Goal: Task Accomplishment & Management: Use online tool/utility

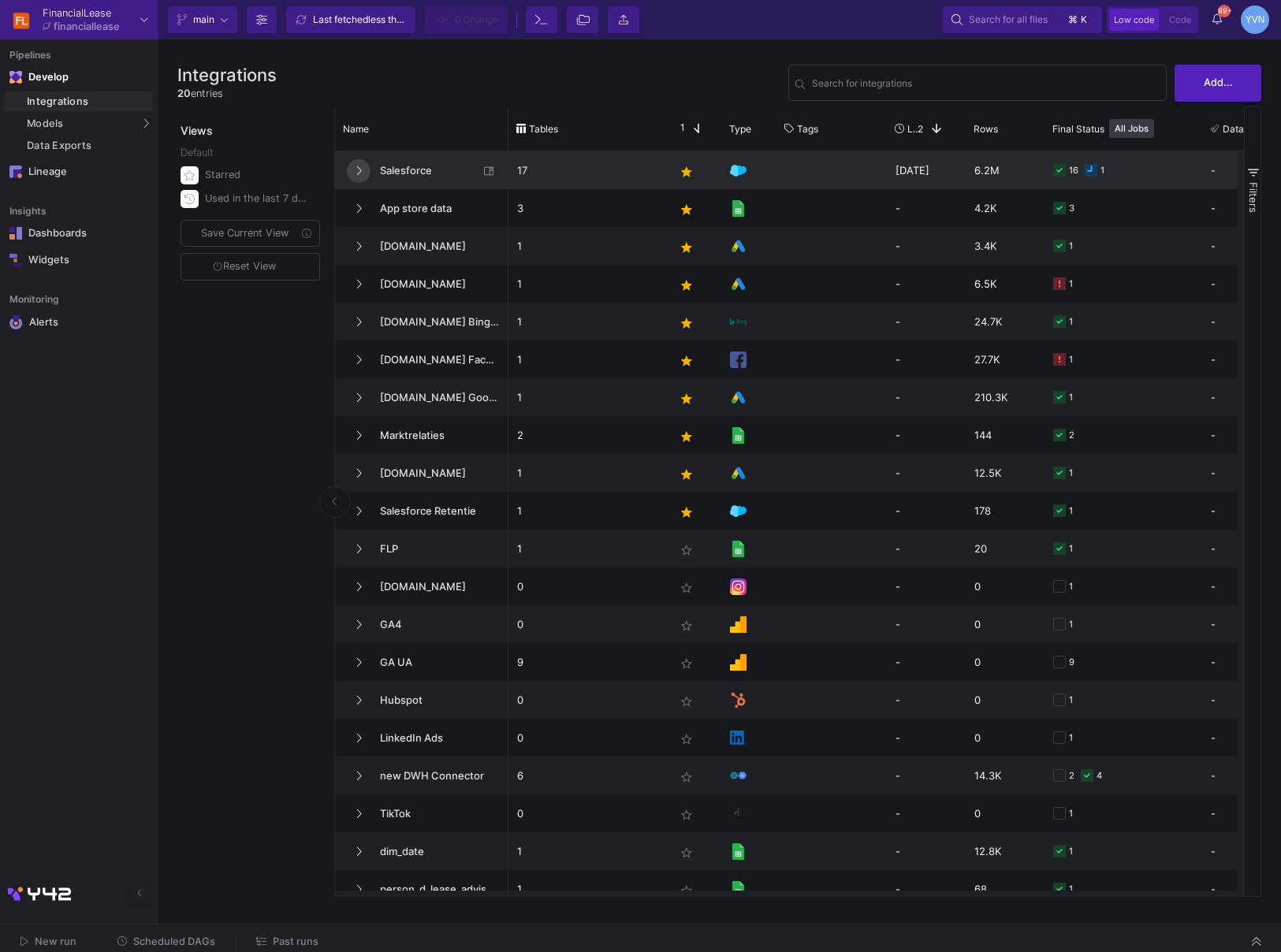
click at [366, 178] on button at bounding box center [359, 171] width 24 height 24
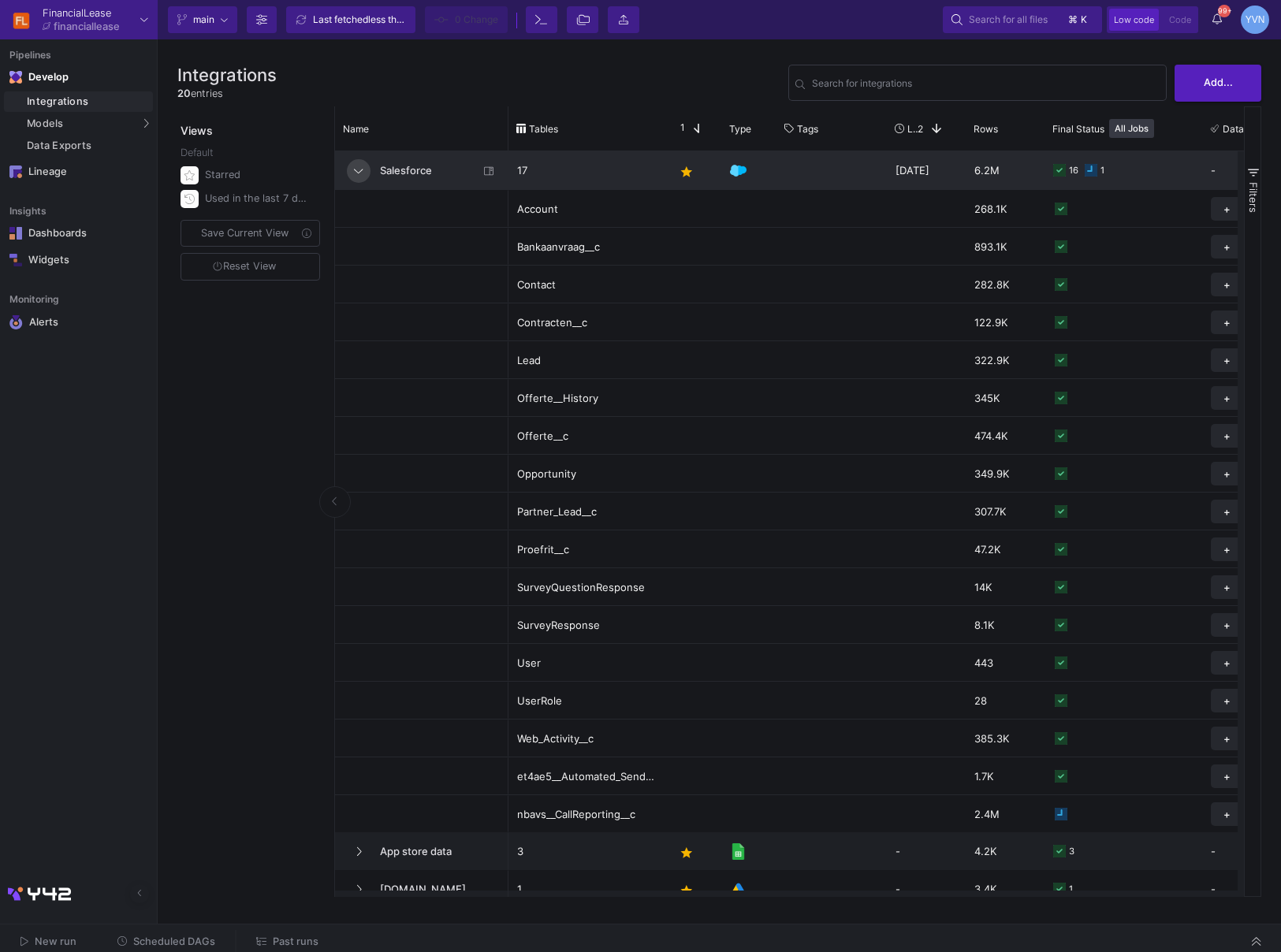
click at [366, 178] on button at bounding box center [359, 171] width 24 height 24
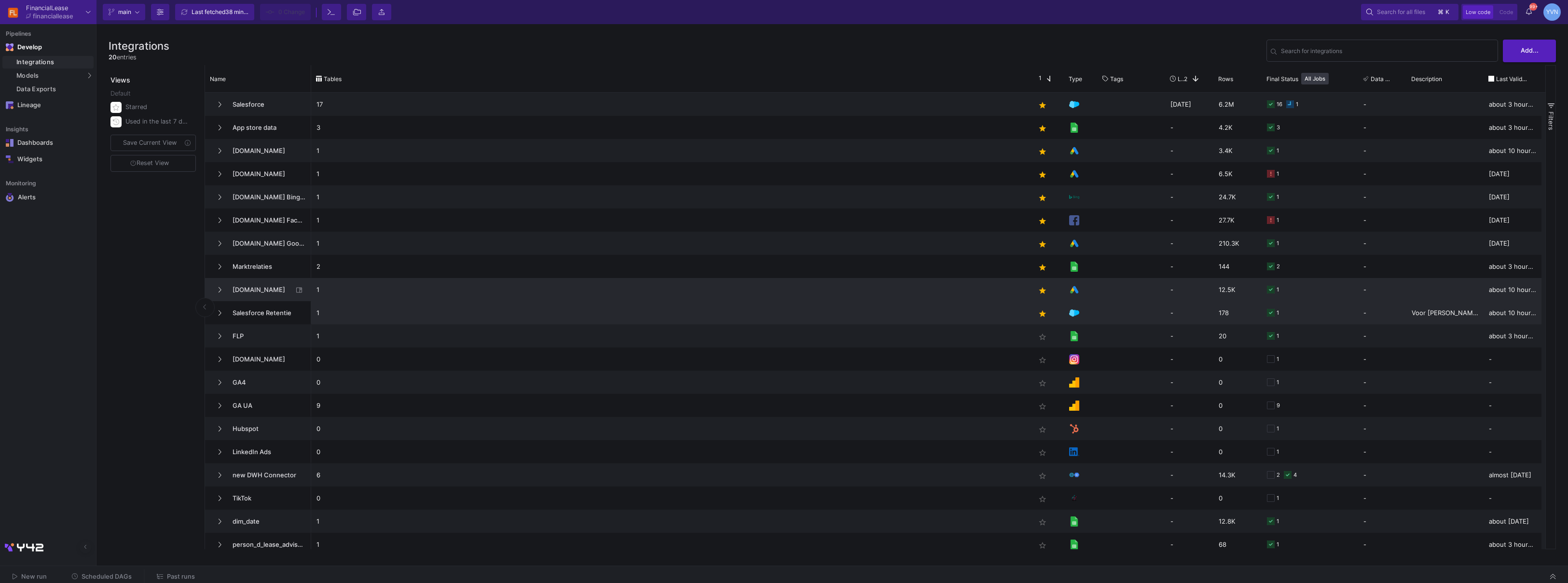
scroll to position [7, 0]
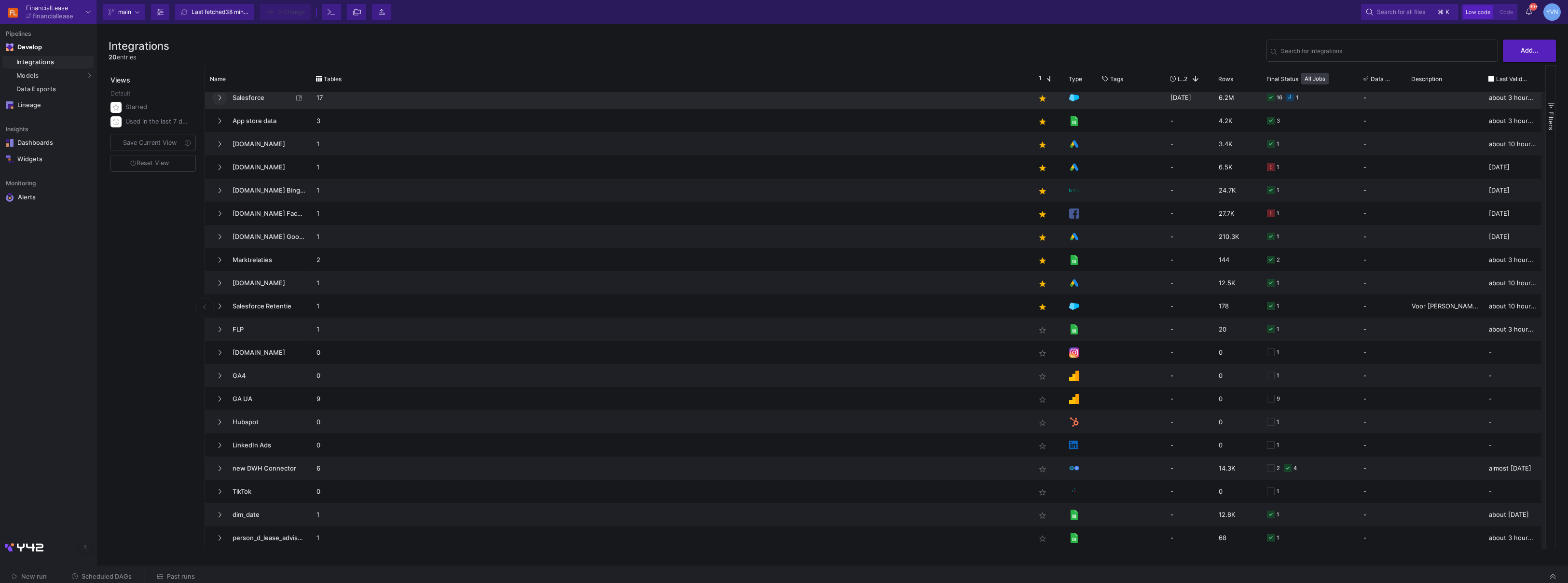
click at [220, 96] on icon at bounding box center [220, 97] width 3 height 5
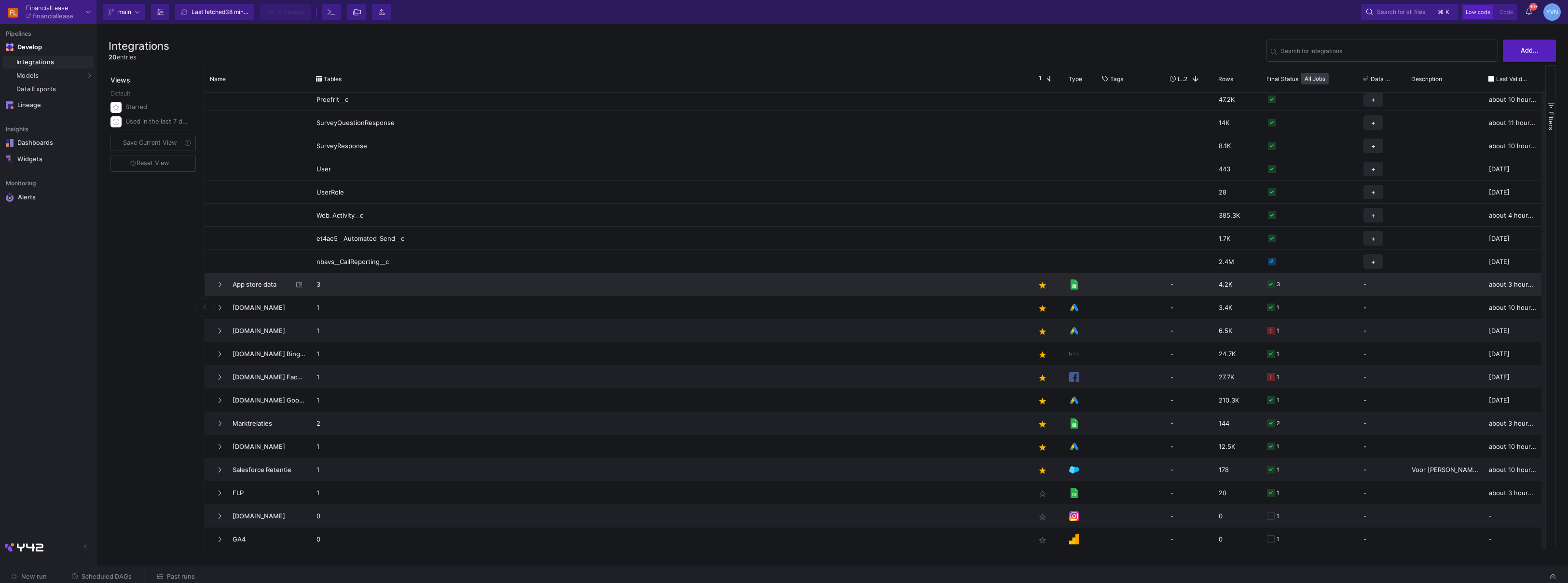
scroll to position [0, 0]
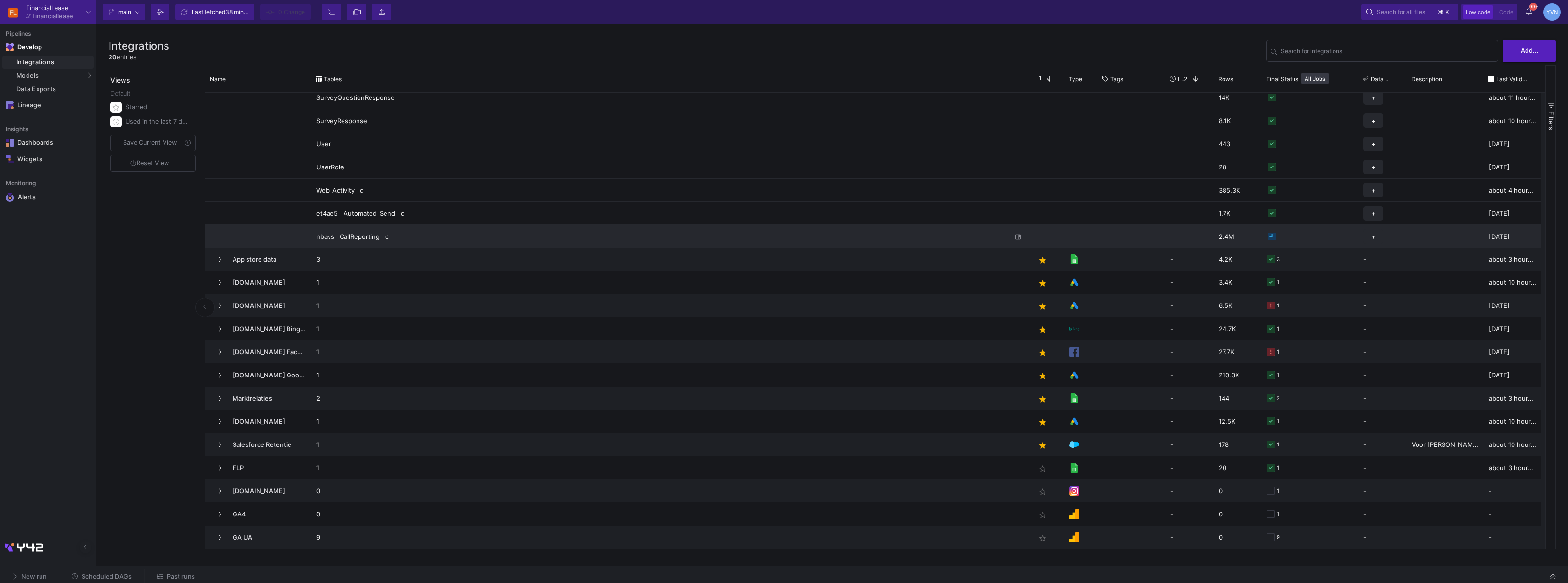
click at [783, 238] on div "2.4M" at bounding box center [1237, 236] width 48 height 23
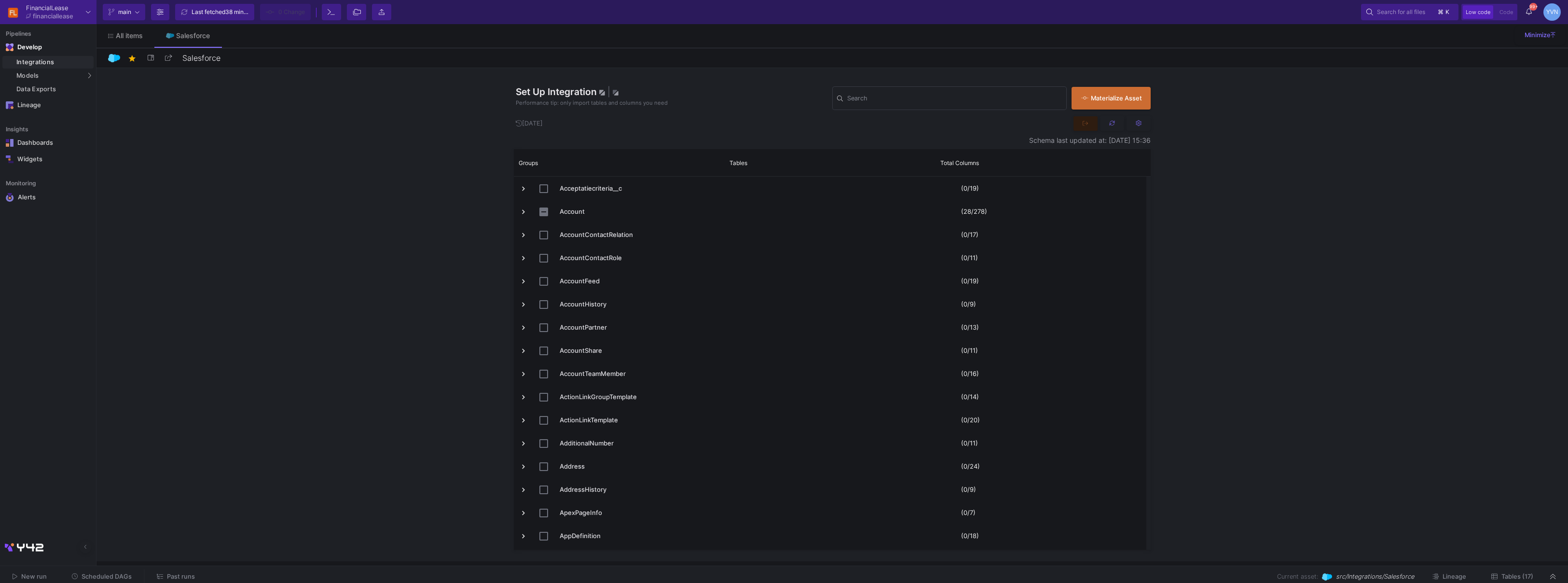
click at [117, 574] on span "Scheduled DAGs" at bounding box center [107, 577] width 50 height 7
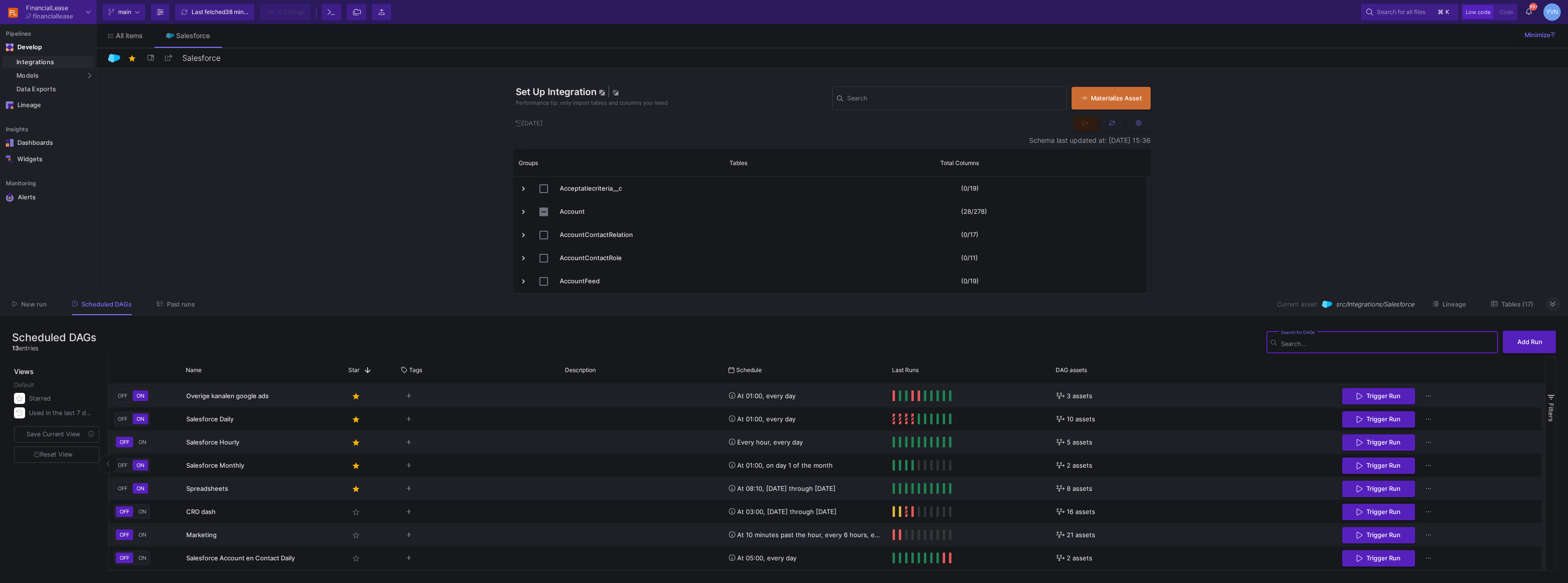
click at [783, 302] on icon at bounding box center [1553, 305] width 5 height 6
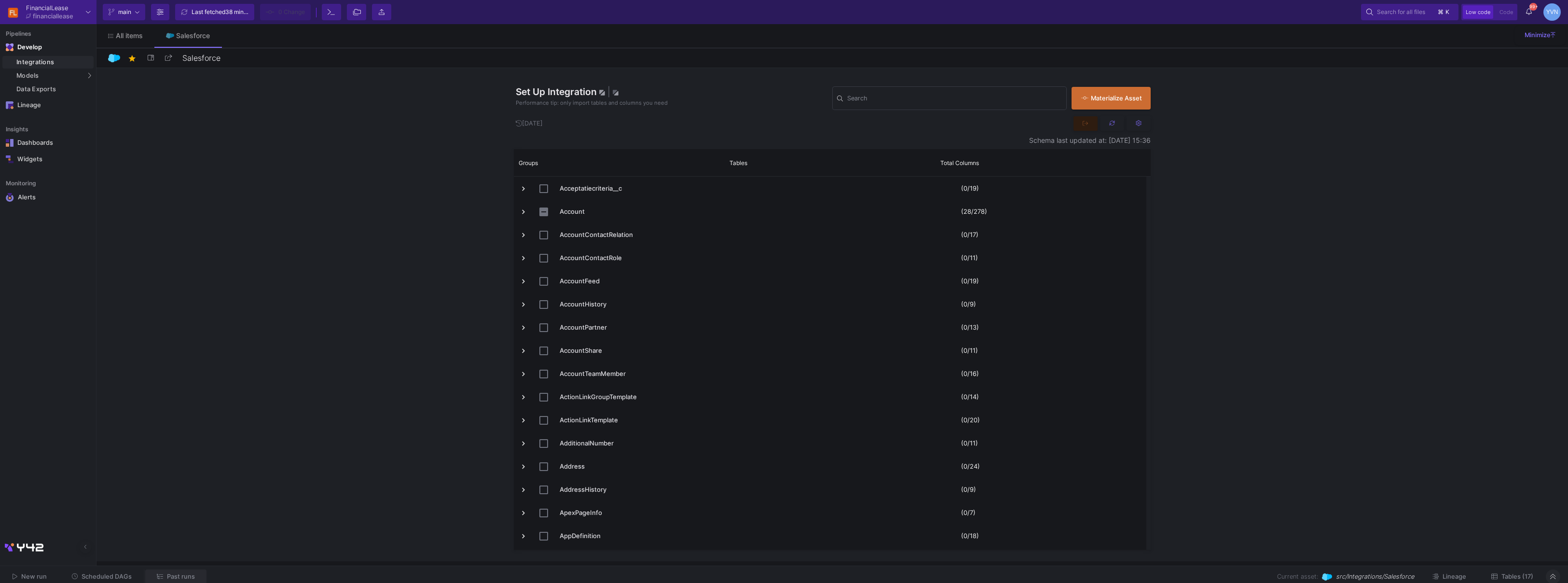
click at [160, 574] on icon at bounding box center [160, 577] width 6 height 6
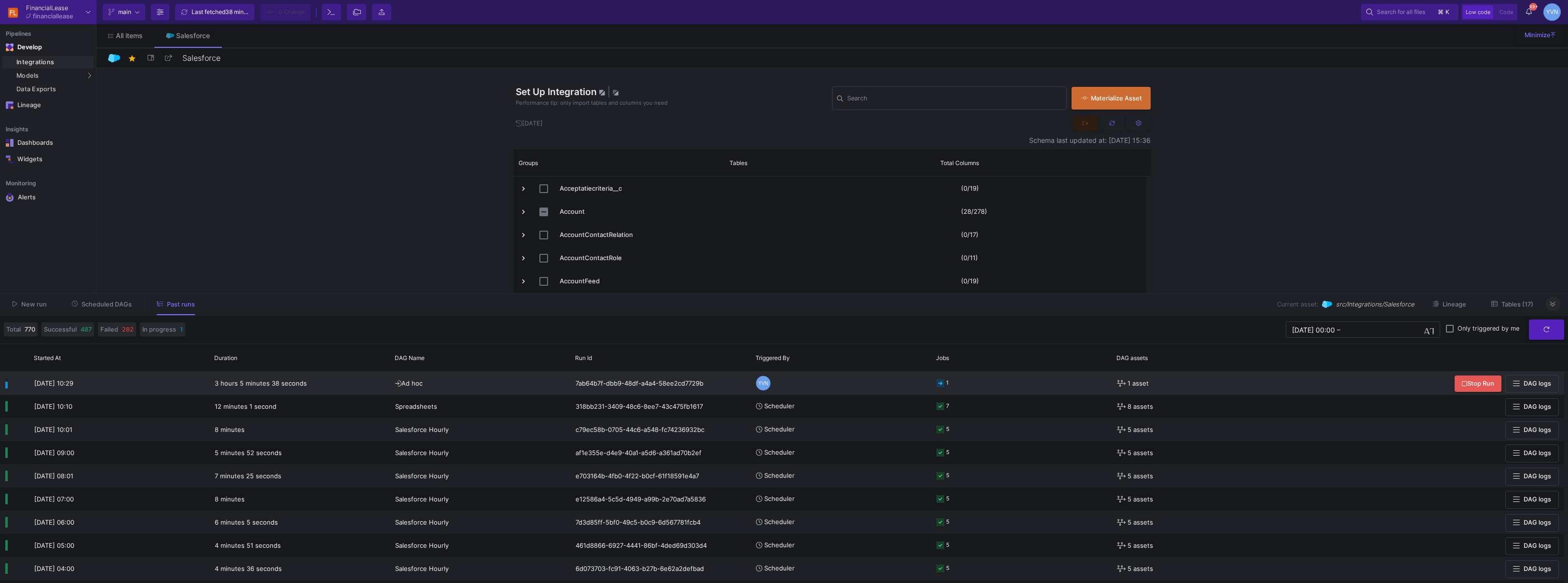
click at [764, 383] on div "YVN" at bounding box center [763, 383] width 15 height 15
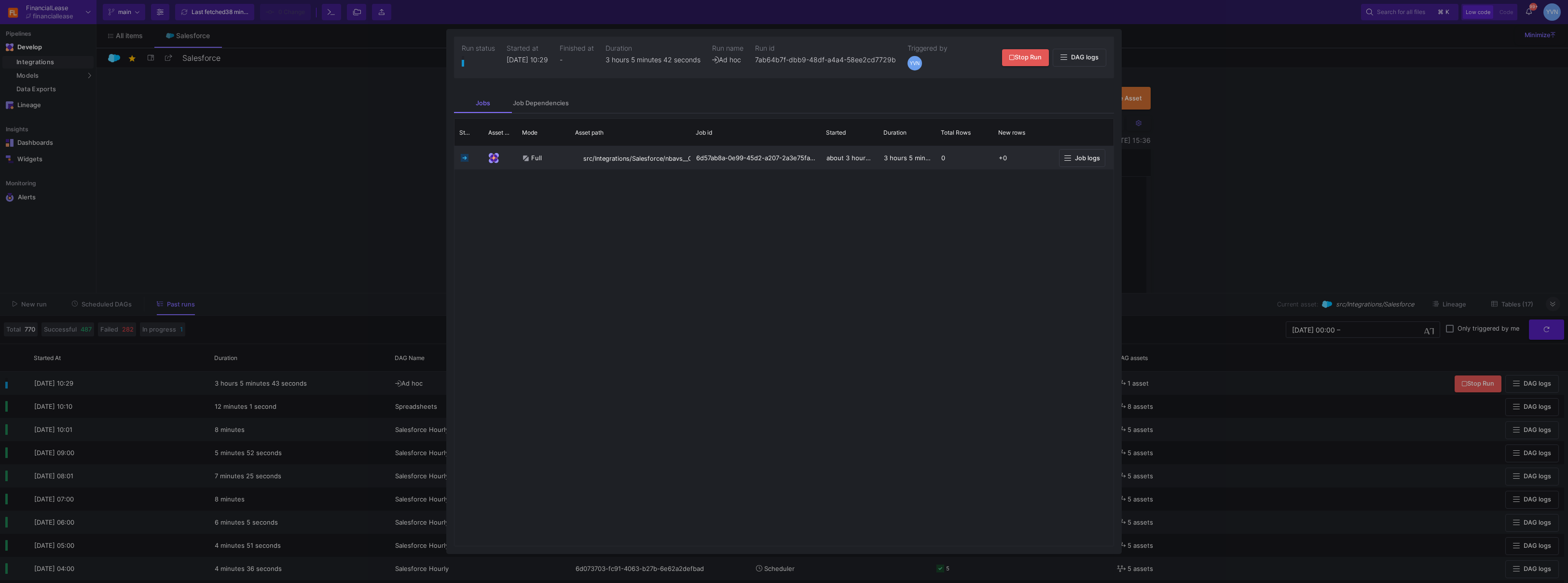
click at [783, 160] on span "Job logs" at bounding box center [1087, 158] width 25 height 7
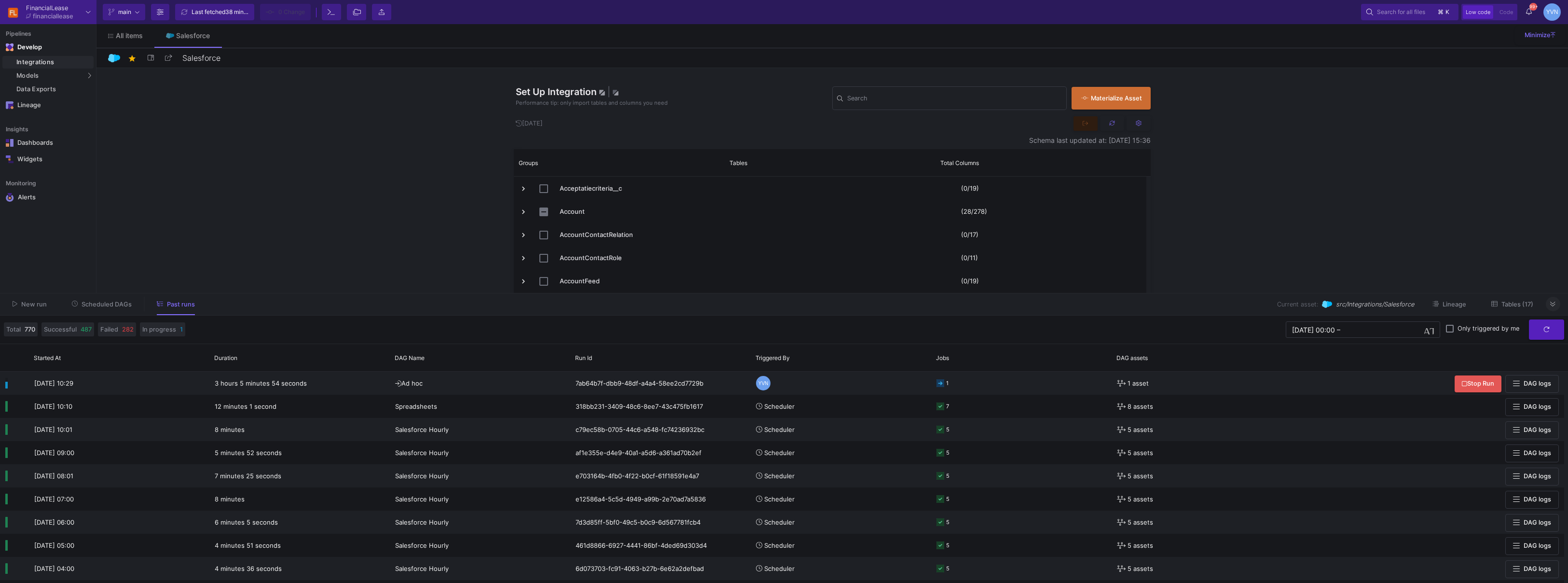
click at [783, 183] on div "Set Up Integration | Performance tip: only import tables and columns you need S…" at bounding box center [832, 315] width 1471 height 493
click at [783, 305] on button at bounding box center [1553, 304] width 15 height 15
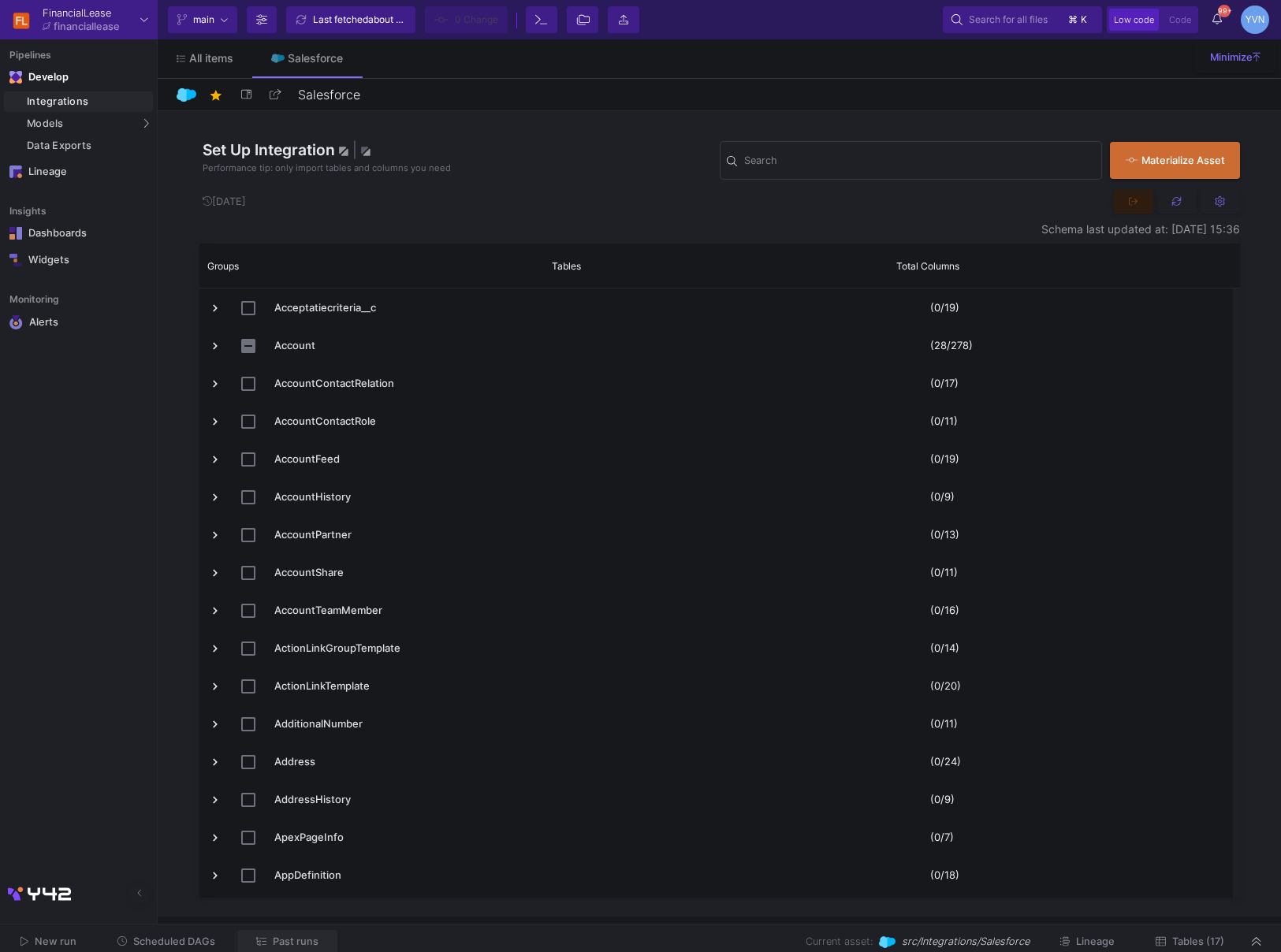
click at [269, 938] on span "Past runs" at bounding box center [287, 942] width 63 height 12
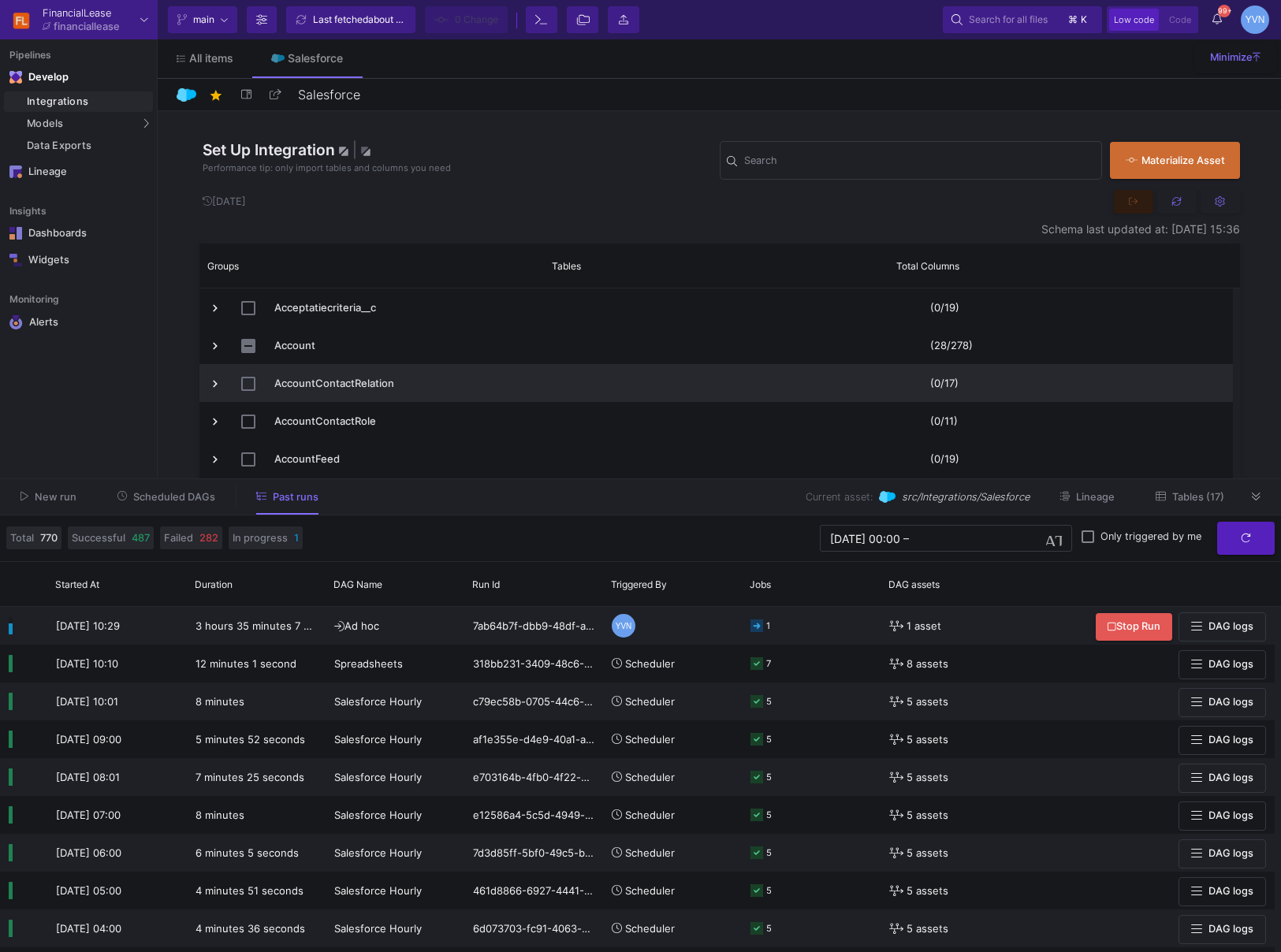
click at [436, 367] on span "AccountContactRelation" at bounding box center [404, 383] width 260 height 37
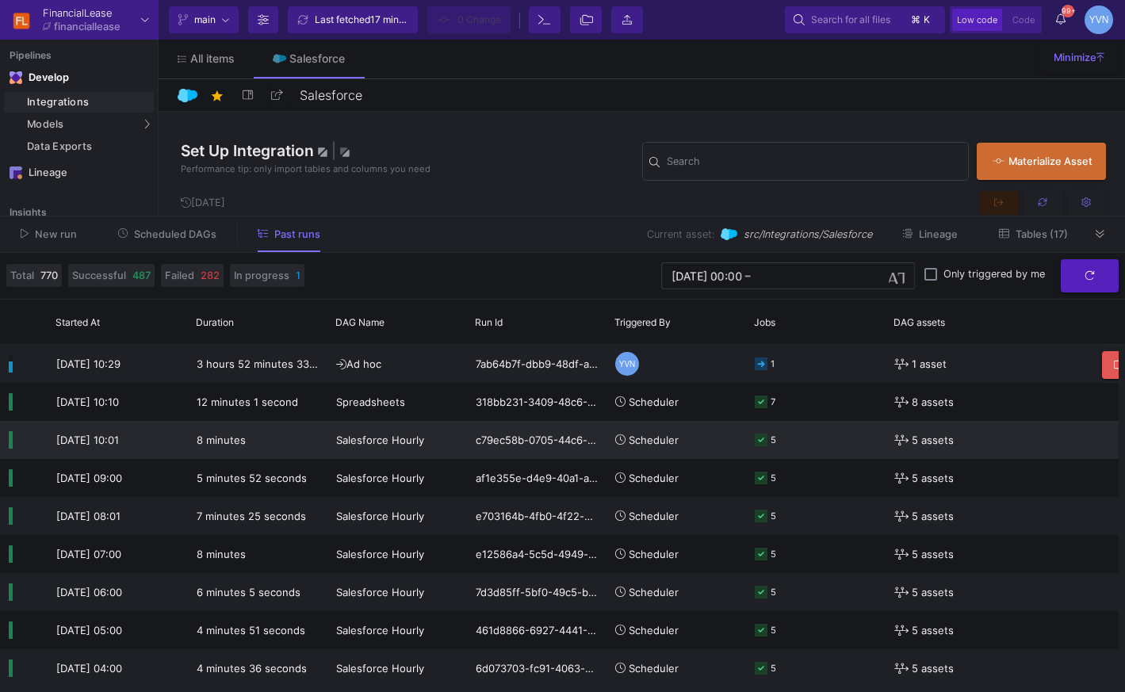
click at [261, 447] on div "8 minutes" at bounding box center [258, 440] width 140 height 38
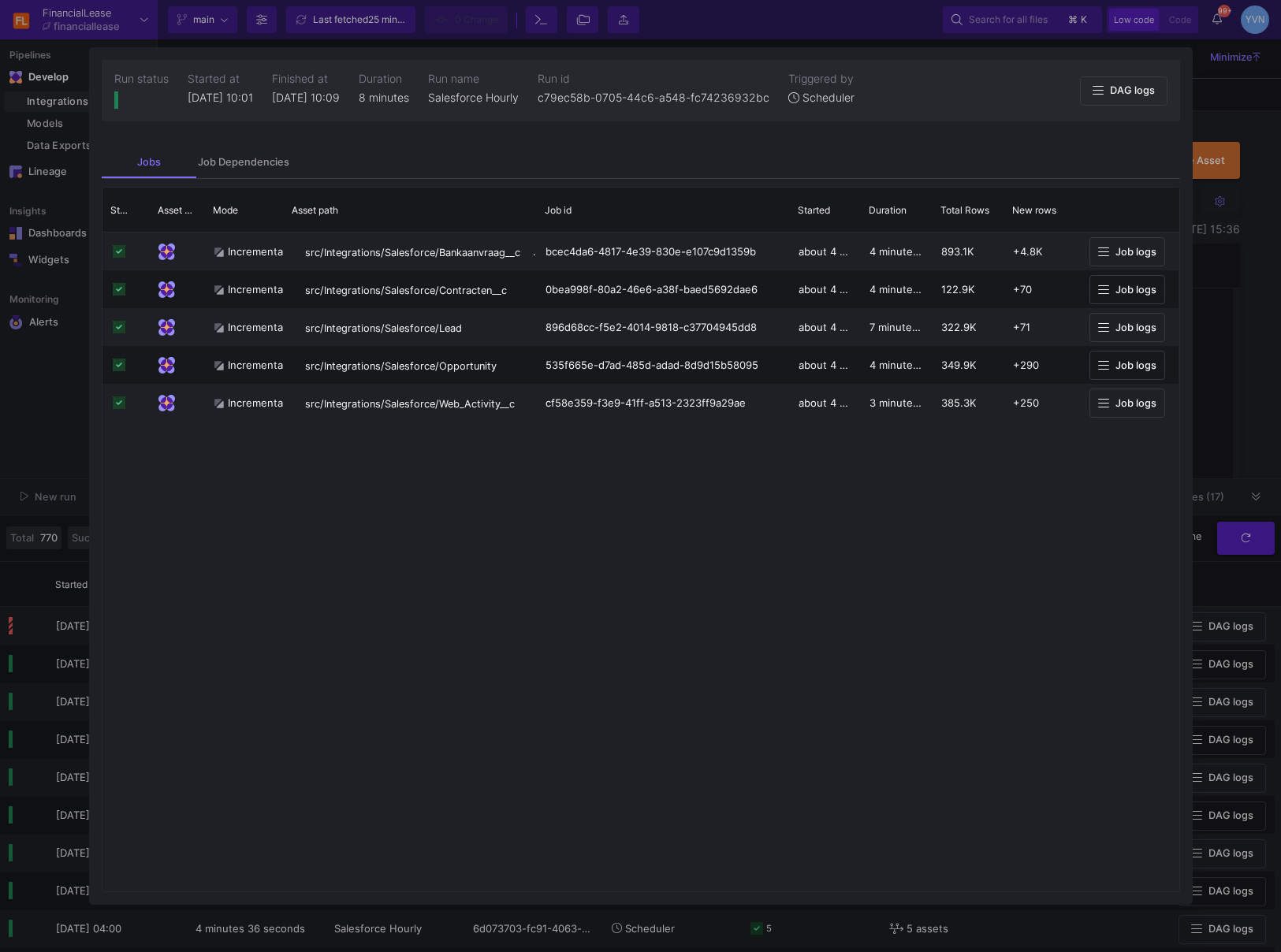
click at [429, 584] on div "Incremental src/Integrations/Salesforce/Bankaanvraag__c bcec4da6-4817-4e39-830e…" at bounding box center [640, 562] width 1077 height 659
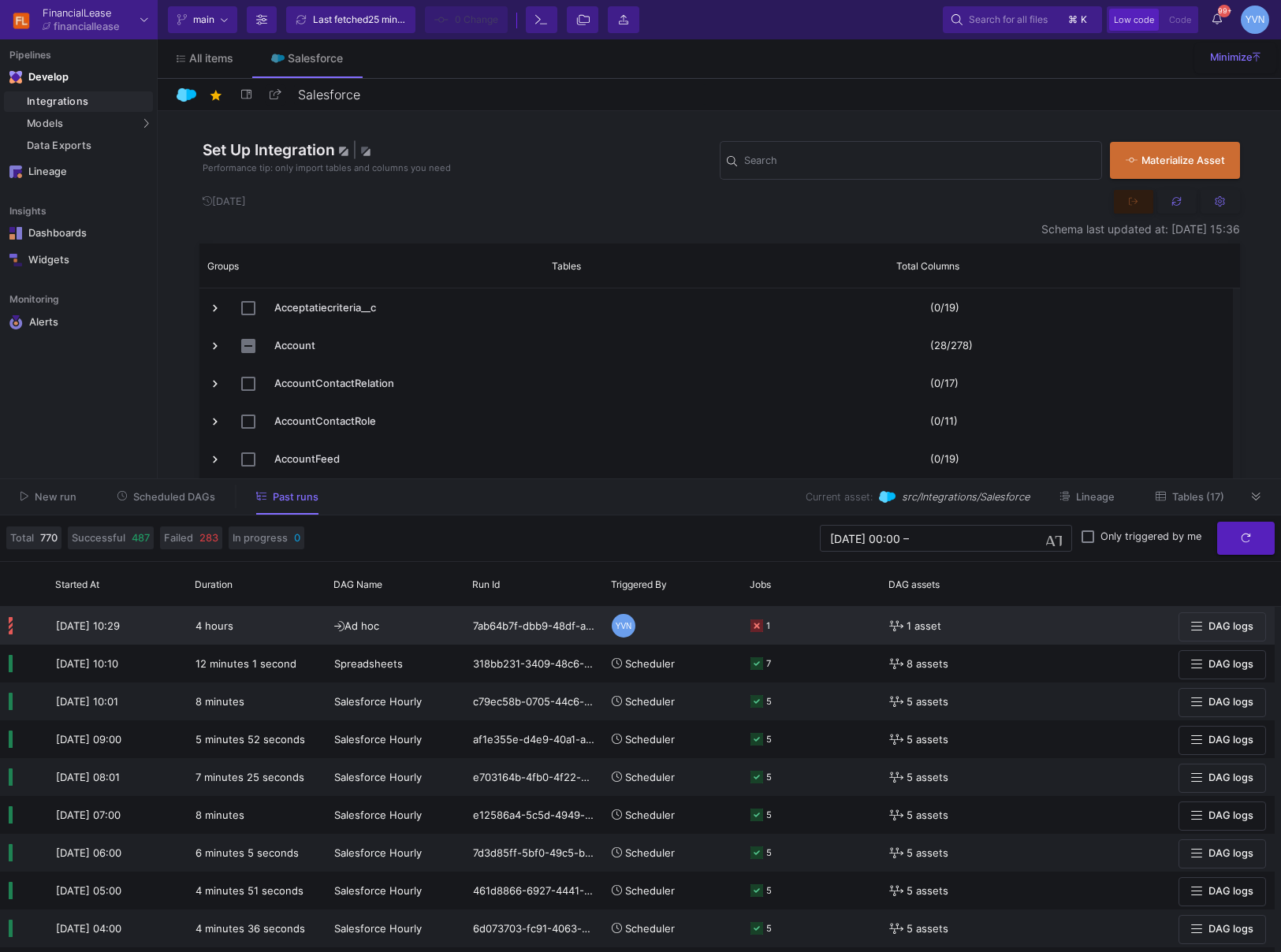
click at [757, 626] on rect at bounding box center [757, 626] width 13 height 13
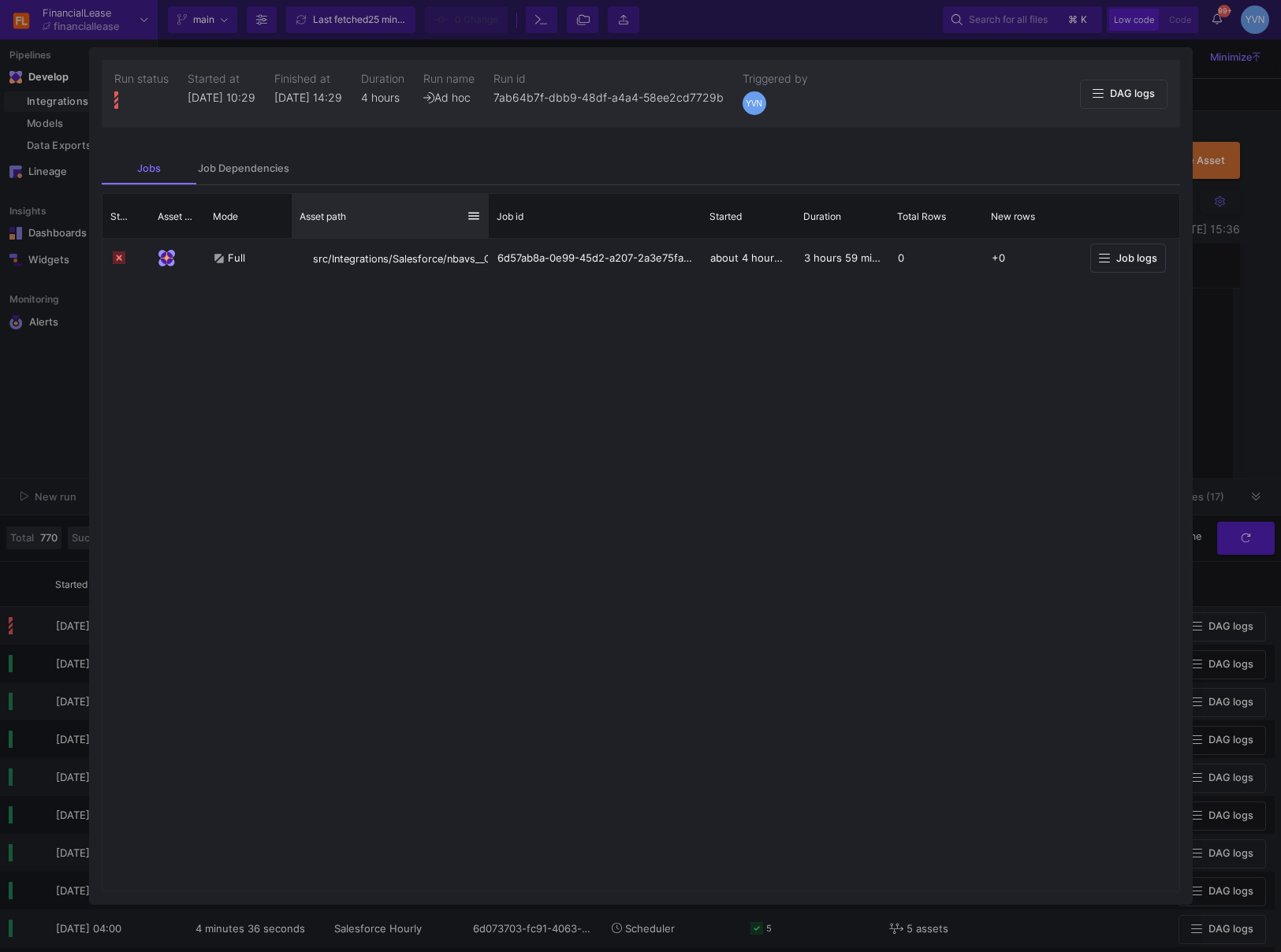
drag, startPoint x: 485, startPoint y: 214, endPoint x: 681, endPoint y: 204, distance: 196.3
click at [492, 201] on div at bounding box center [488, 216] width 6 height 44
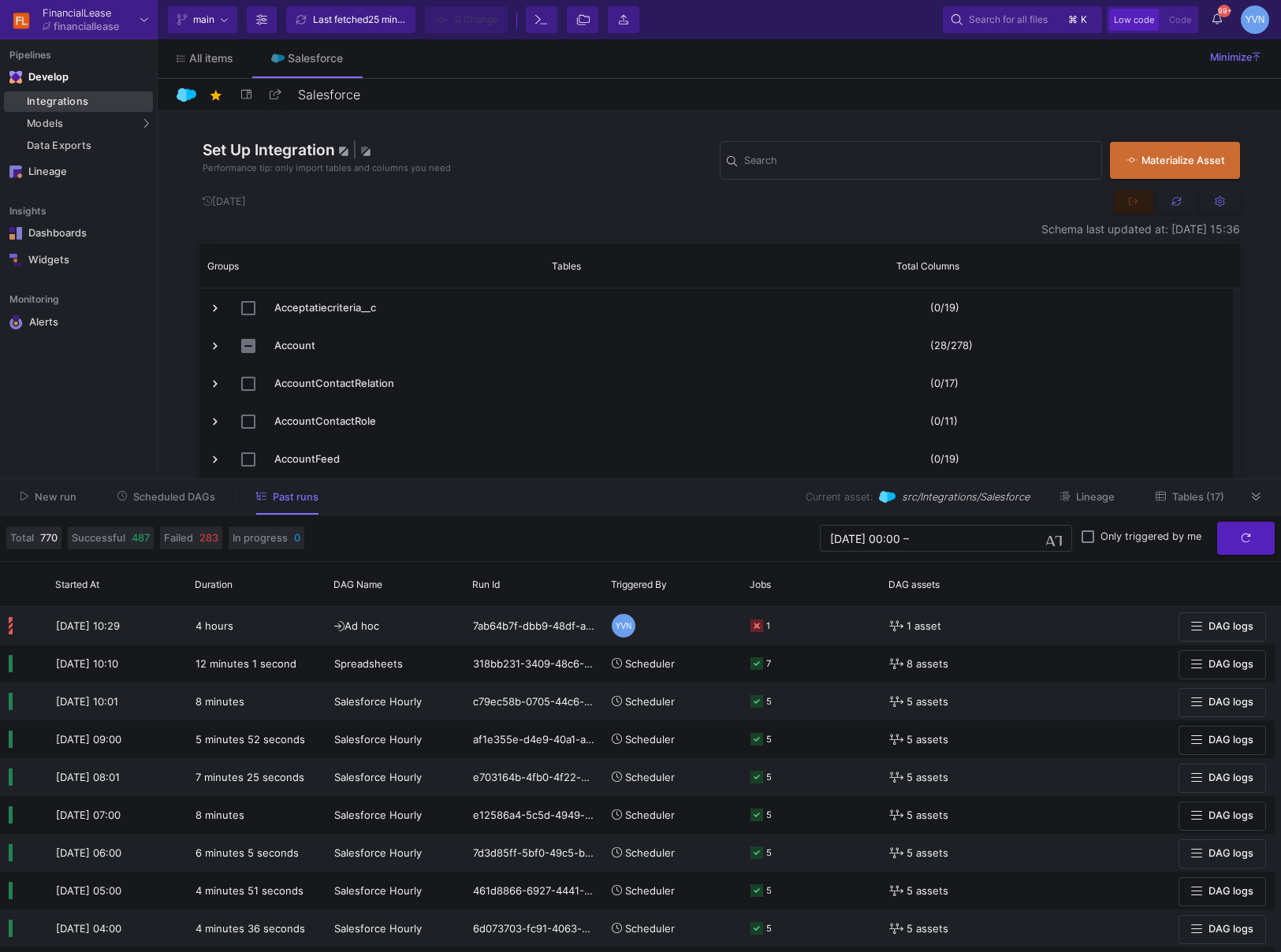
click at [75, 100] on div "Integrations" at bounding box center [88, 101] width 122 height 13
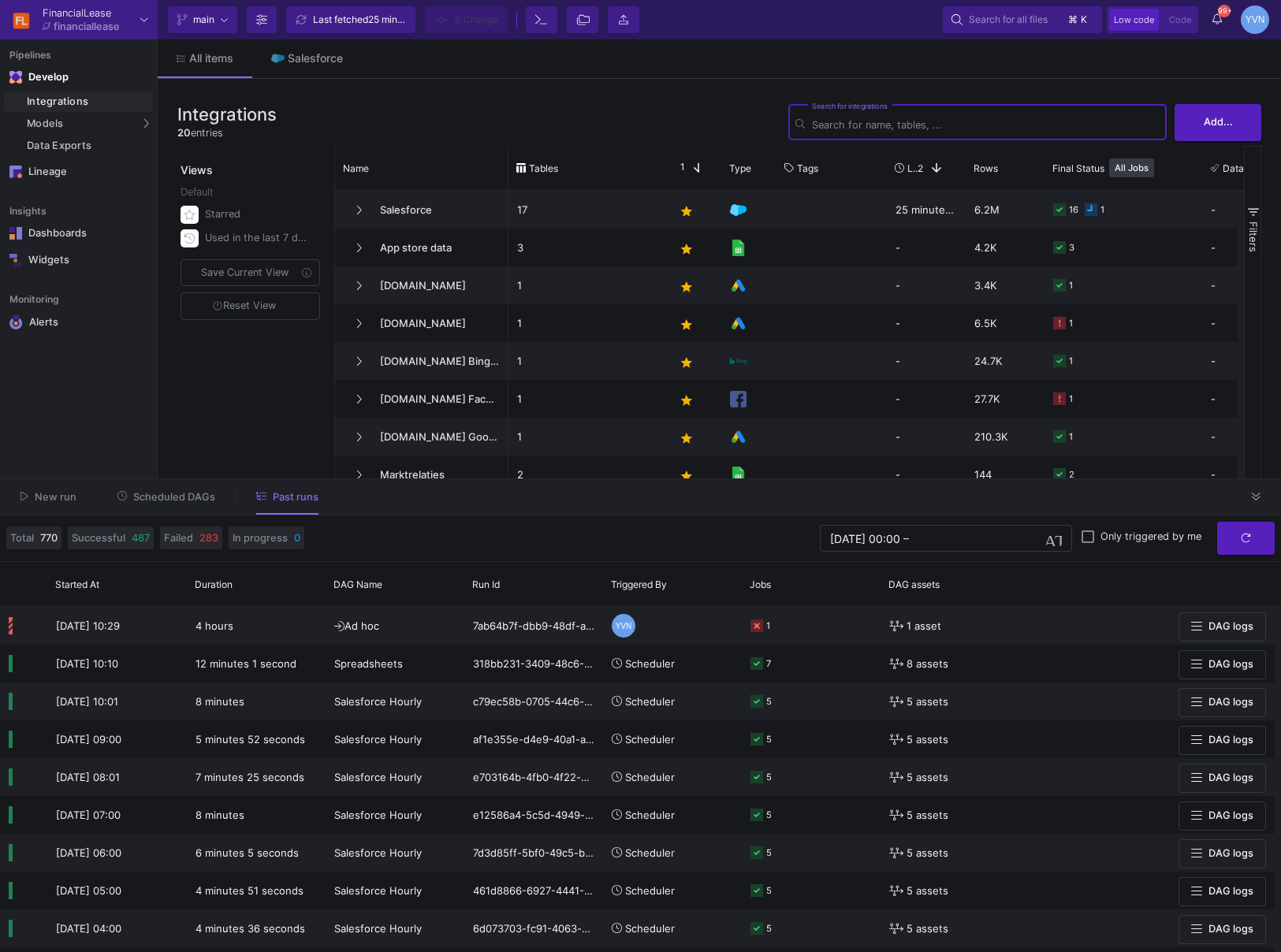
click at [63, 502] on span "New run" at bounding box center [56, 497] width 42 height 12
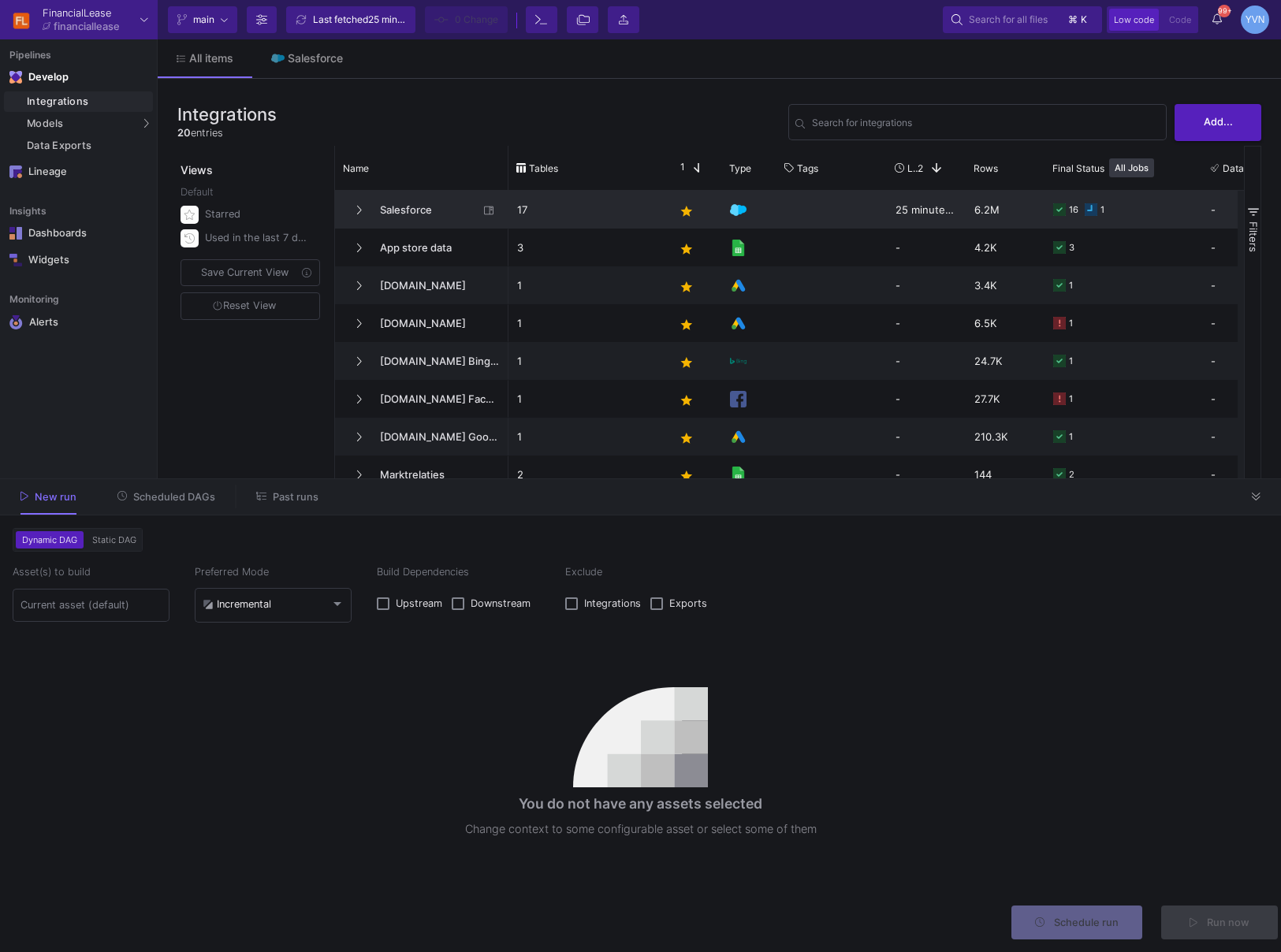
click at [397, 203] on span "Salesforce" at bounding box center [425, 210] width 108 height 37
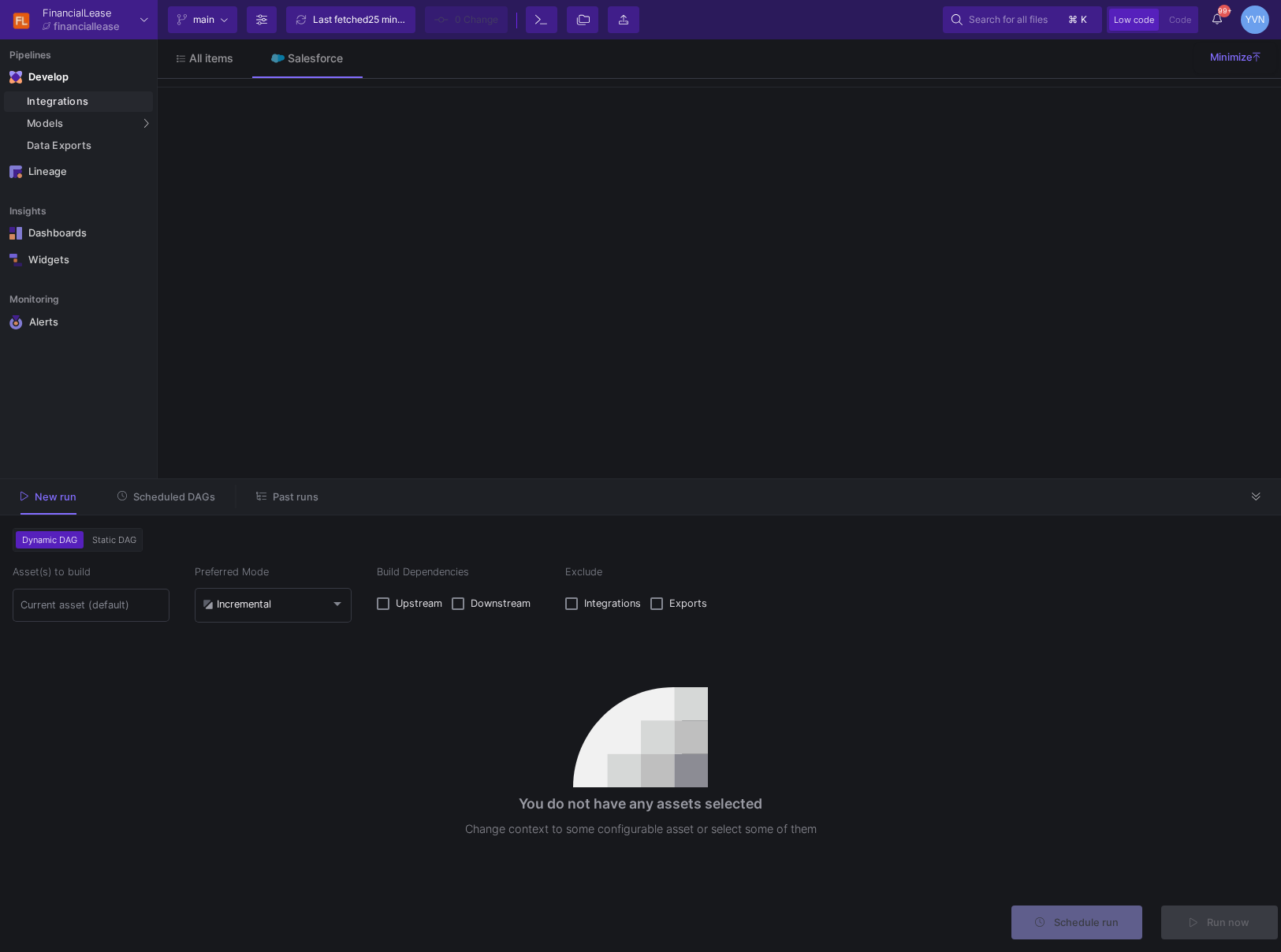
type input "17 assets selected"
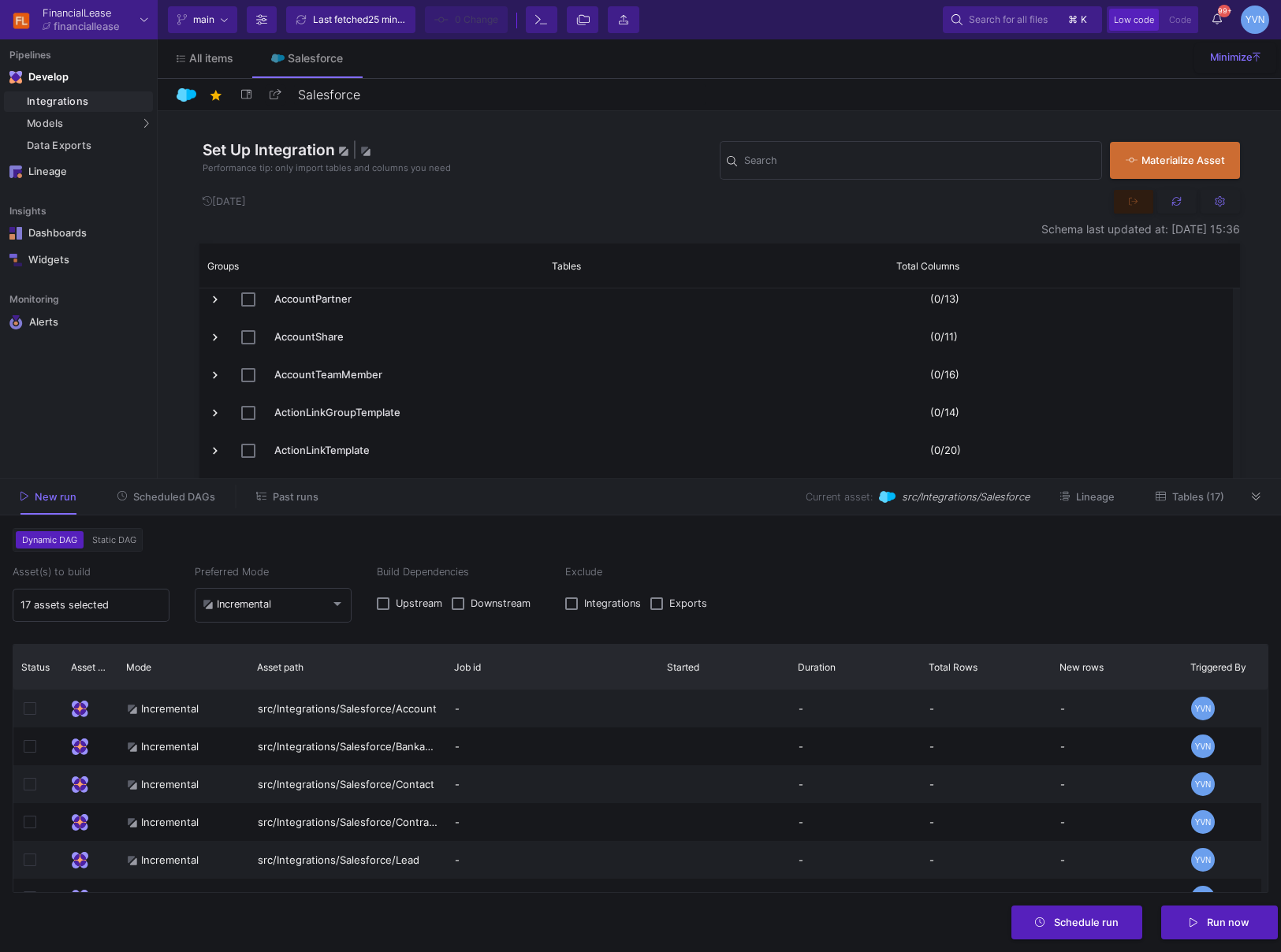
scroll to position [270, 0]
click at [194, 59] on span "All items" at bounding box center [211, 58] width 44 height 13
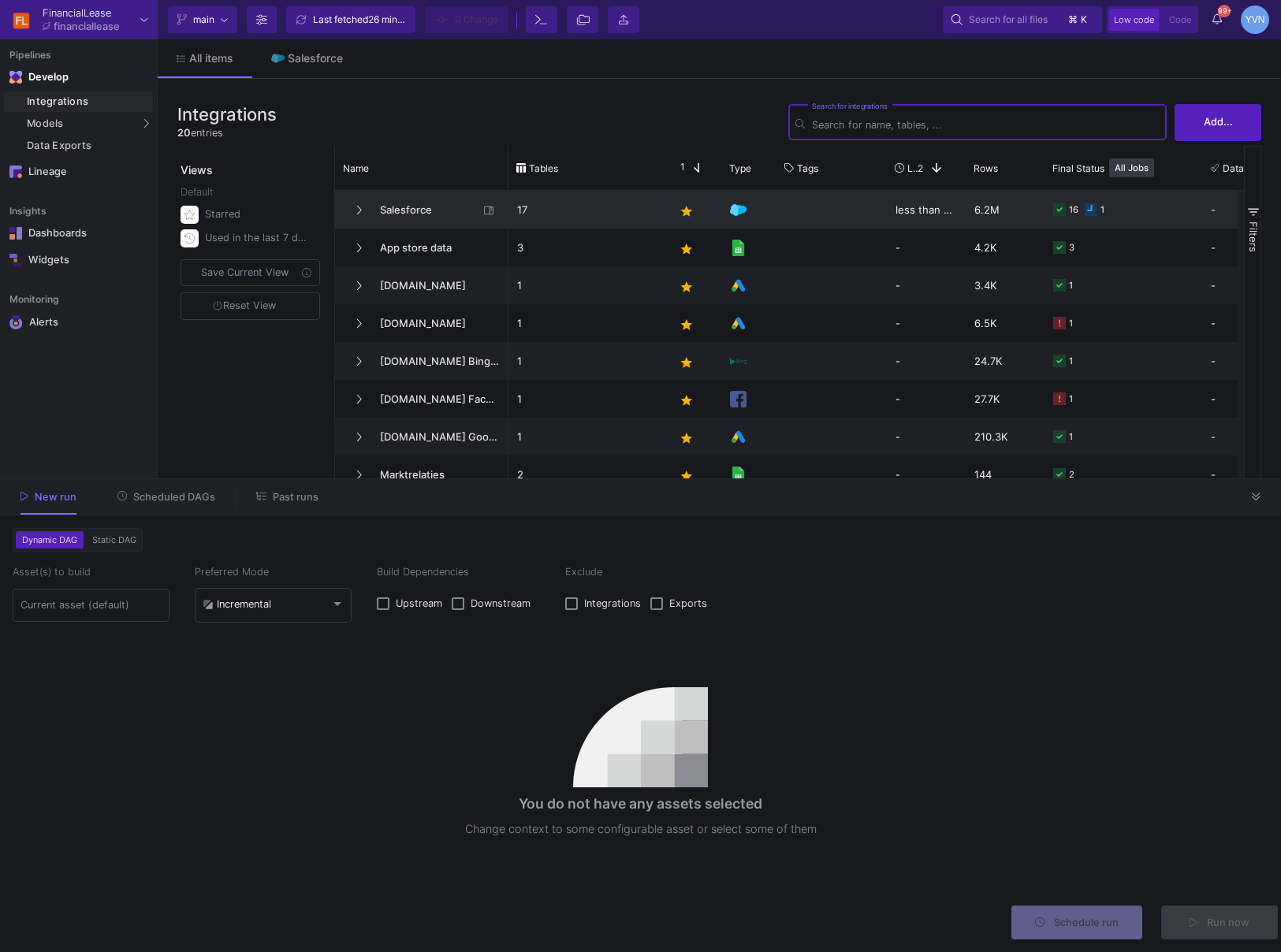
drag, startPoint x: 363, startPoint y: 211, endPoint x: 301, endPoint y: 135, distance: 98.1
click at [362, 211] on button at bounding box center [359, 211] width 24 height 24
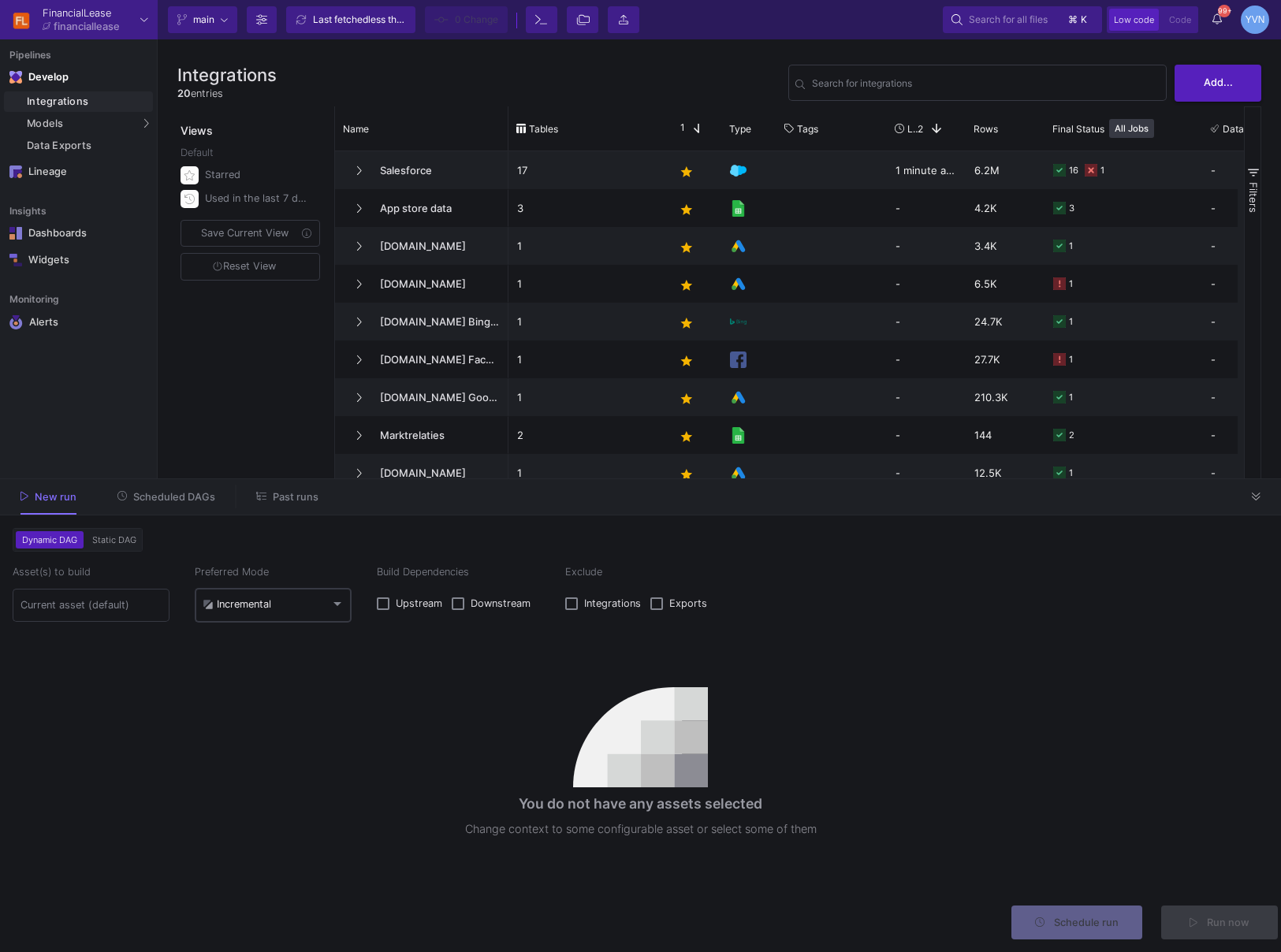
click at [298, 614] on div "Incremental" at bounding box center [274, 605] width 142 height 38
click at [271, 646] on span "Full" at bounding box center [274, 641] width 142 height 35
drag, startPoint x: 215, startPoint y: 519, endPoint x: 201, endPoint y: 514, distance: 14.9
click at [213, 519] on form "Dynamic DAG Static DAG Asset(s) to build Preferred Mode Full Build Dependencies…" at bounding box center [640, 733] width 1281 height 437
click at [182, 500] on span "Scheduled DAGs" at bounding box center [174, 497] width 82 height 12
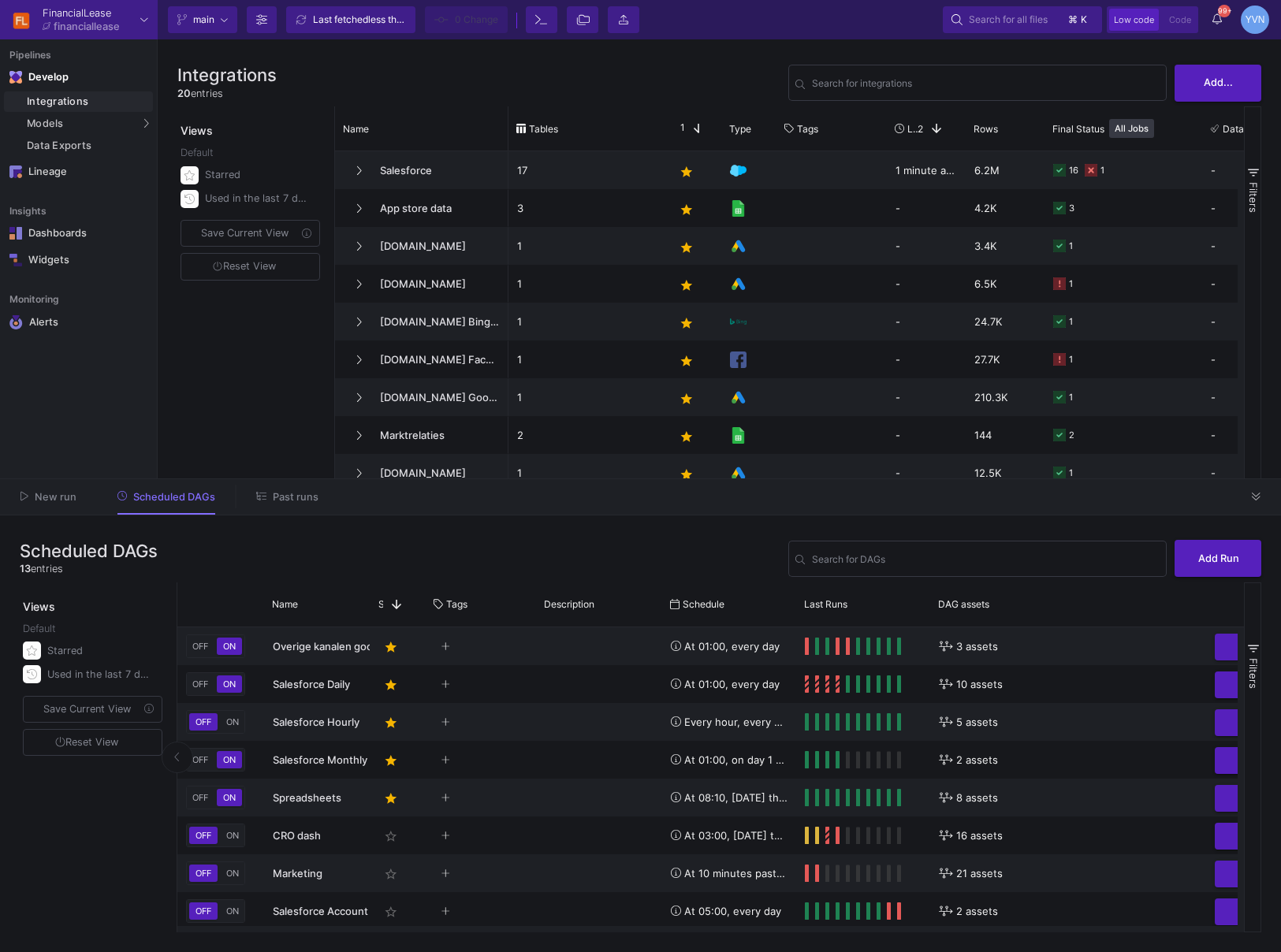
click at [65, 512] on div "New run Scheduled DAGs Past runs" at bounding box center [640, 497] width 1281 height 36
click at [28, 487] on button "New run" at bounding box center [49, 496] width 93 height 25
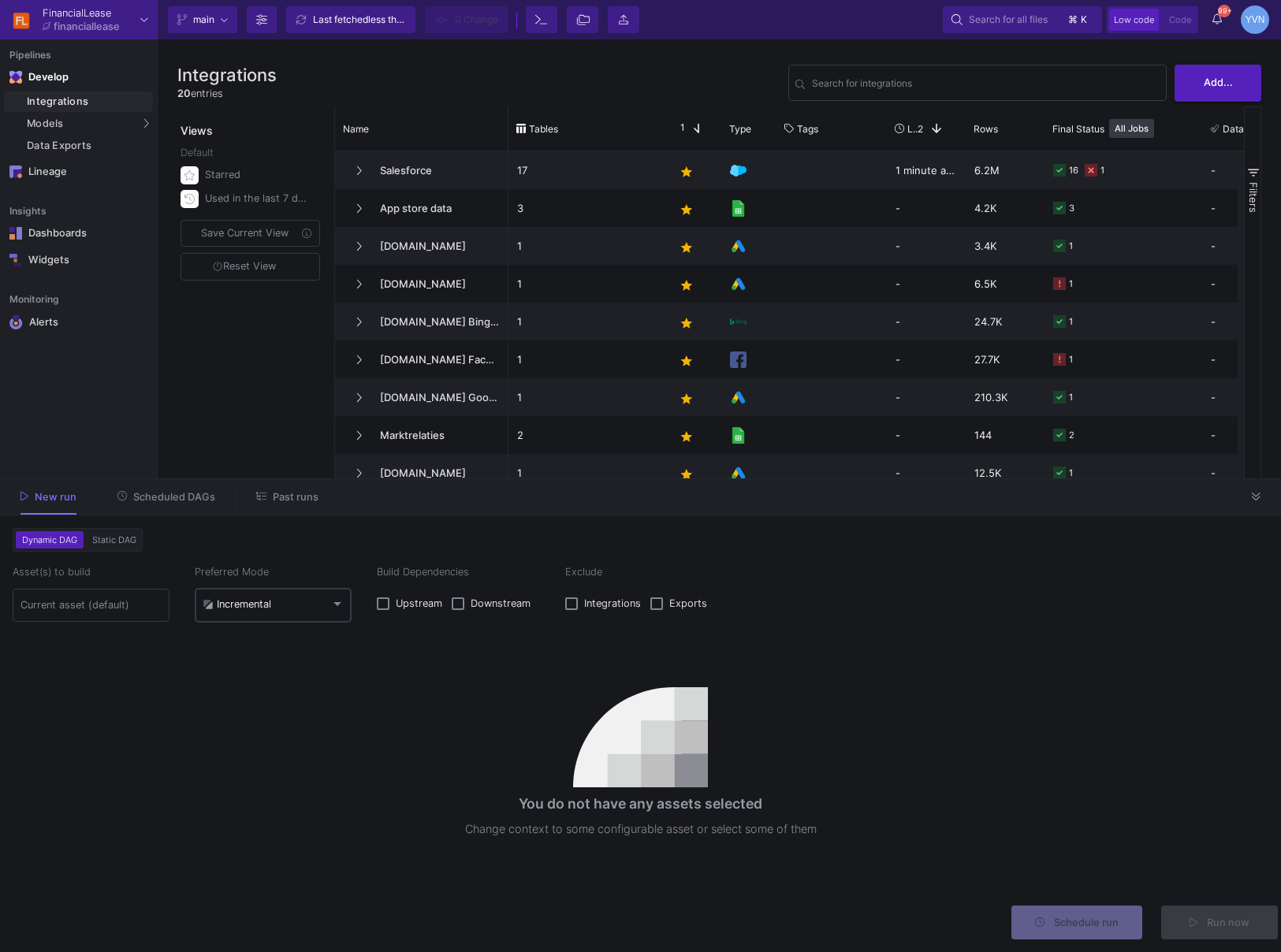
click at [258, 610] on div "Incremental" at bounding box center [237, 605] width 69 height 13
click at [237, 641] on span "Full" at bounding box center [274, 641] width 142 height 35
click at [368, 709] on div "You do not have any assets selected Change context to some configurable asset o…" at bounding box center [640, 769] width 1256 height 249
click at [110, 607] on input at bounding box center [92, 605] width 142 height 13
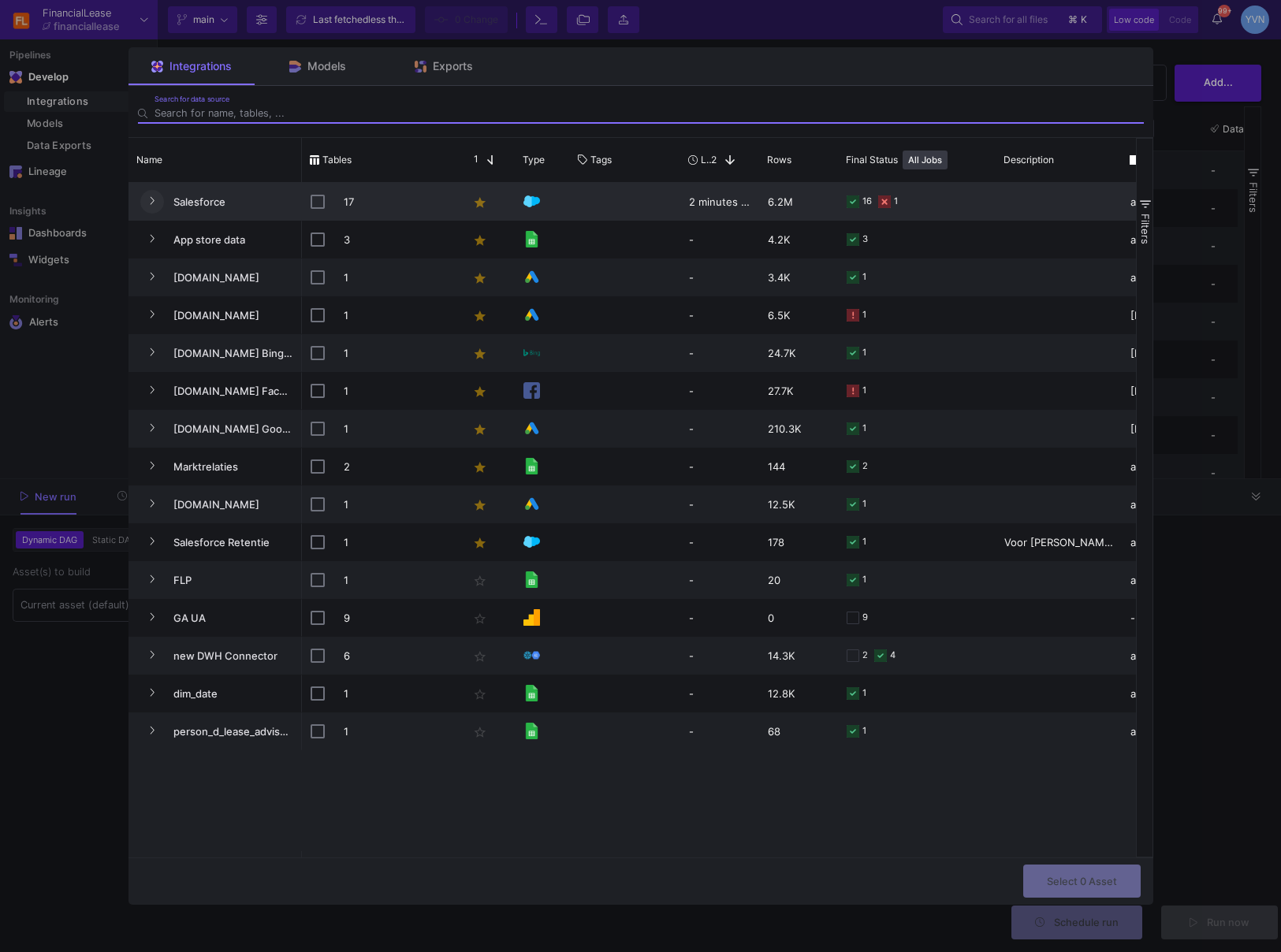
click at [150, 196] on fa-icon "Press SPACE to select this row." at bounding box center [152, 202] width 6 height 12
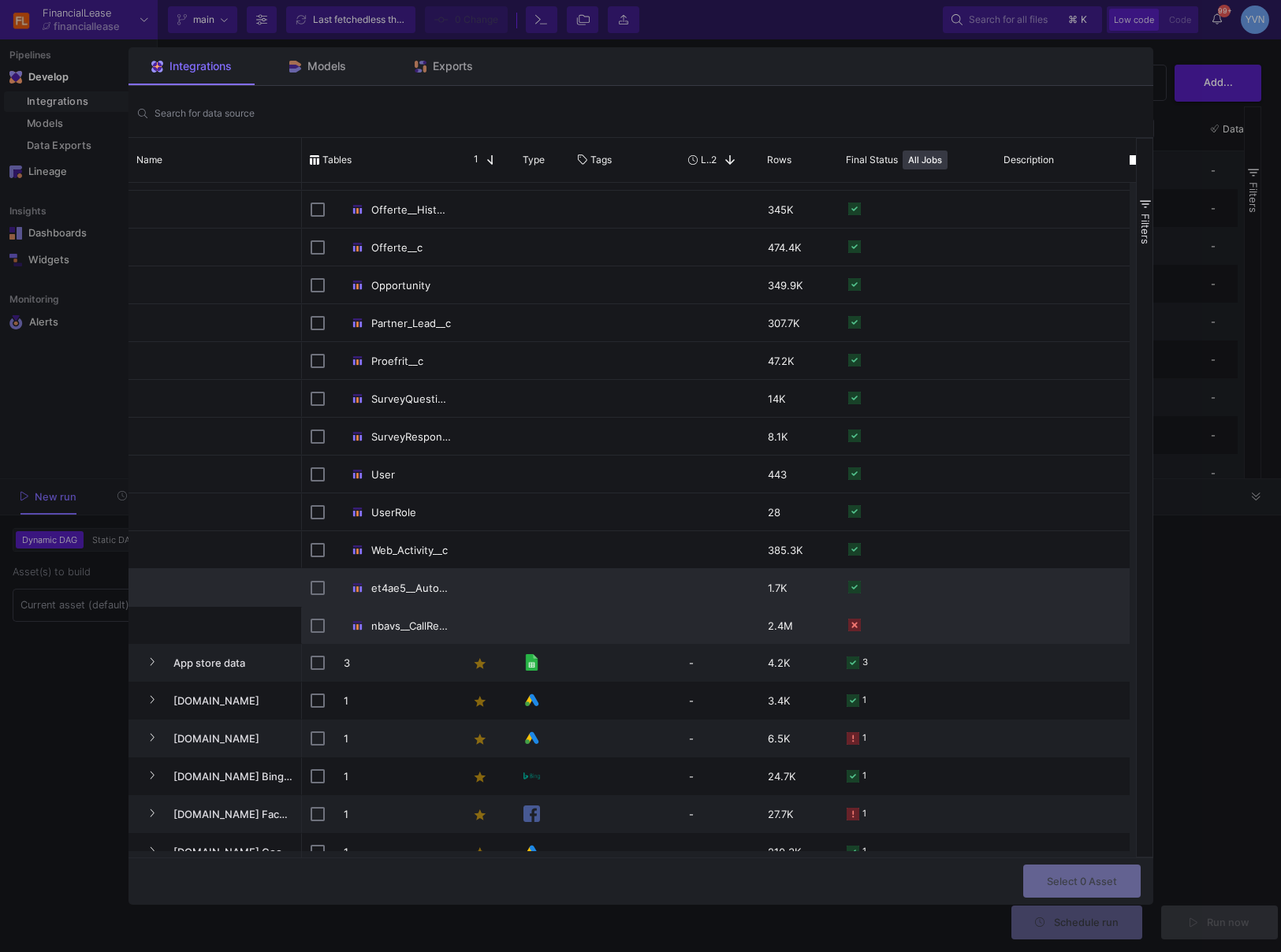
scroll to position [222, 0]
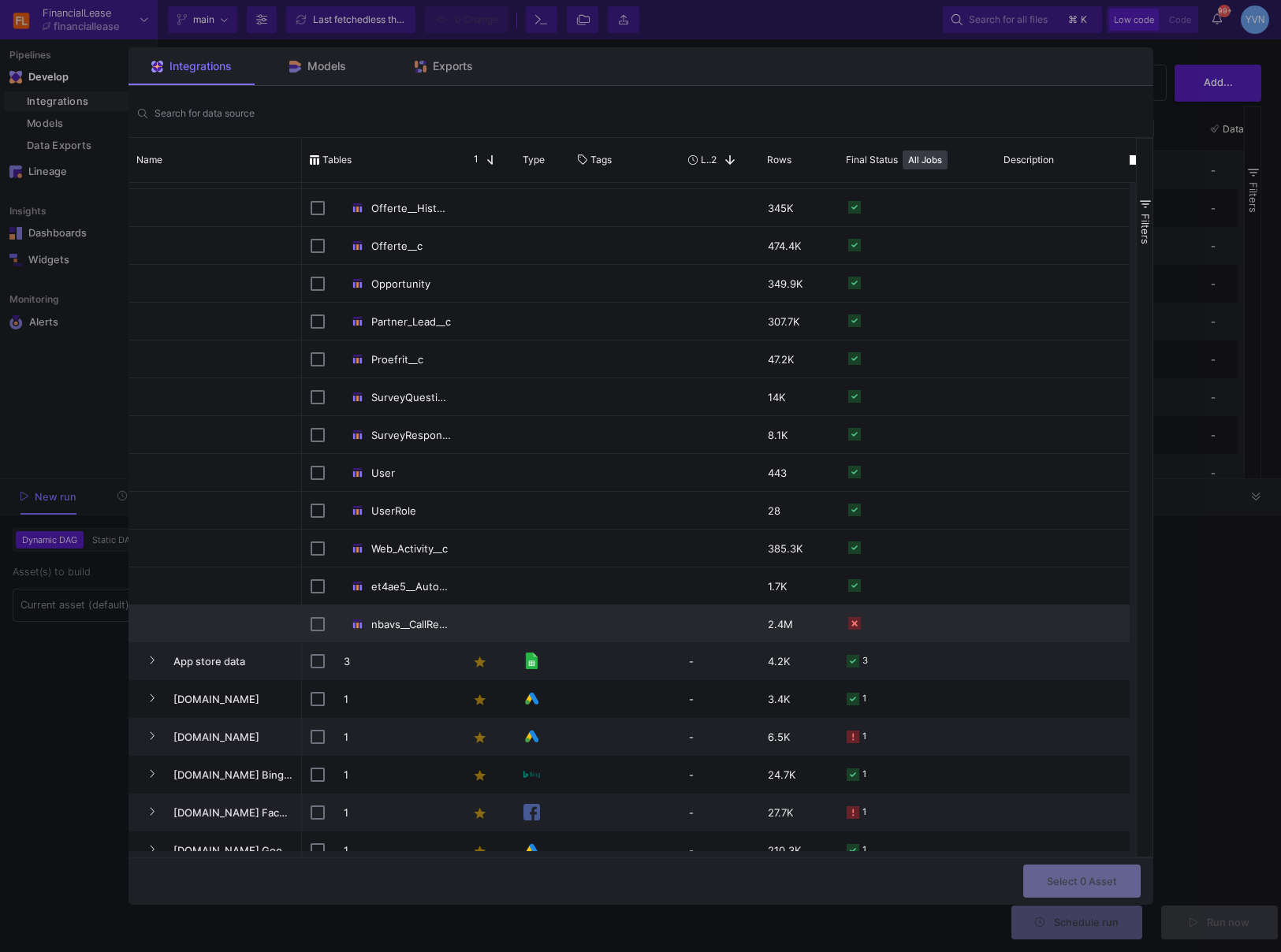
click at [409, 620] on div "nbavs__CallReporting__c" at bounding box center [398, 625] width 107 height 37
checkbox input "false"
checkbox input "true"
click at [1089, 873] on span "Select 1 Asset" at bounding box center [1082, 879] width 69 height 12
type input "1 asset selected"
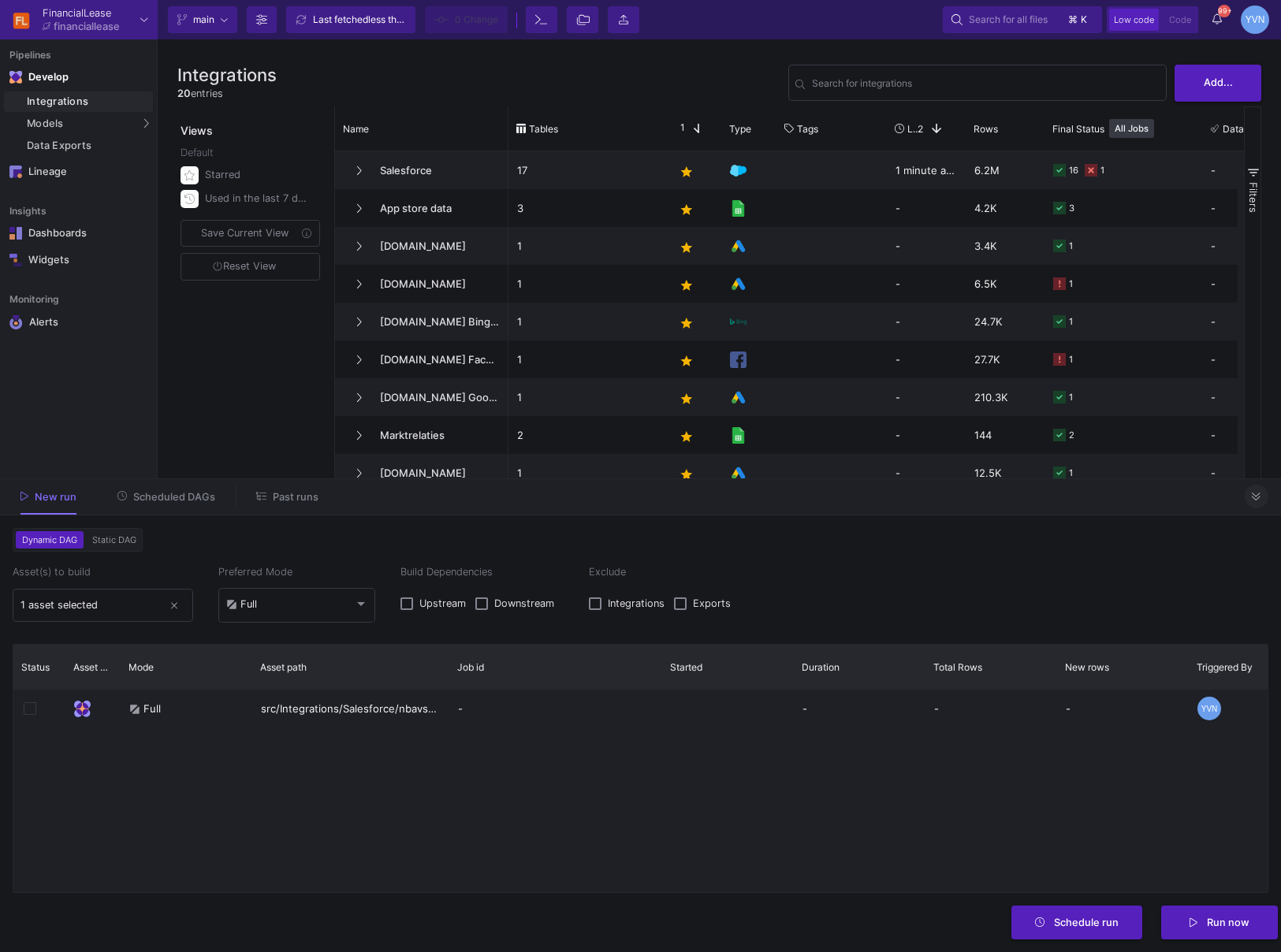
click at [1262, 504] on button at bounding box center [1257, 496] width 24 height 24
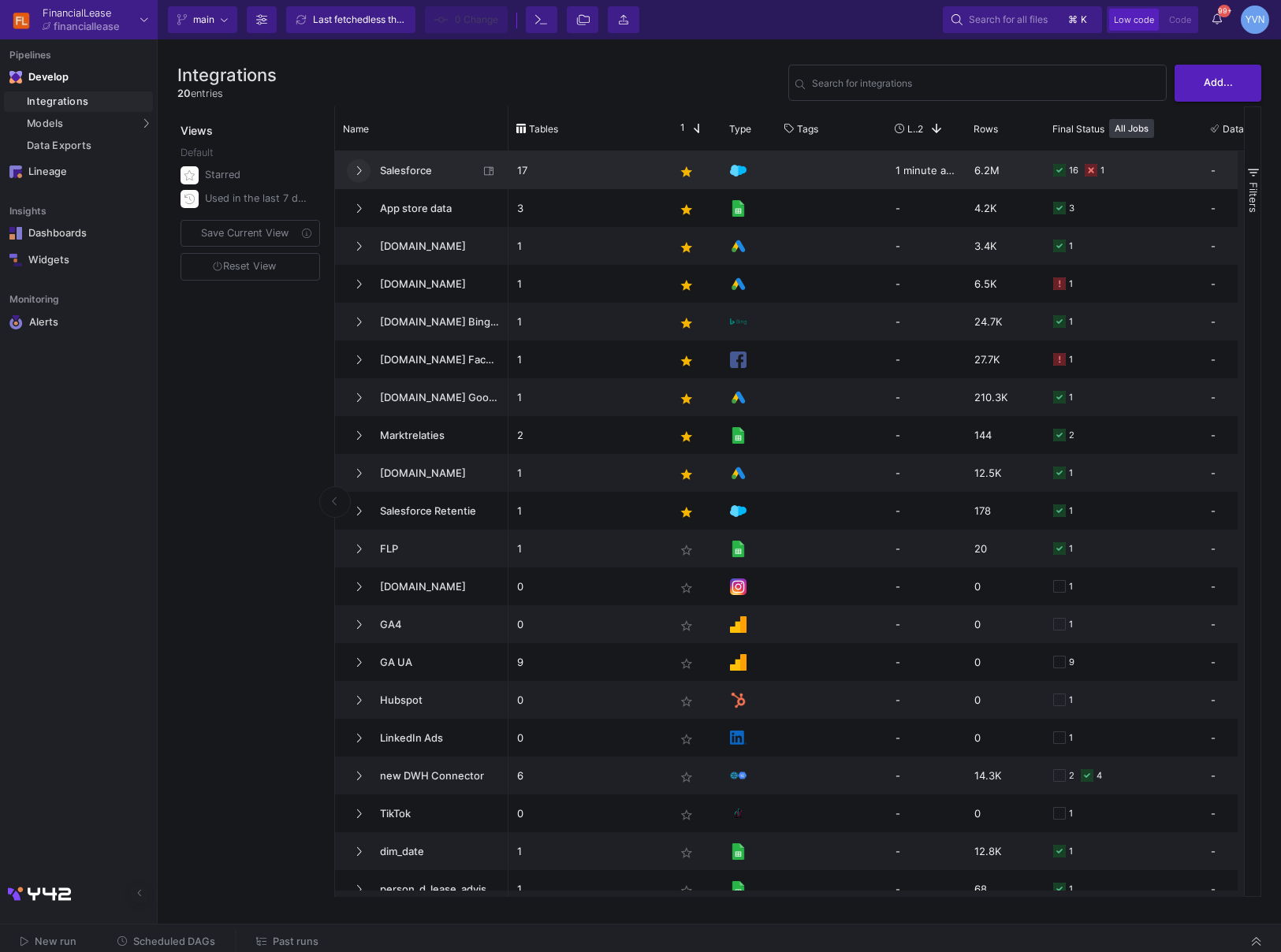
click at [370, 167] on button at bounding box center [359, 171] width 24 height 24
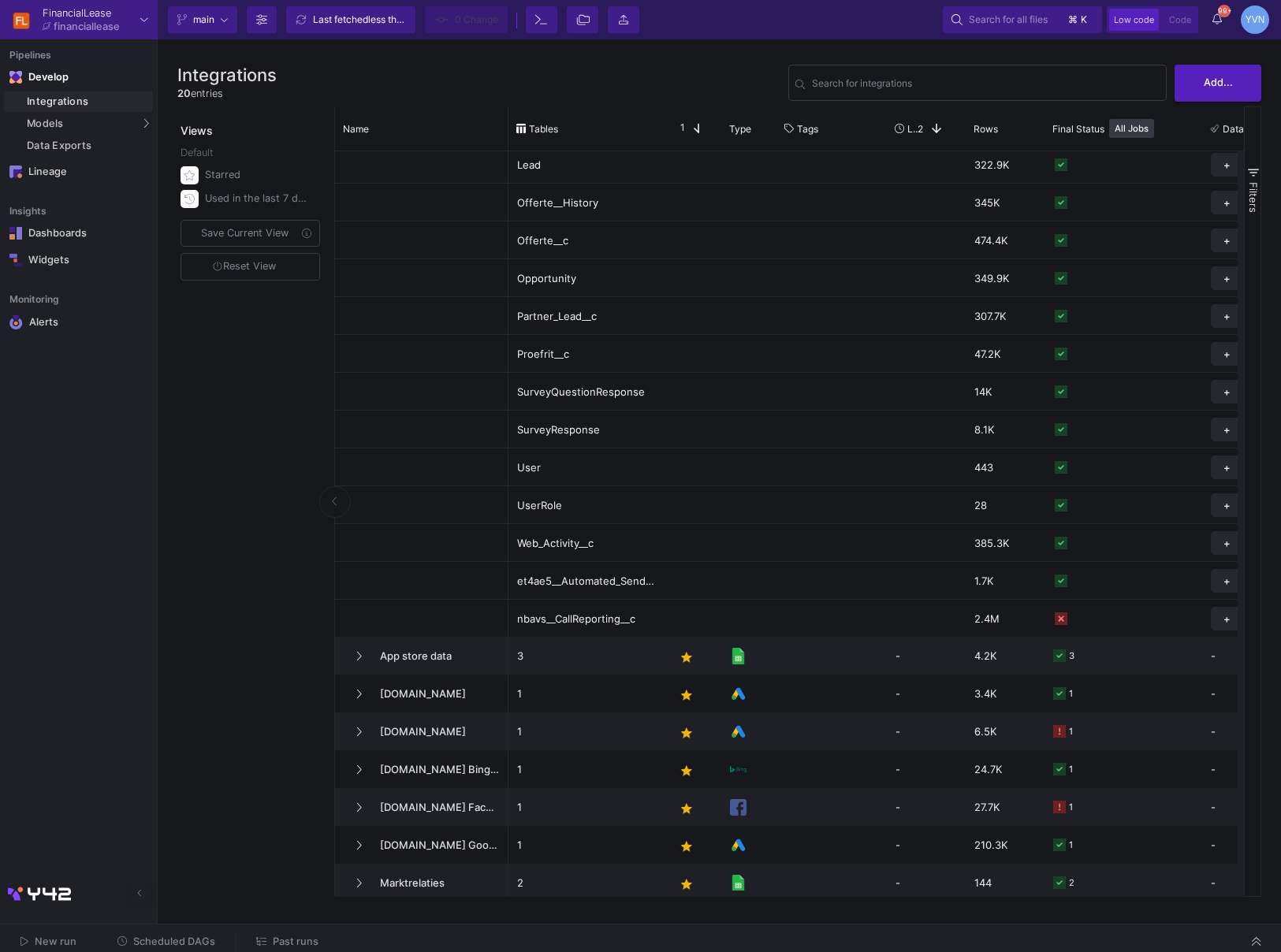
click at [162, 943] on span "Scheduled DAGs" at bounding box center [174, 942] width 82 height 12
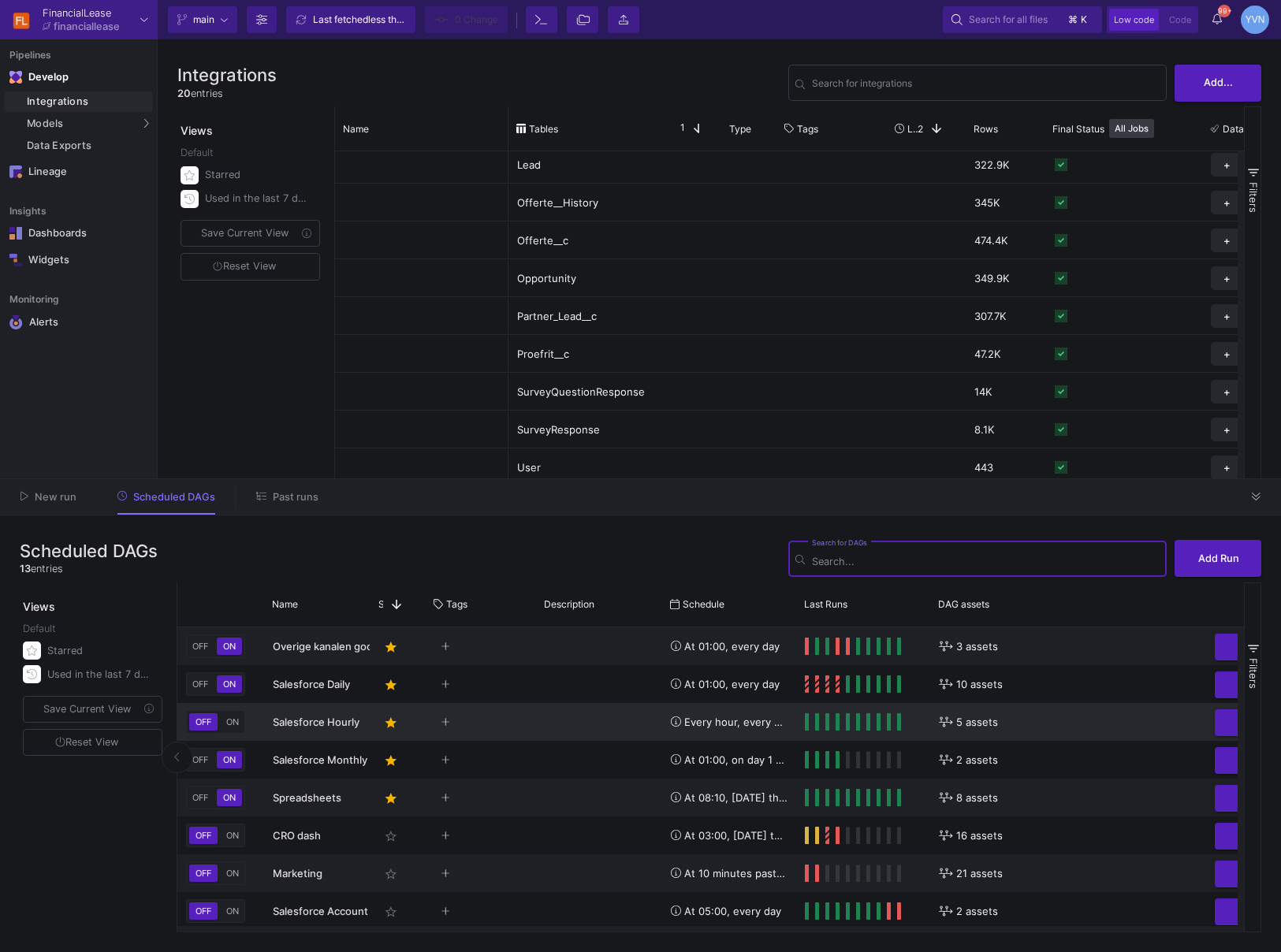
click at [224, 719] on span "ON" at bounding box center [232, 721] width 19 height 11
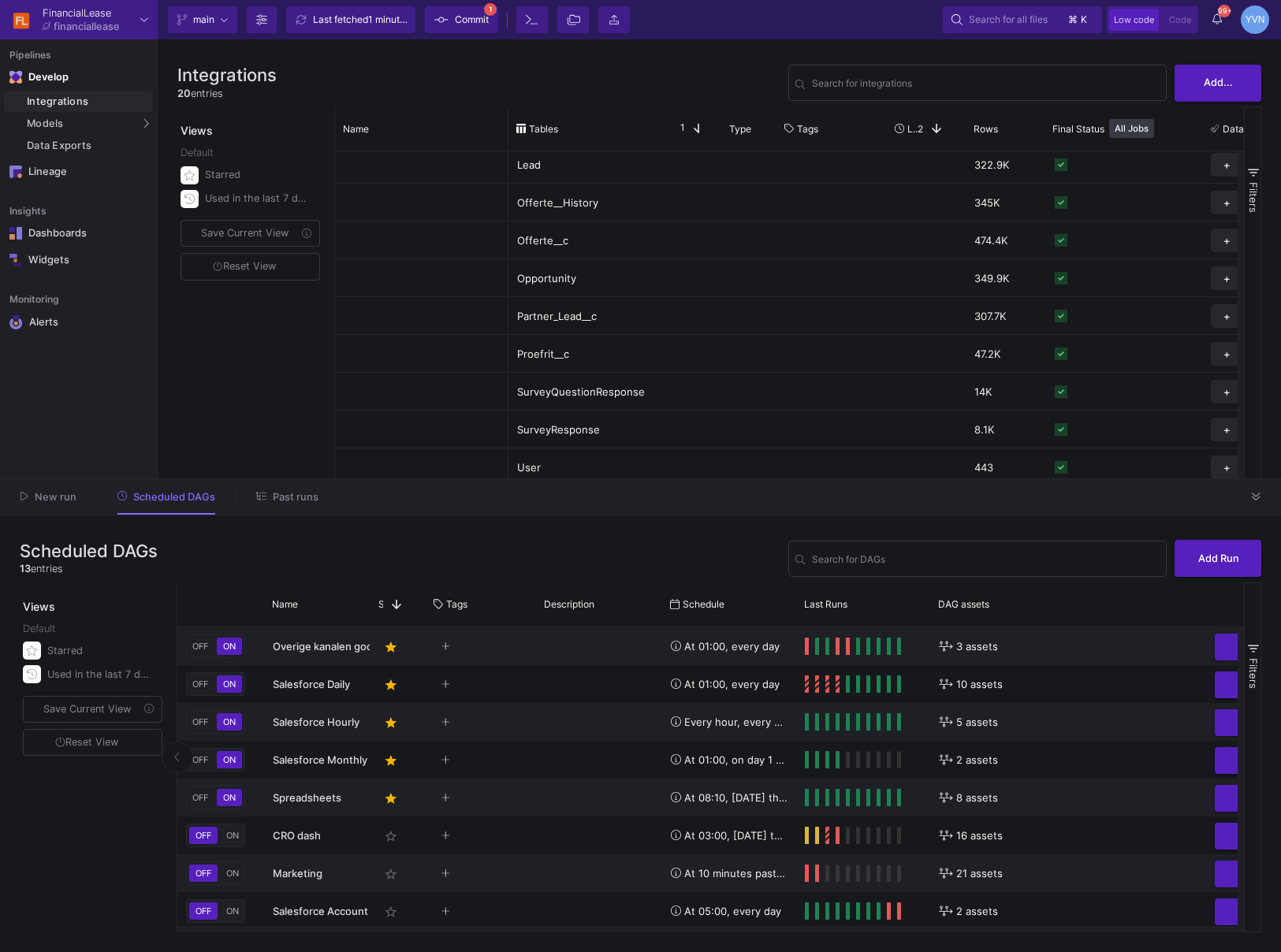
click at [475, 29] on span "Commit" at bounding box center [471, 20] width 34 height 24
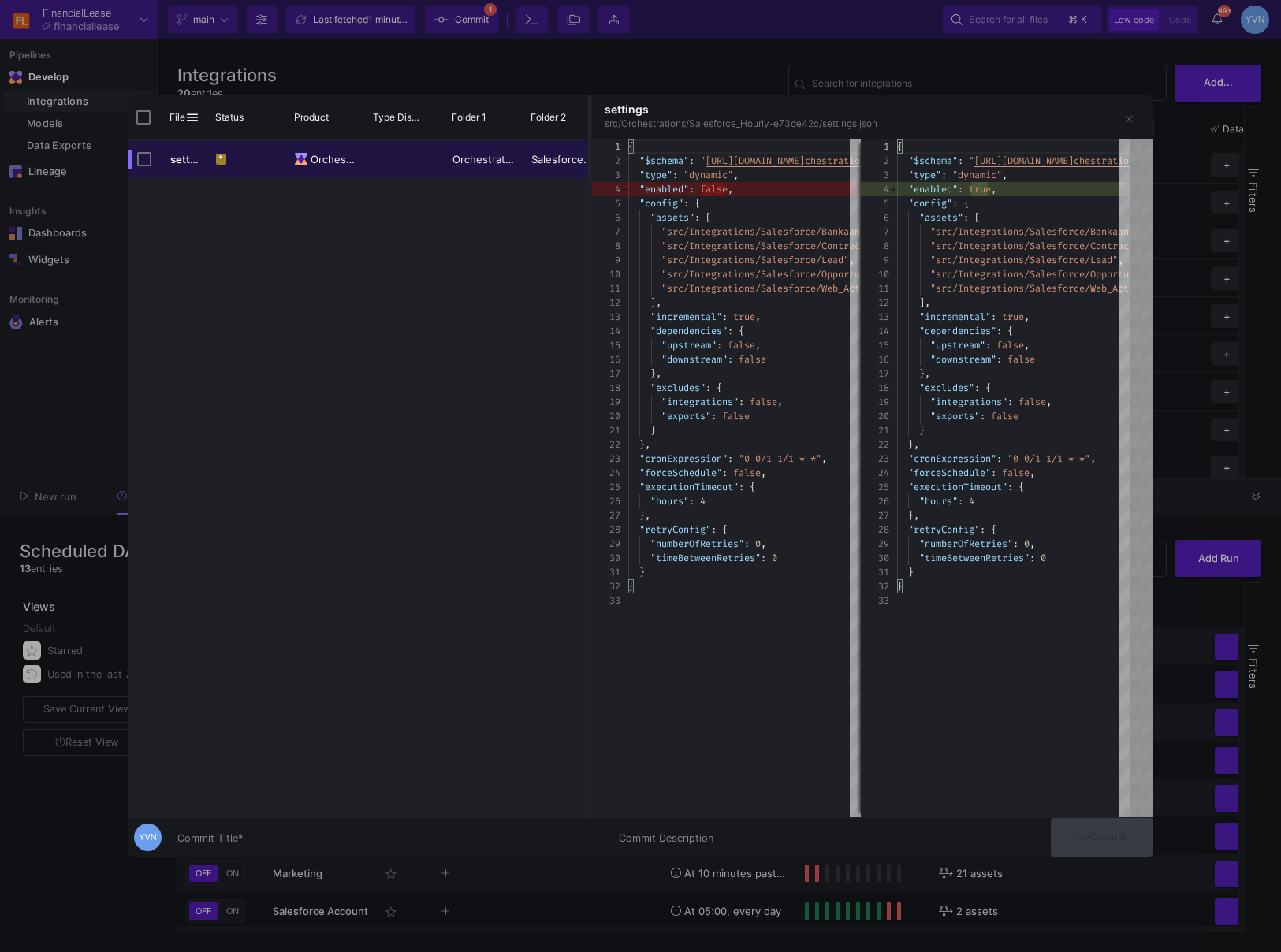
click at [265, 838] on input "Commit Title *" at bounding box center [388, 839] width 423 height 13
type input "unpause the hourly"
click at [1099, 826] on button "Commit" at bounding box center [1102, 838] width 102 height 39
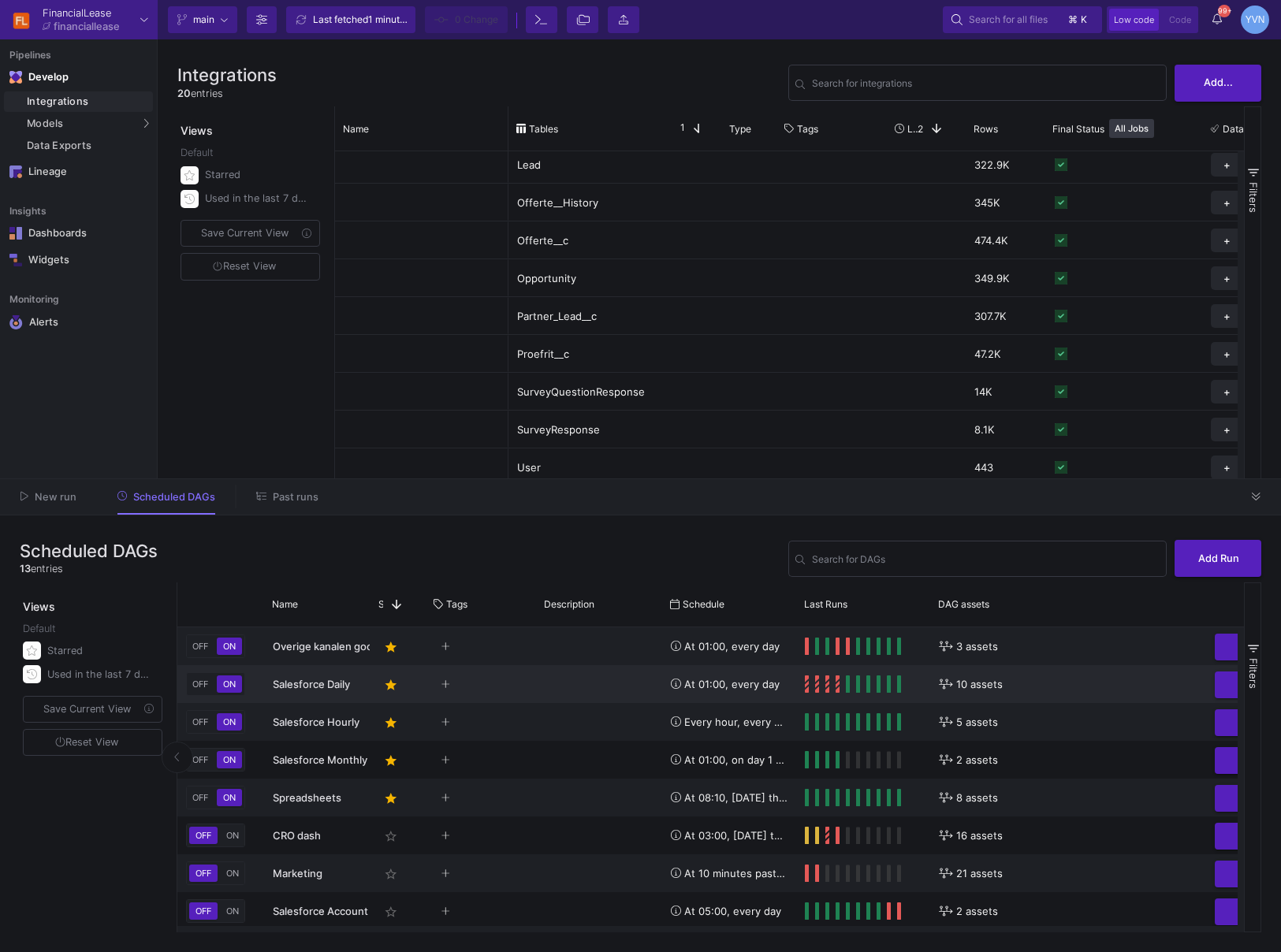
click at [361, 685] on div "Salesforce Daily" at bounding box center [317, 684] width 90 height 37
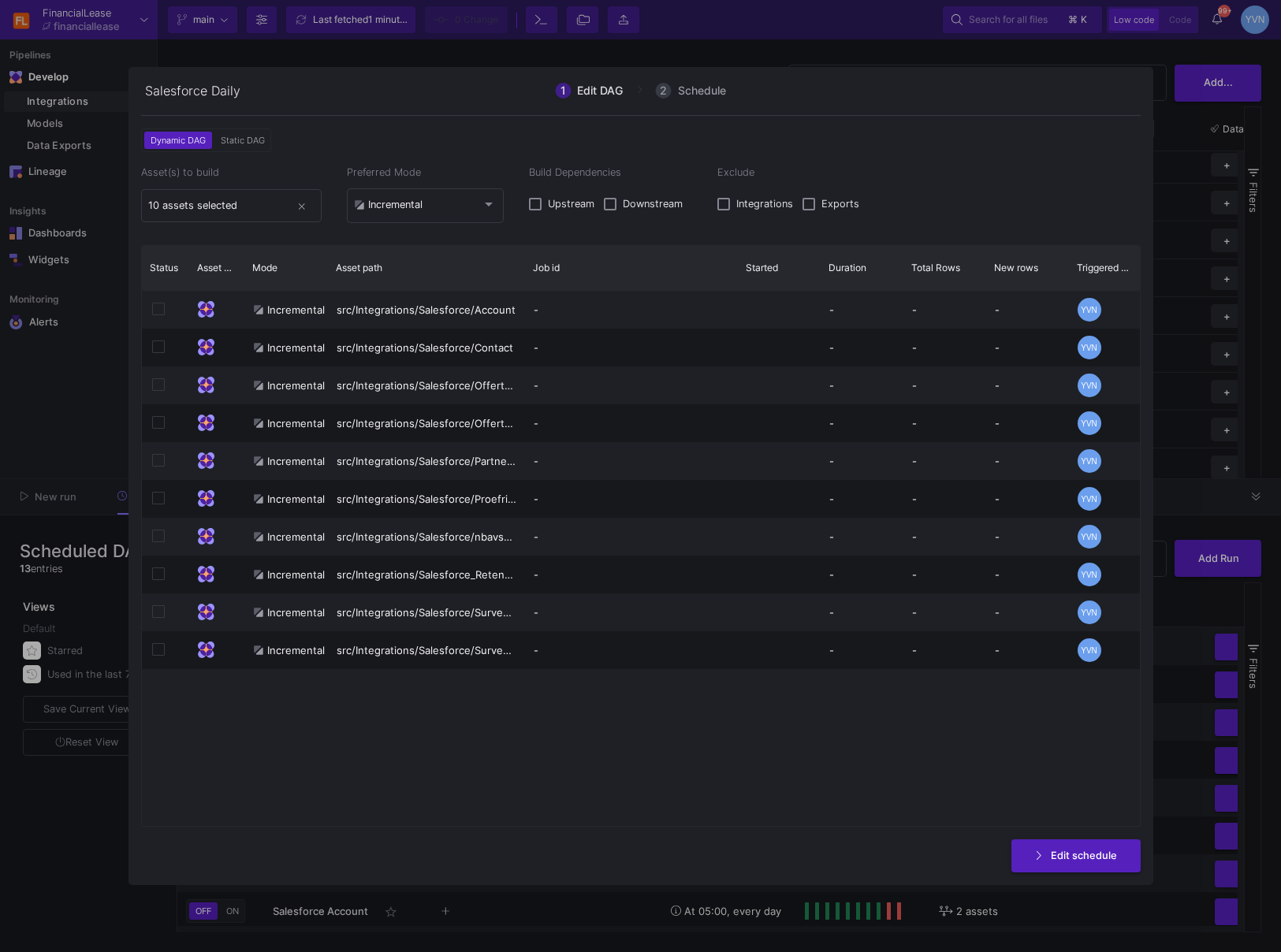
drag, startPoint x: 521, startPoint y: 260, endPoint x: 666, endPoint y: 257, distance: 145.0
click at [528, 257] on div at bounding box center [525, 268] width 6 height 44
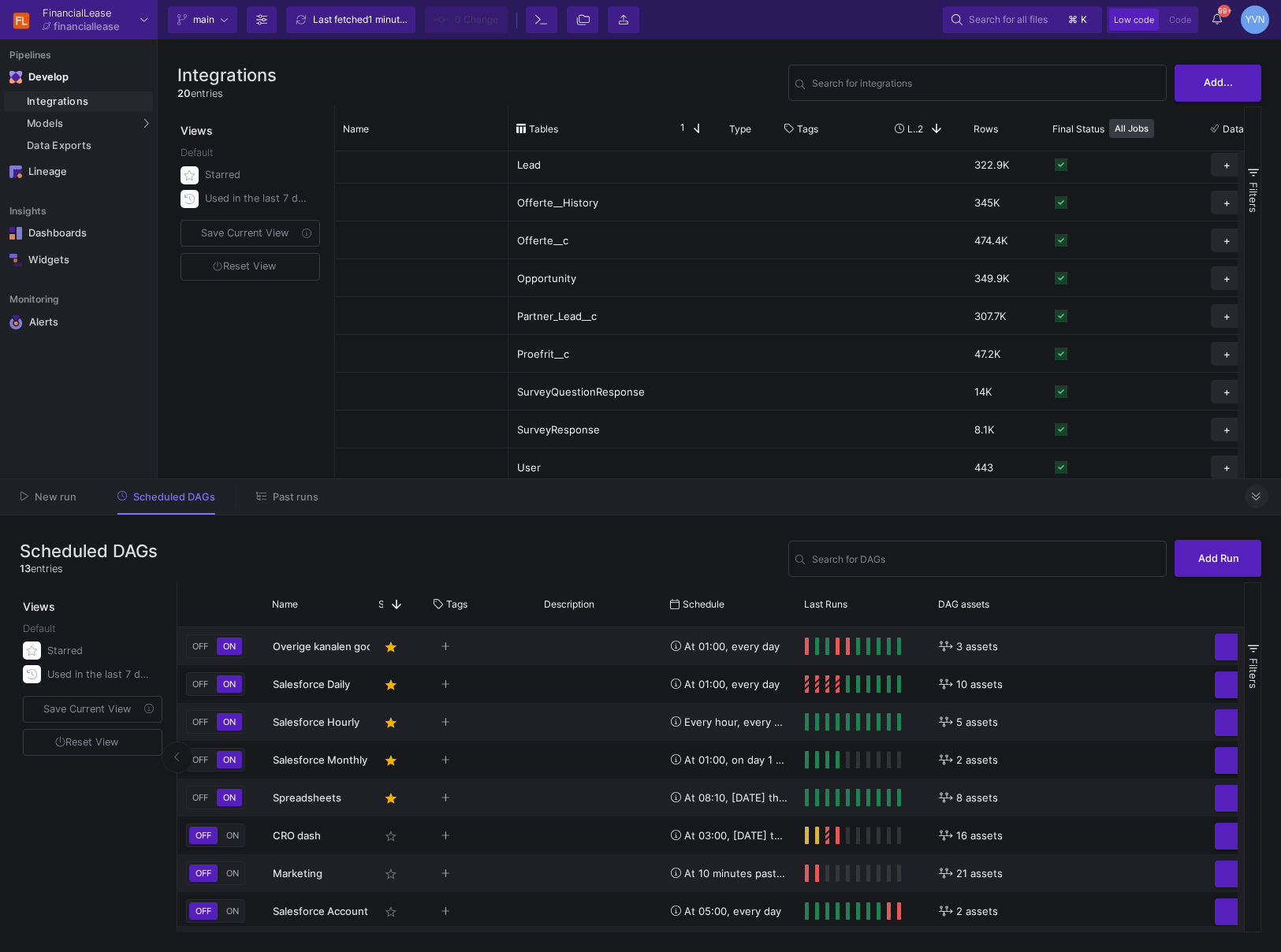
click at [1258, 488] on button at bounding box center [1257, 496] width 24 height 24
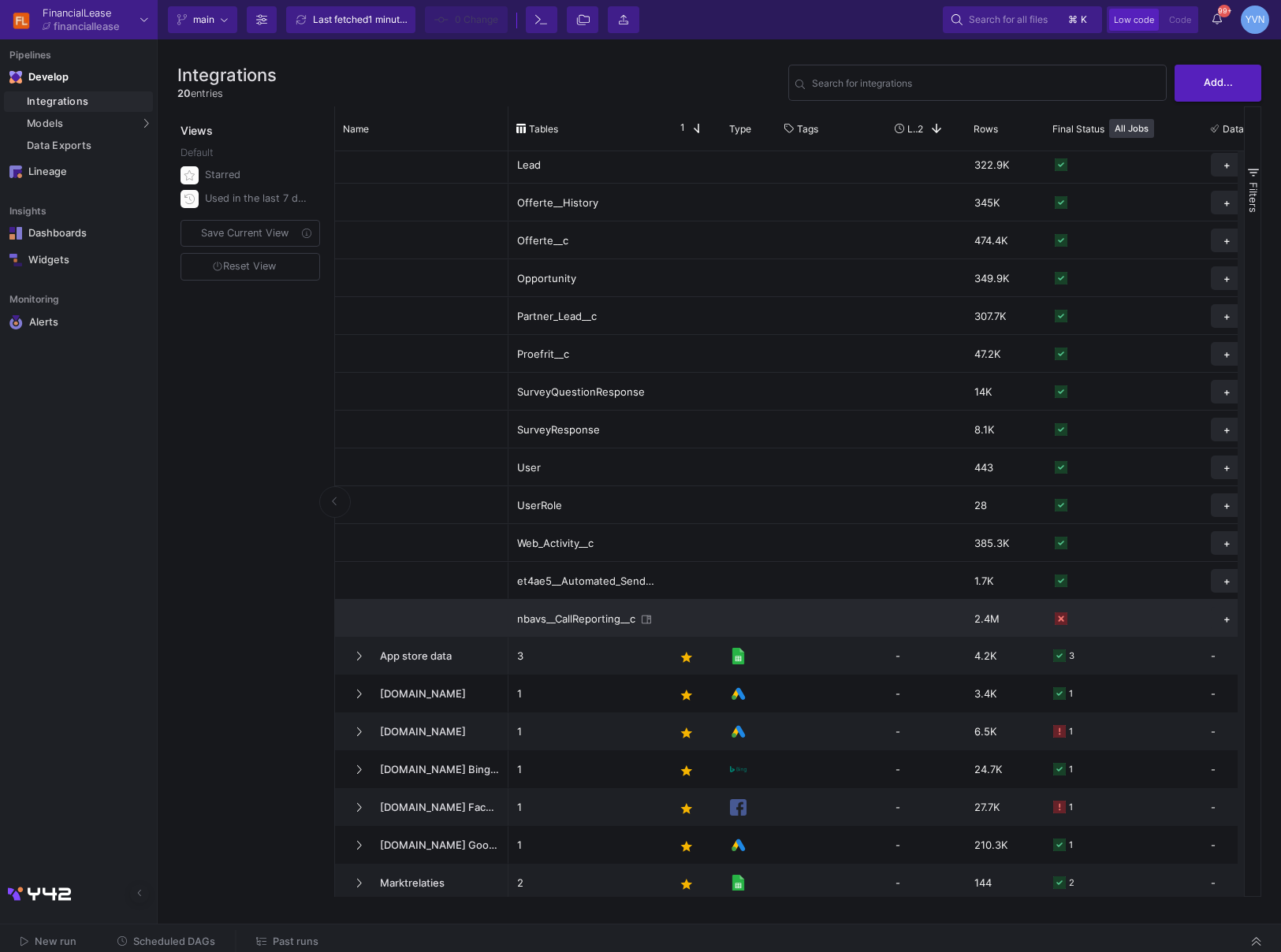
click at [881, 622] on div "Press SPACE to select this row." at bounding box center [831, 618] width 110 height 37
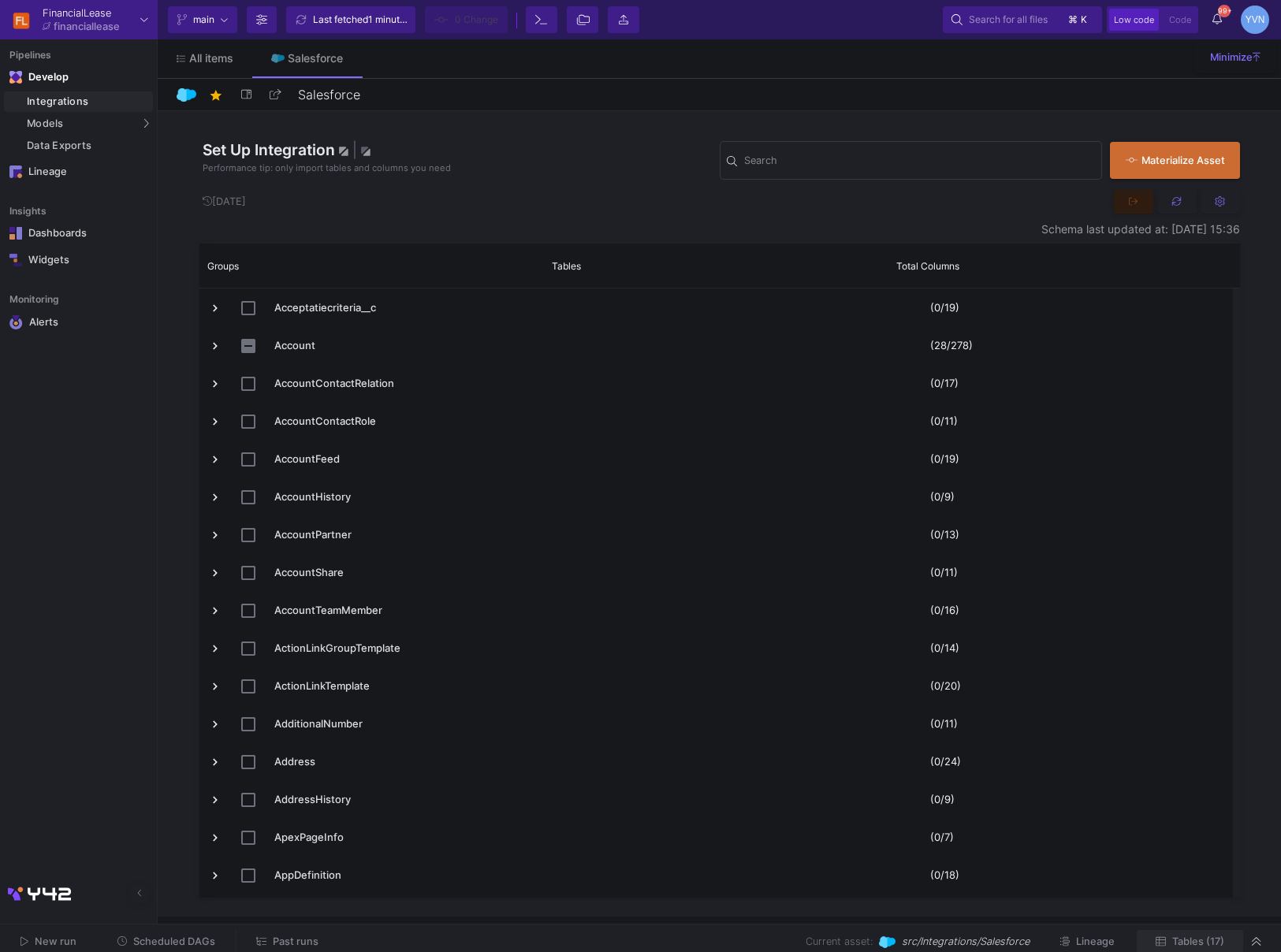
click at [1188, 933] on button "Tables (17)" at bounding box center [1190, 942] width 106 height 25
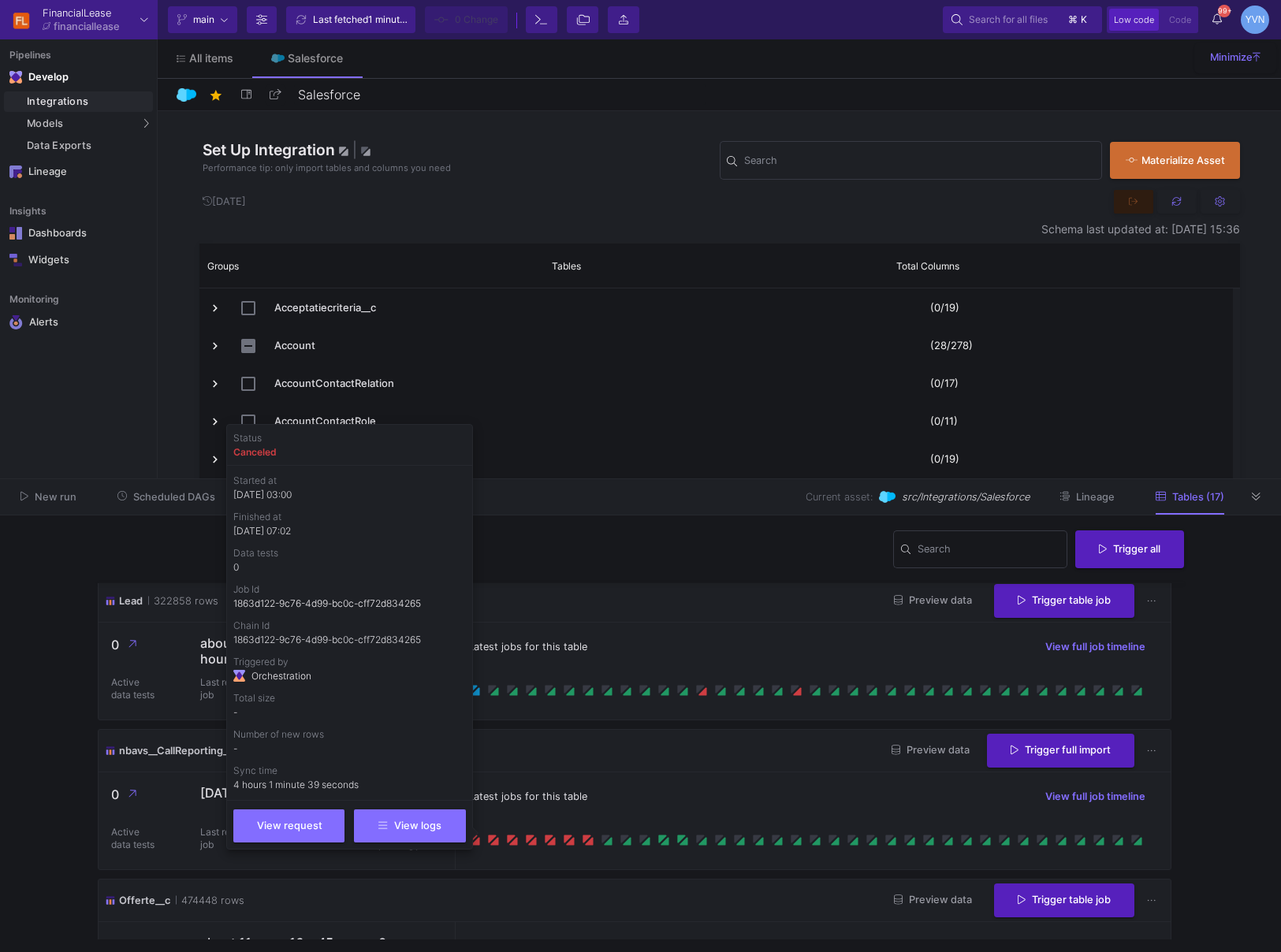
scroll to position [761, 0]
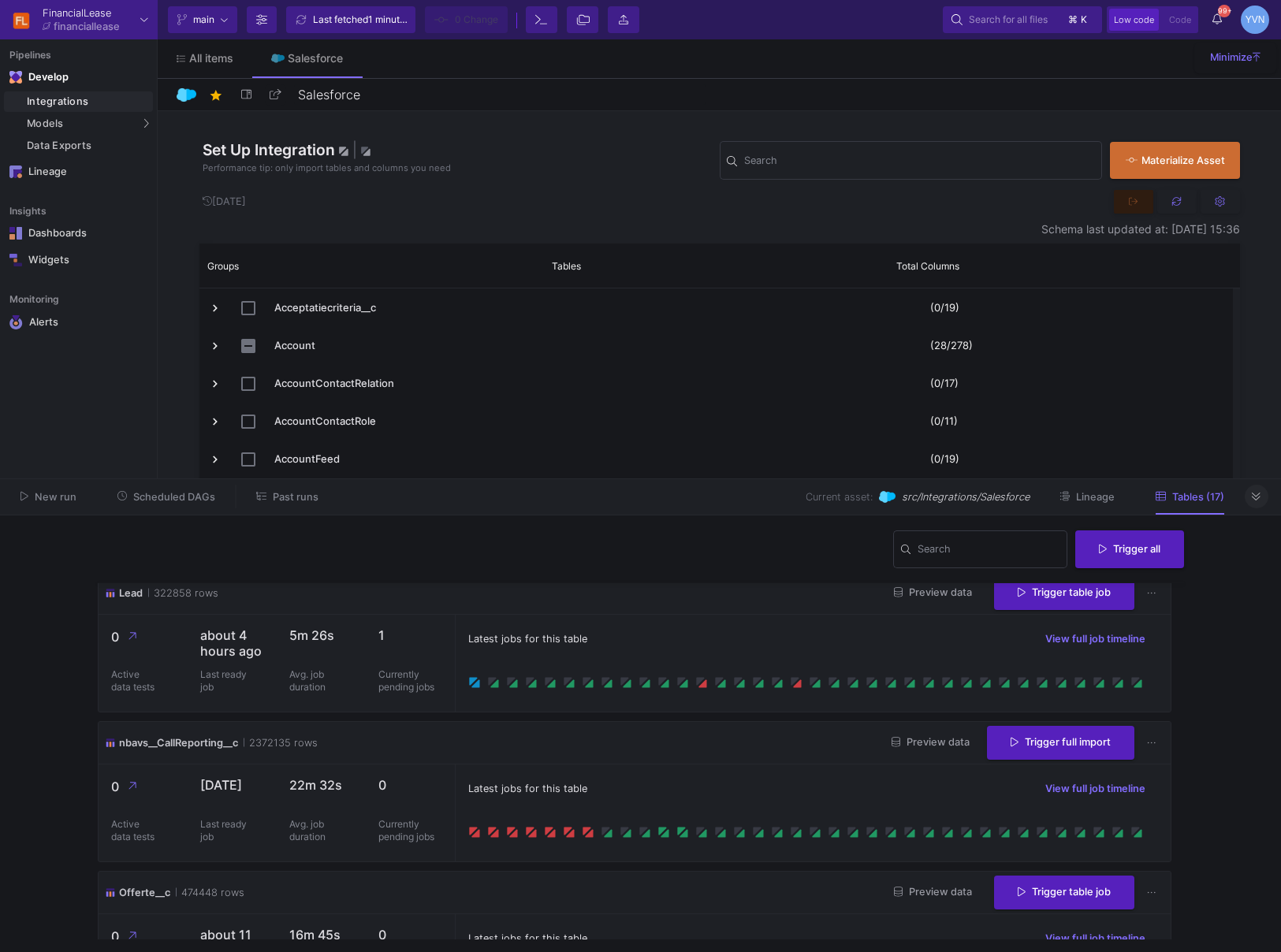
click at [1257, 507] on button at bounding box center [1257, 496] width 24 height 24
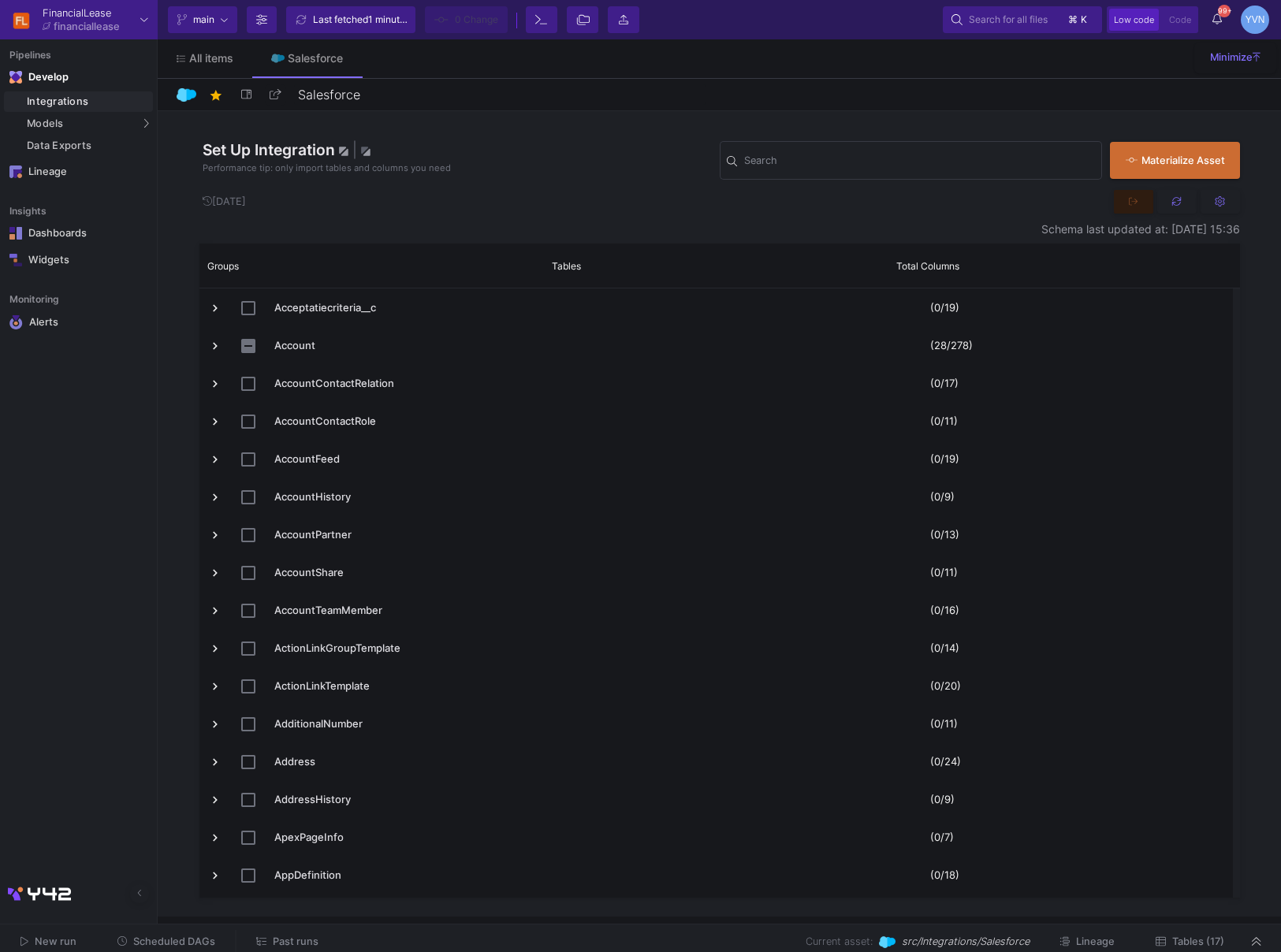
click at [1258, 497] on div "Set Up Integration | Performance tip: only import tables and columns you need S…" at bounding box center [719, 514] width 1123 height 806
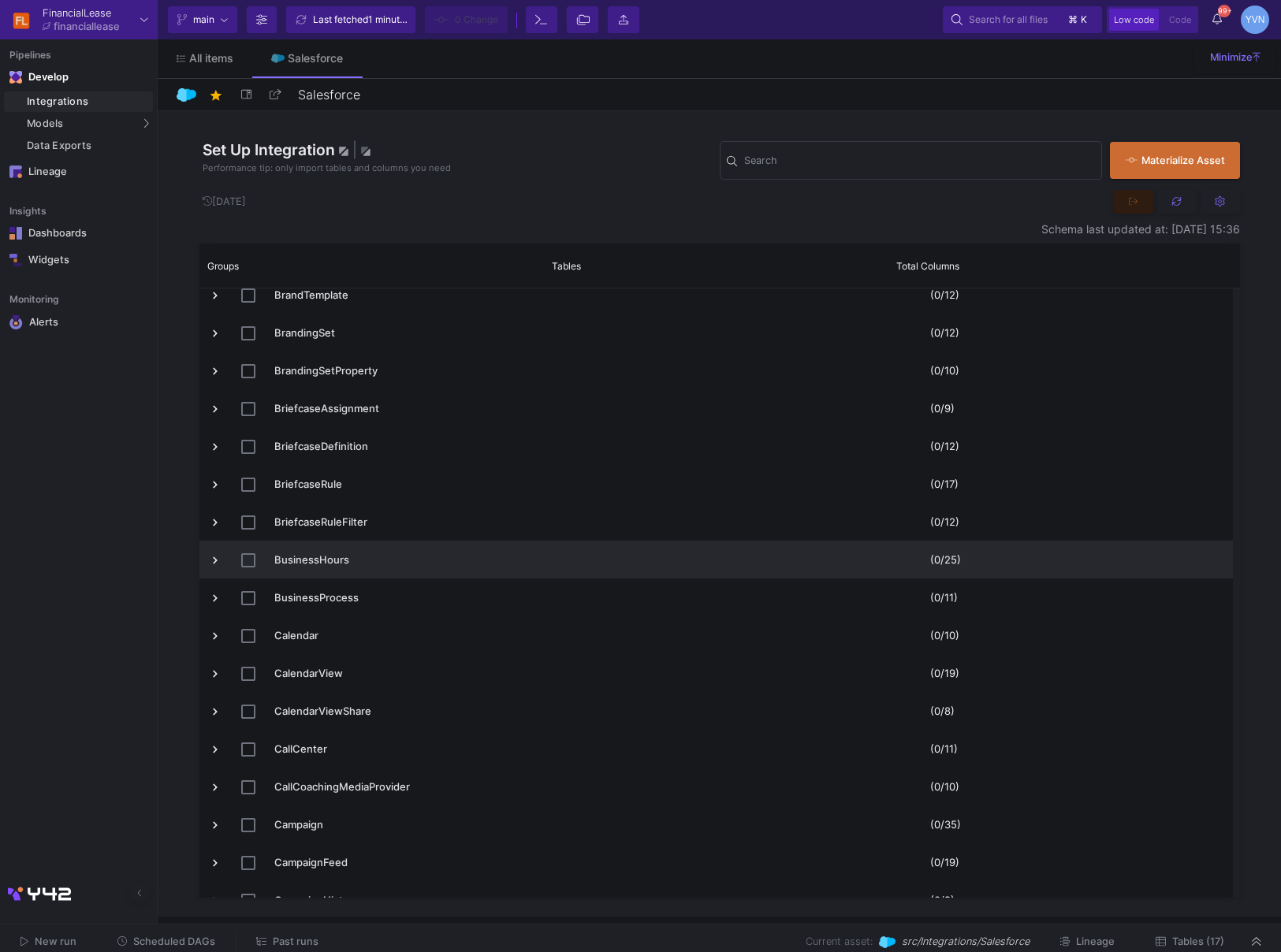
scroll to position [1761, 0]
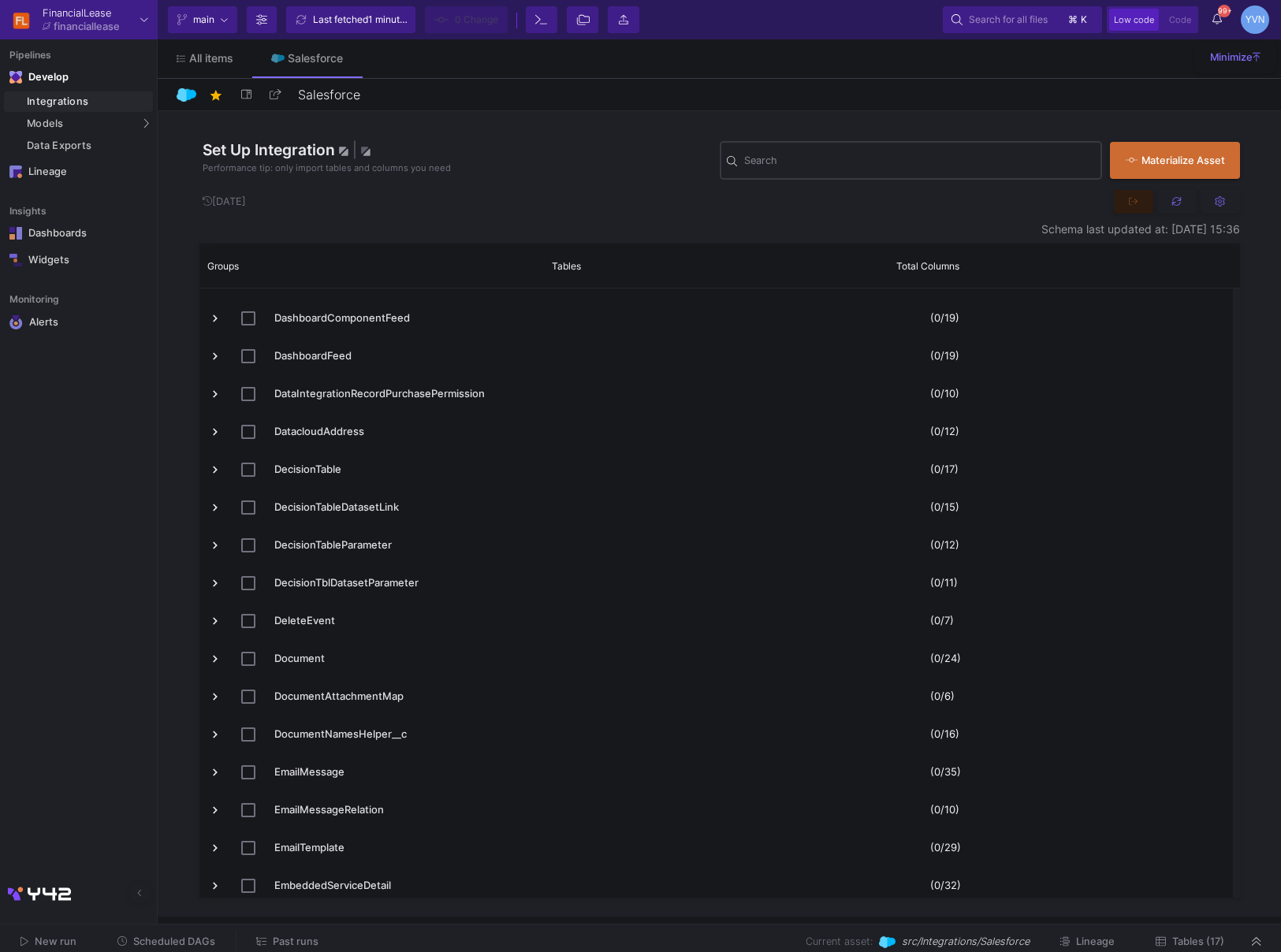
click at [948, 154] on div "Search" at bounding box center [919, 159] width 351 height 41
click at [934, 162] on input "Search" at bounding box center [919, 163] width 351 height 13
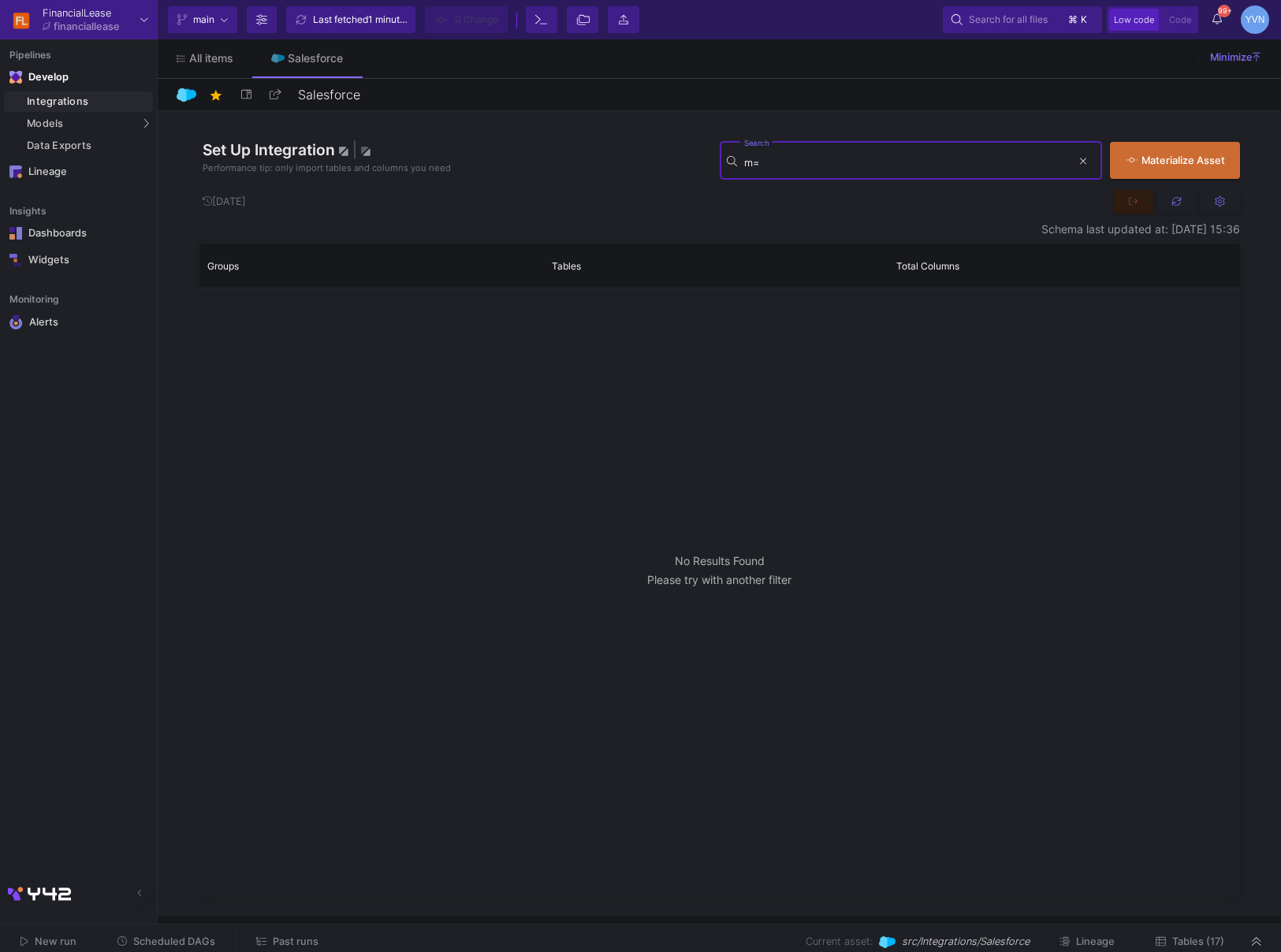
type input "m"
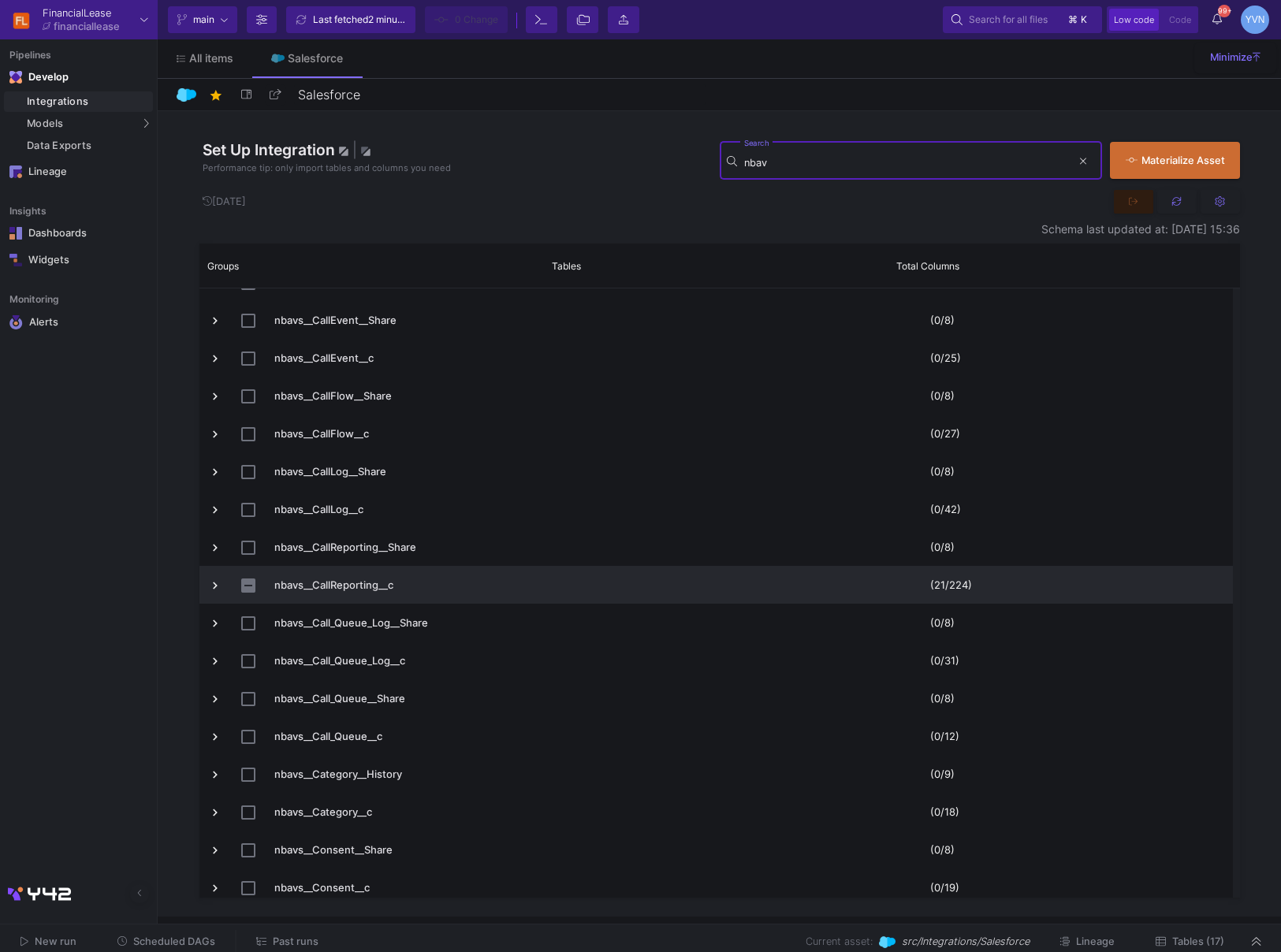
type input "nbav"
click at [215, 581] on span "Press SPACE to select this row." at bounding box center [215, 586] width 14 height 14
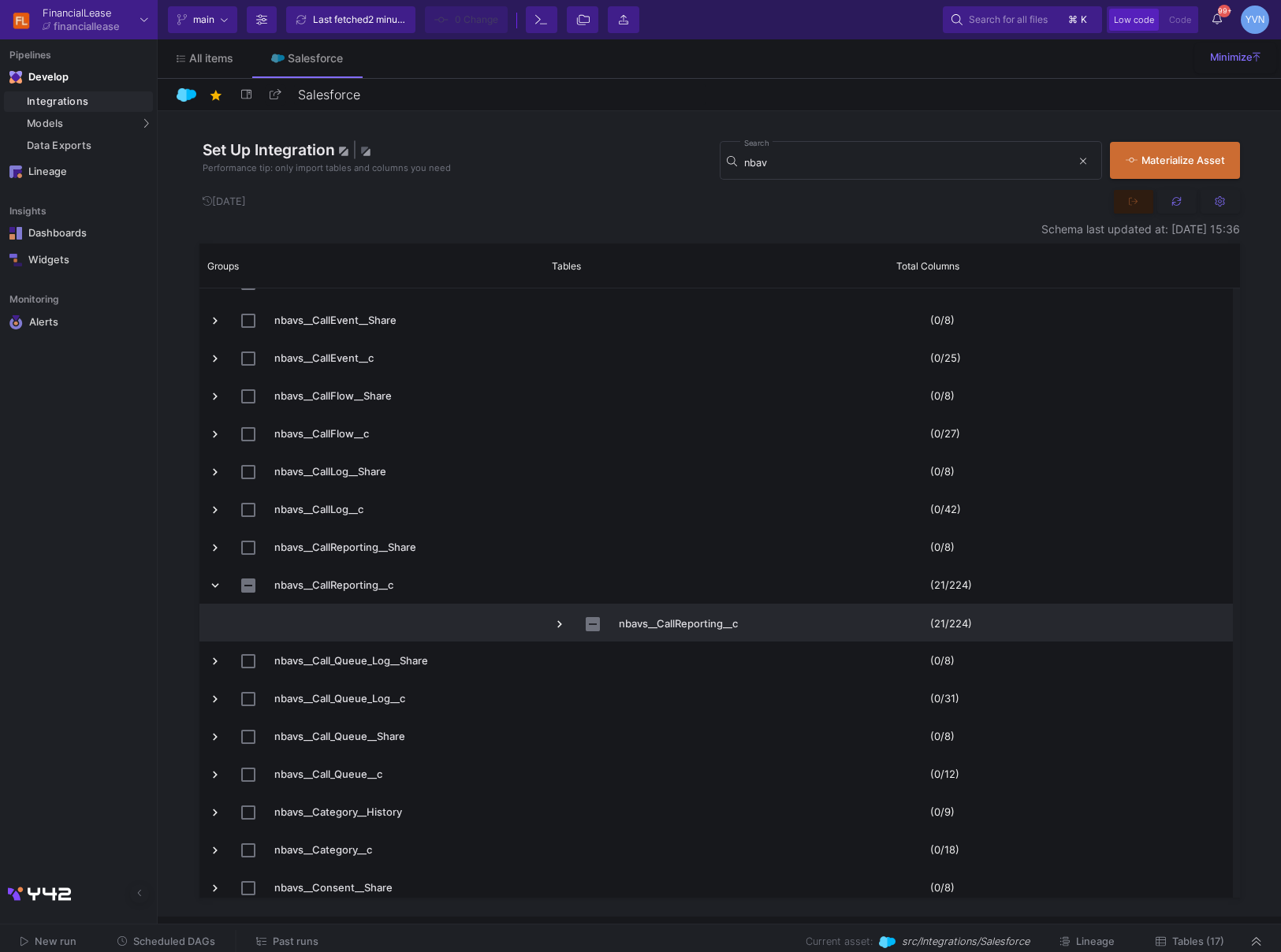
click at [558, 624] on span "Press SPACE to select this row." at bounding box center [560, 625] width 14 height 14
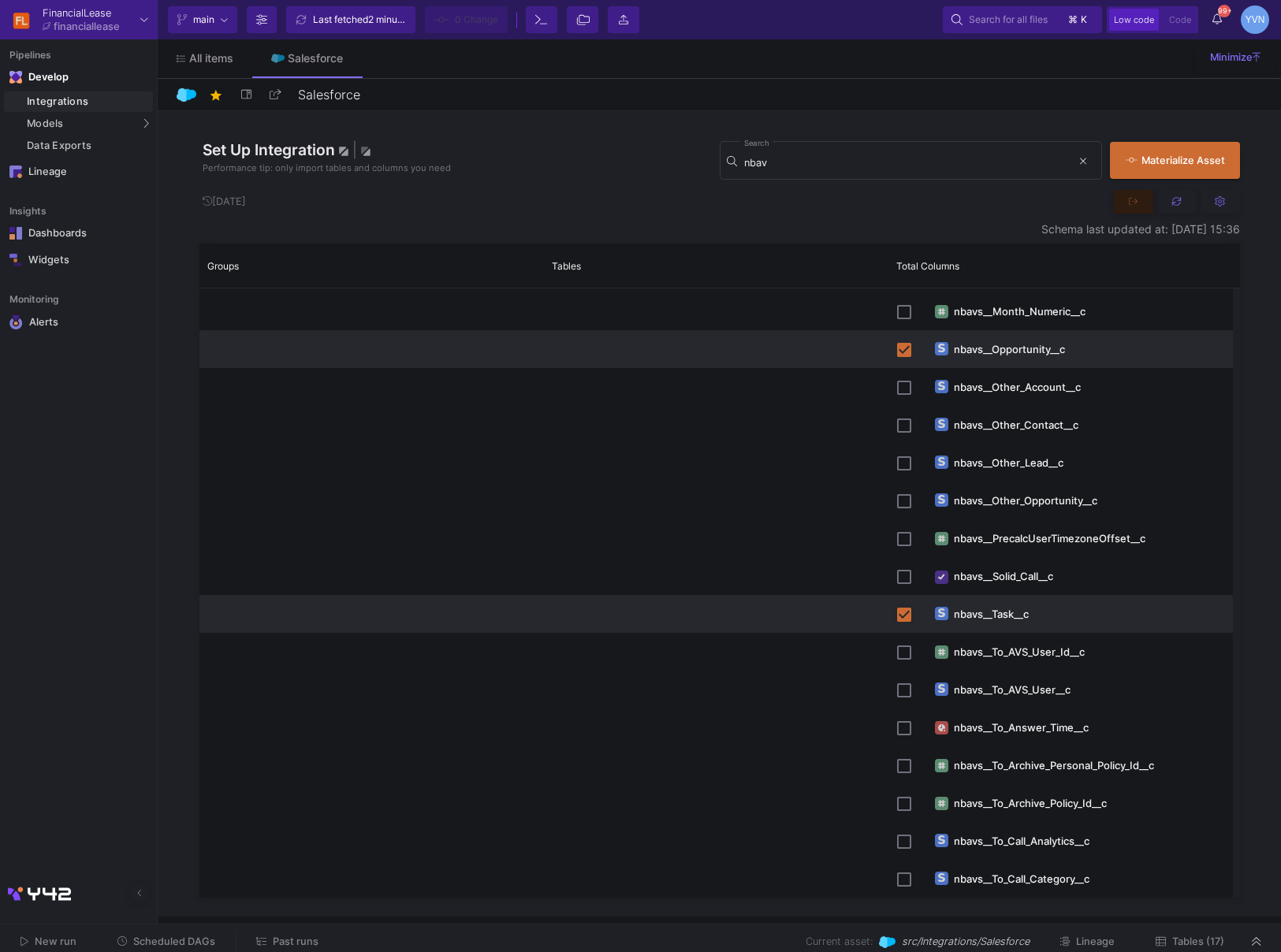
click at [908, 619] on input "Press Space to toggle row selection (checked)" at bounding box center [904, 615] width 14 height 14
checkbox input "false"
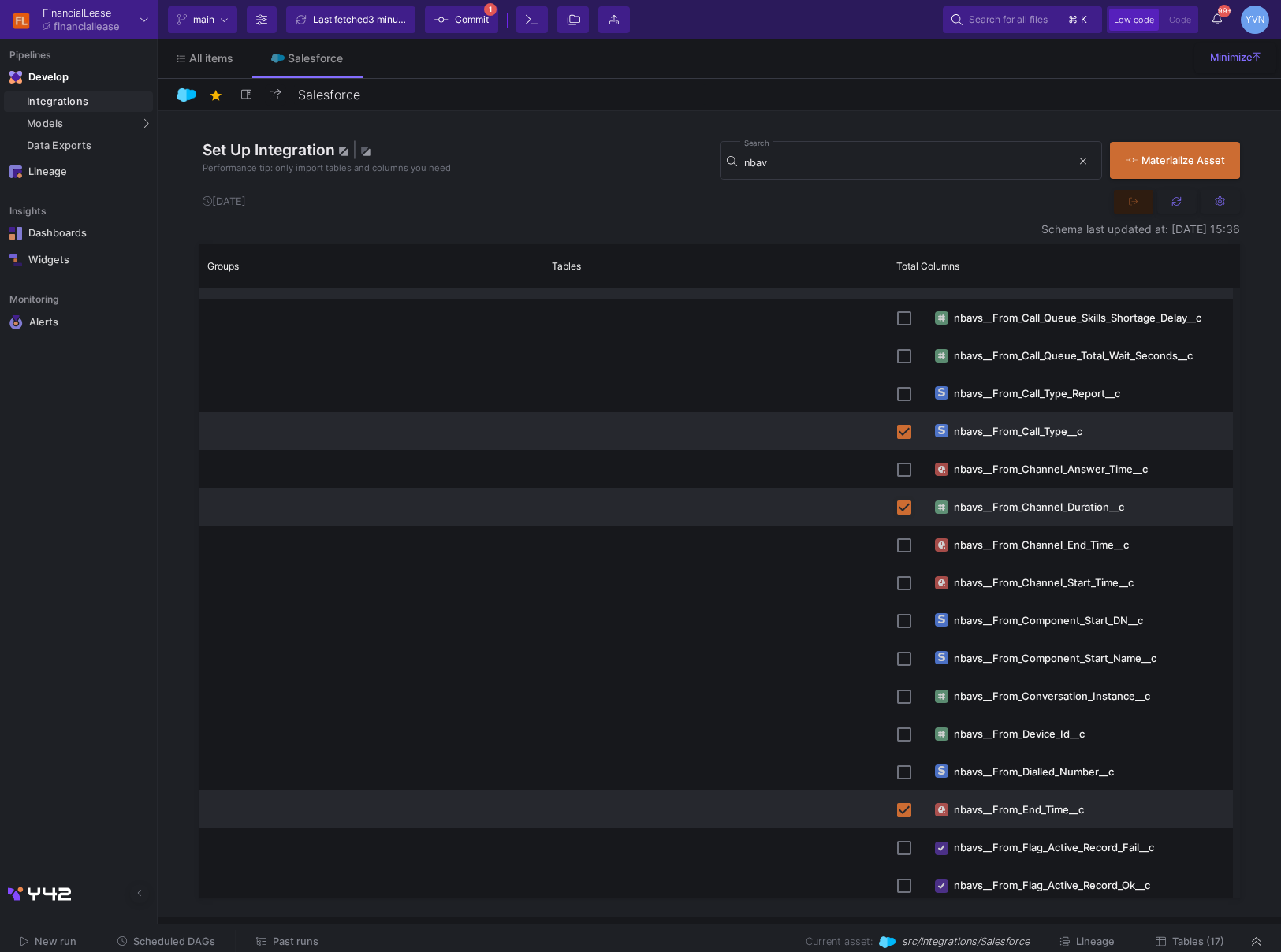
click at [901, 507] on input "Press Space to toggle row selection (checked)" at bounding box center [904, 507] width 14 height 14
checkbox input "false"
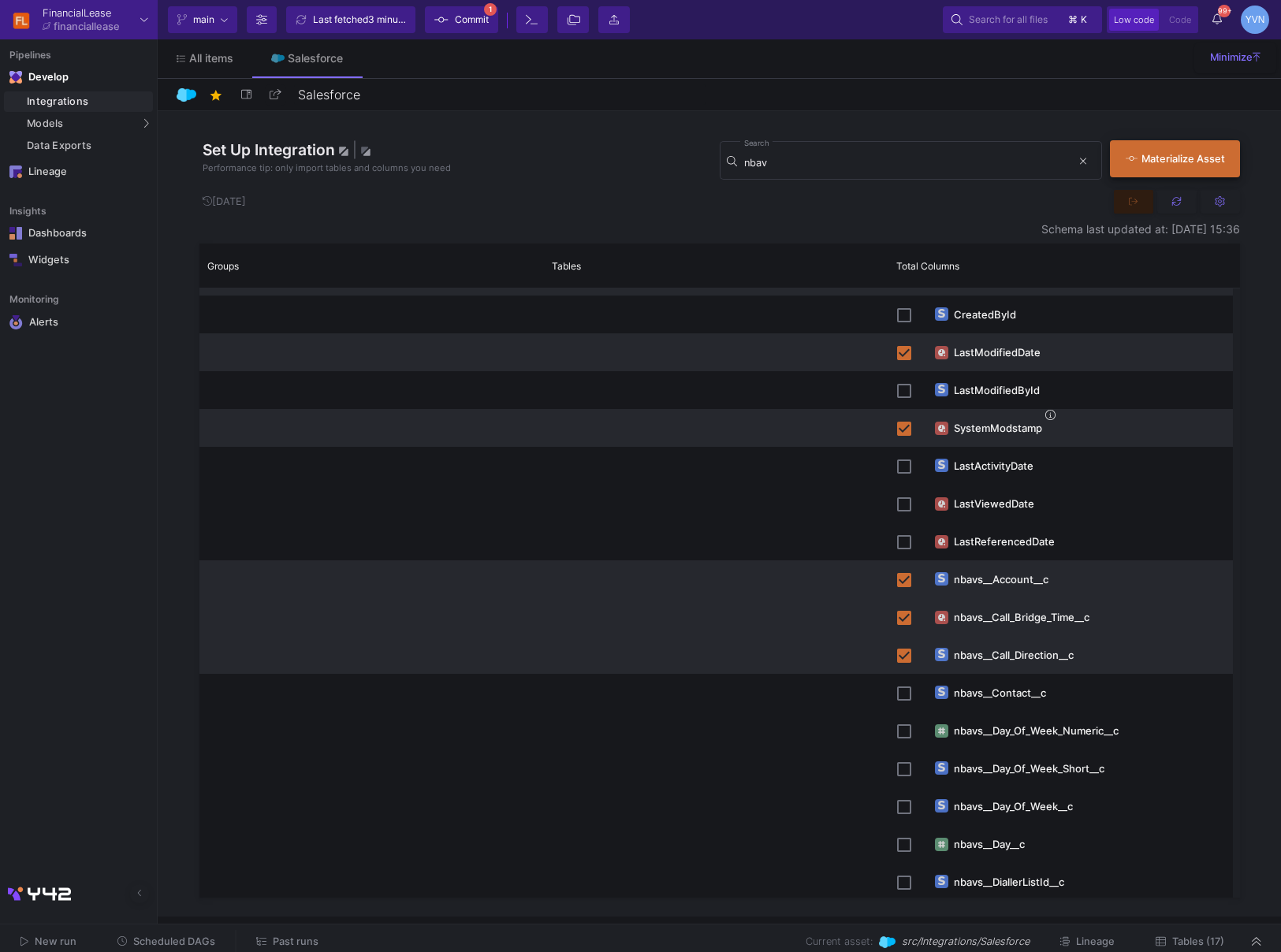
click at [1171, 167] on button "Materialize Asset" at bounding box center [1175, 158] width 129 height 37
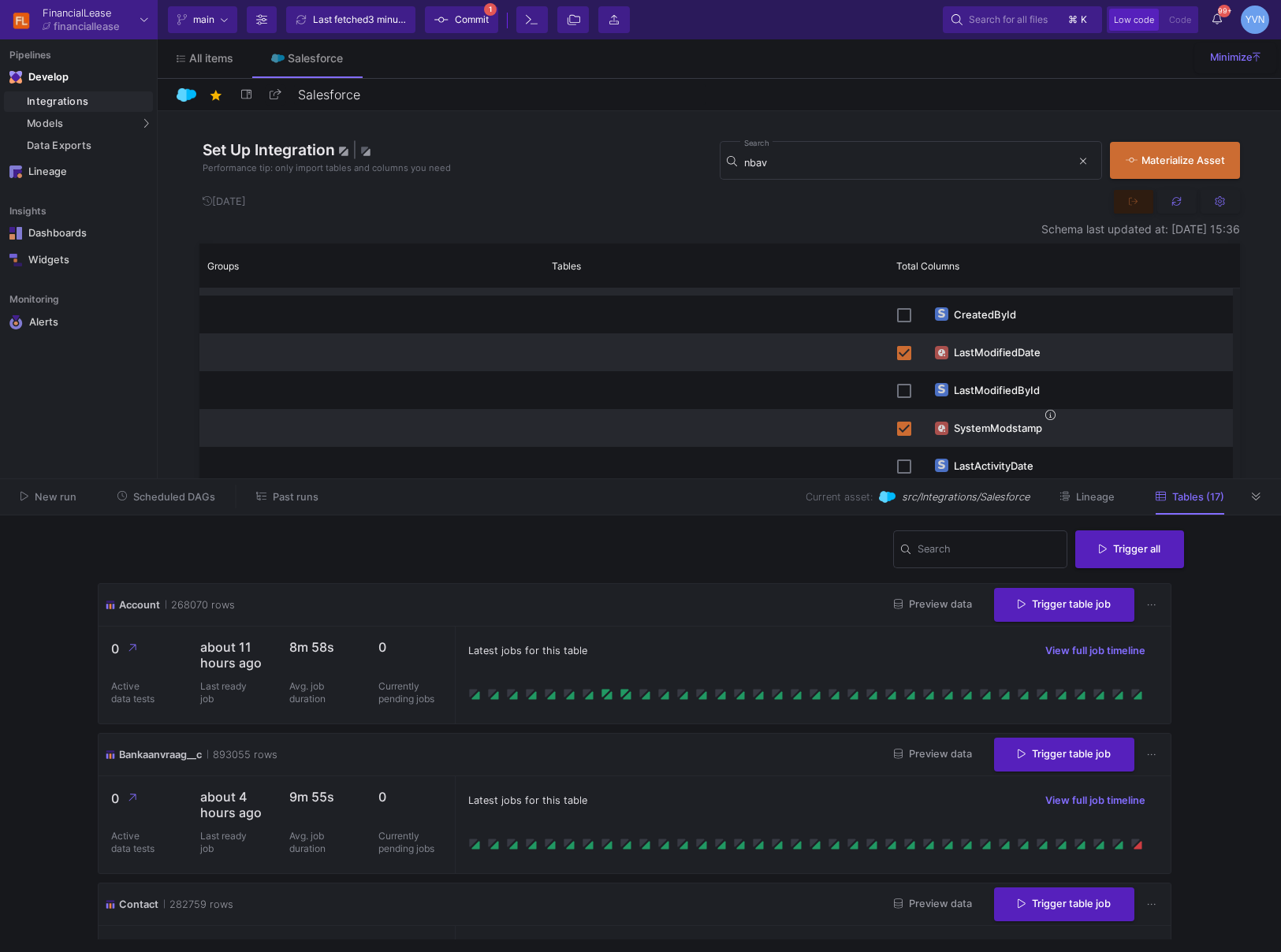
click at [1249, 507] on div at bounding box center [1257, 496] width 24 height 24
click at [1256, 499] on icon at bounding box center [1256, 496] width 9 height 8
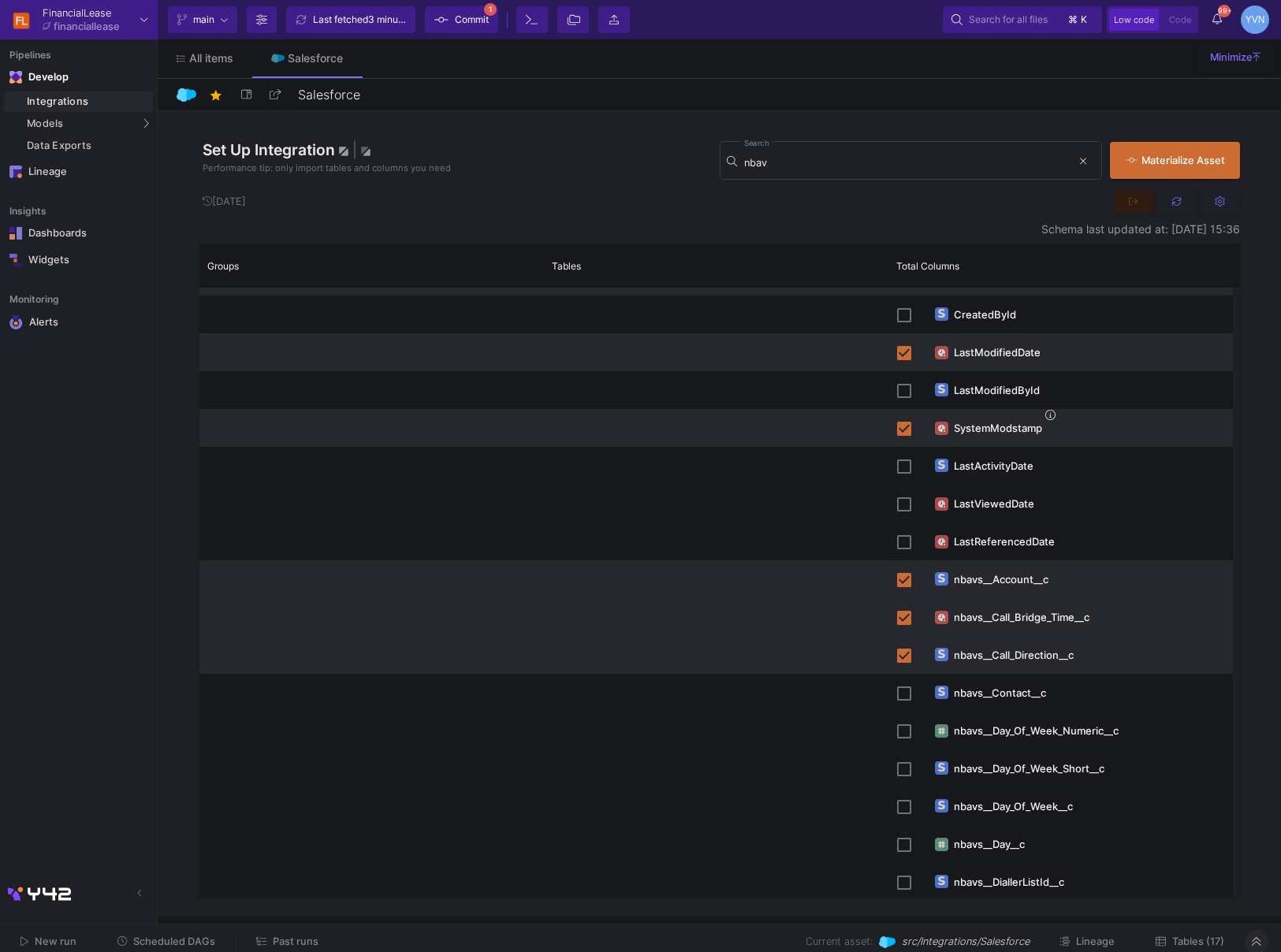
click at [455, 12] on span "Commit" at bounding box center [471, 20] width 34 height 24
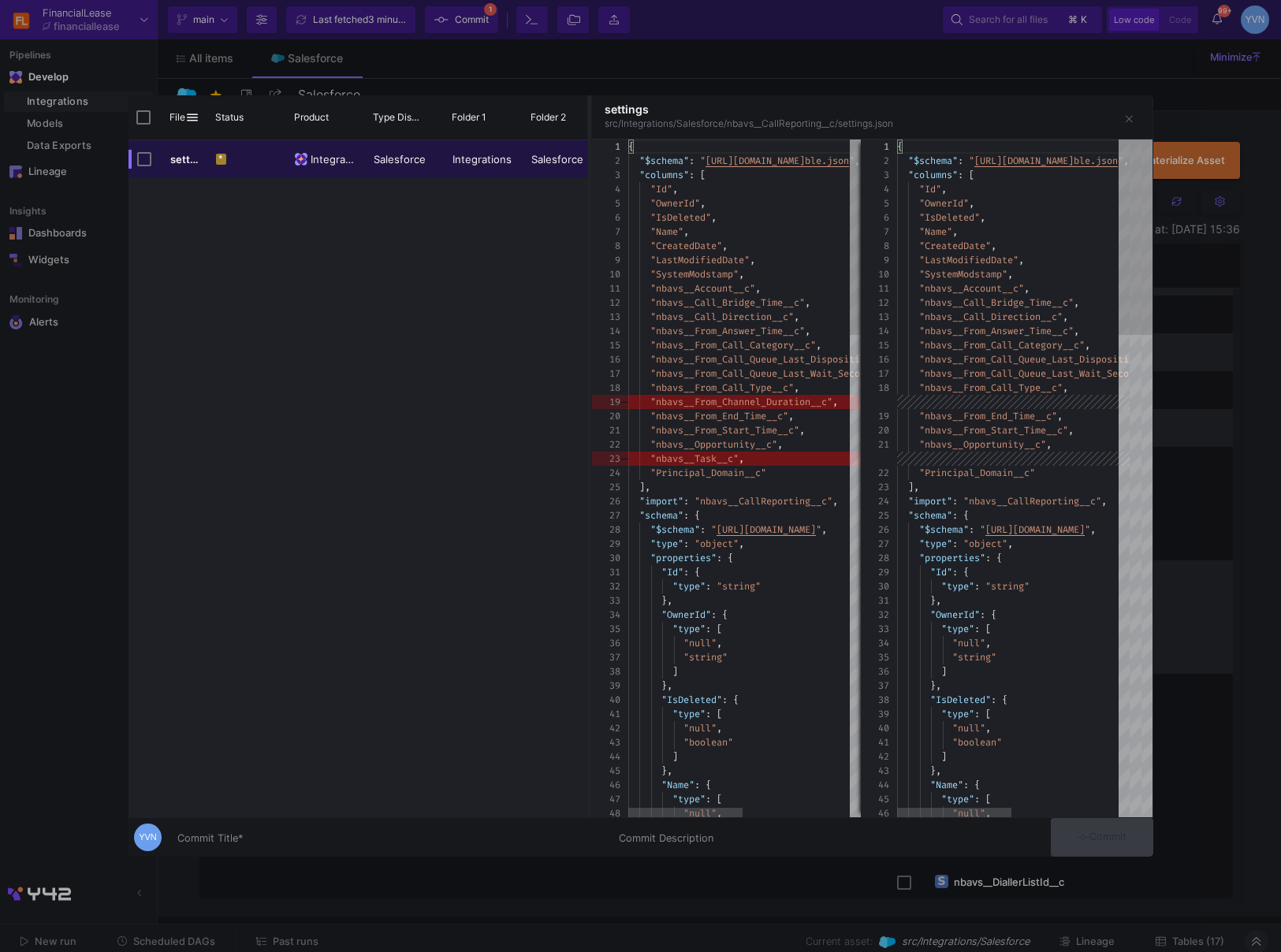
click at [240, 837] on input "Commit Title *" at bounding box center [388, 839] width 423 height 13
type input "changed call reporting set-up"
click at [1116, 839] on span "Commit" at bounding box center [1102, 837] width 50 height 12
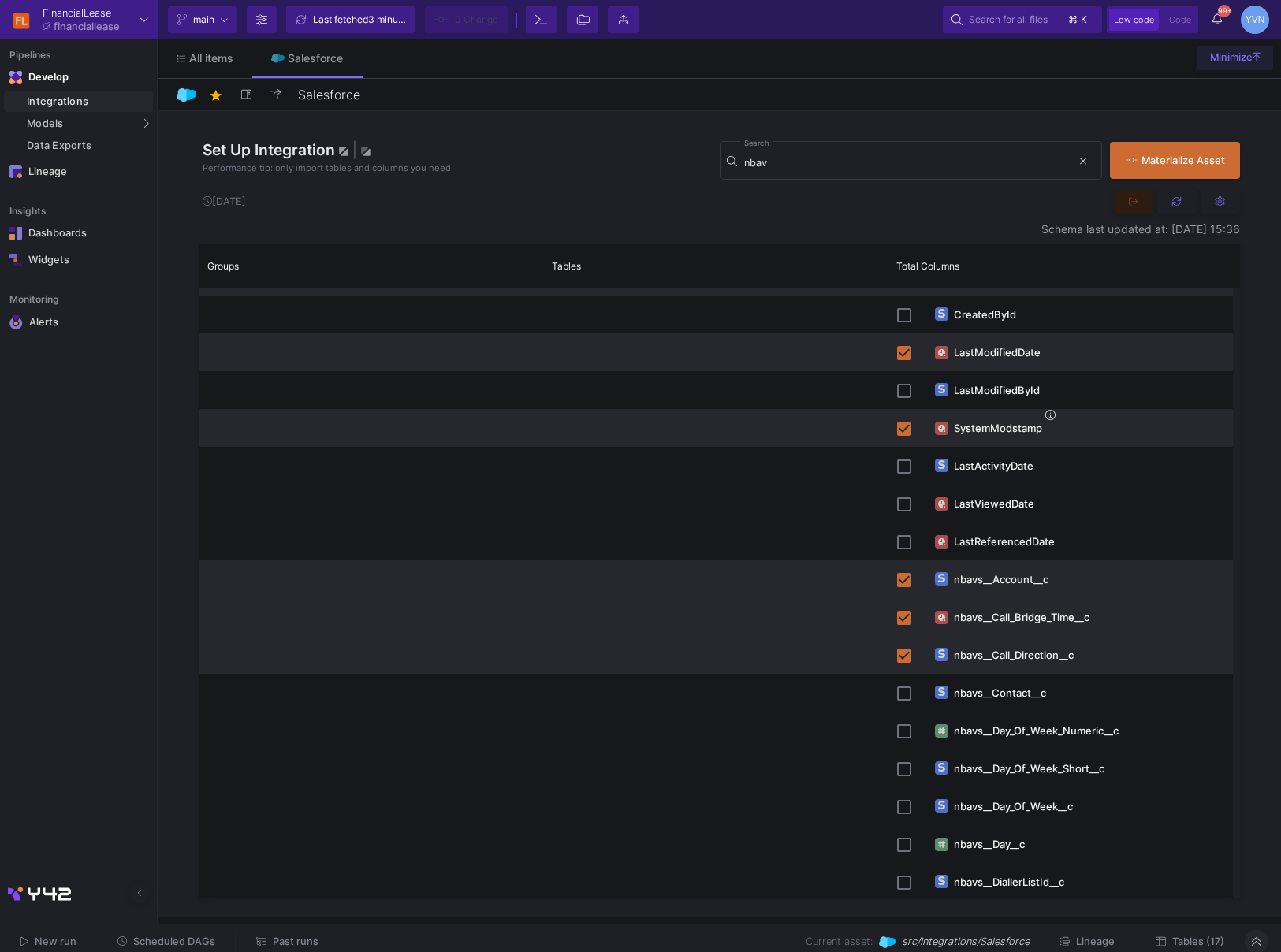
click at [1260, 58] on button "Minimize" at bounding box center [1235, 58] width 76 height 25
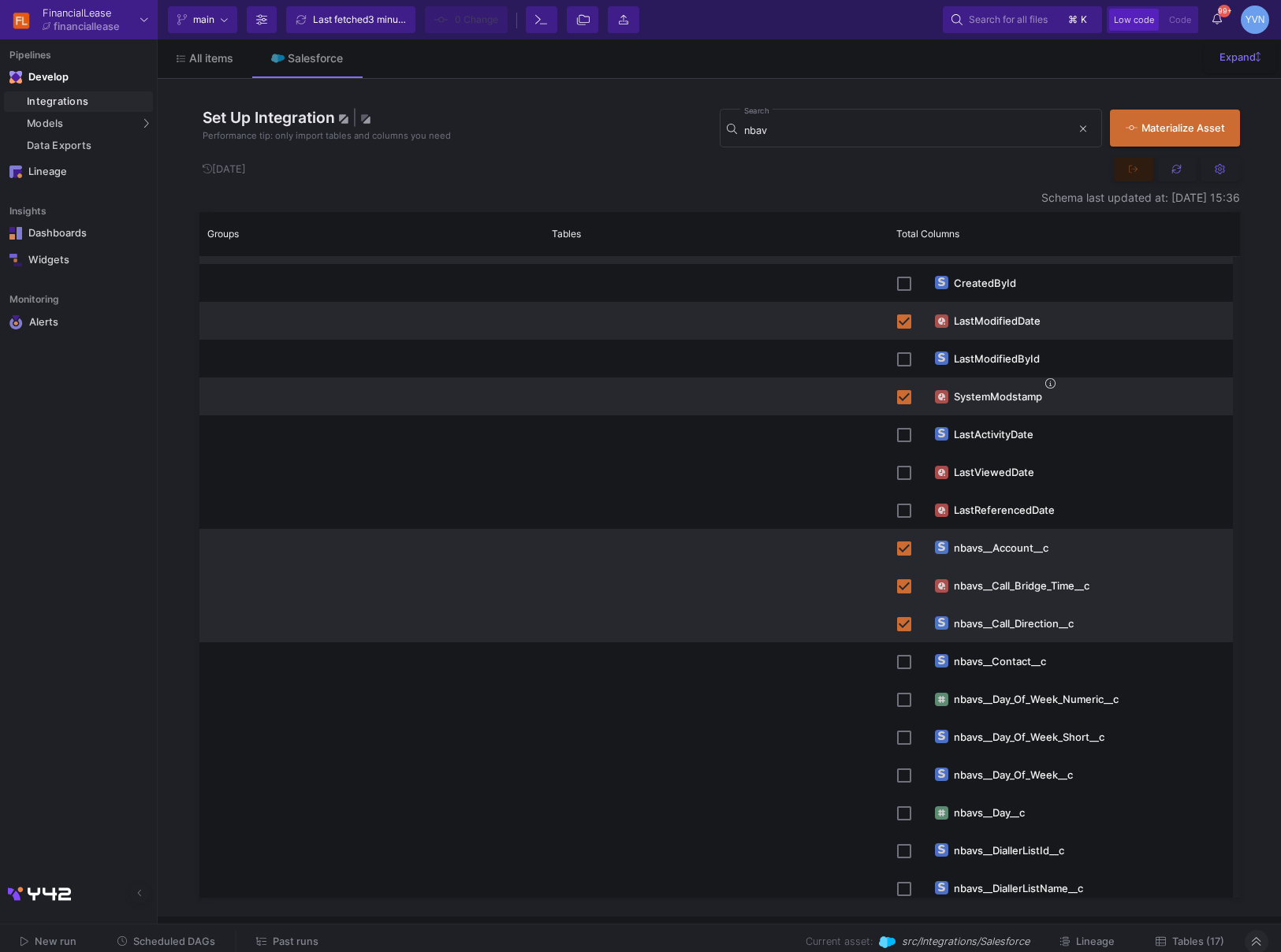
click at [1260, 58] on button "Expand" at bounding box center [1239, 58] width 67 height 25
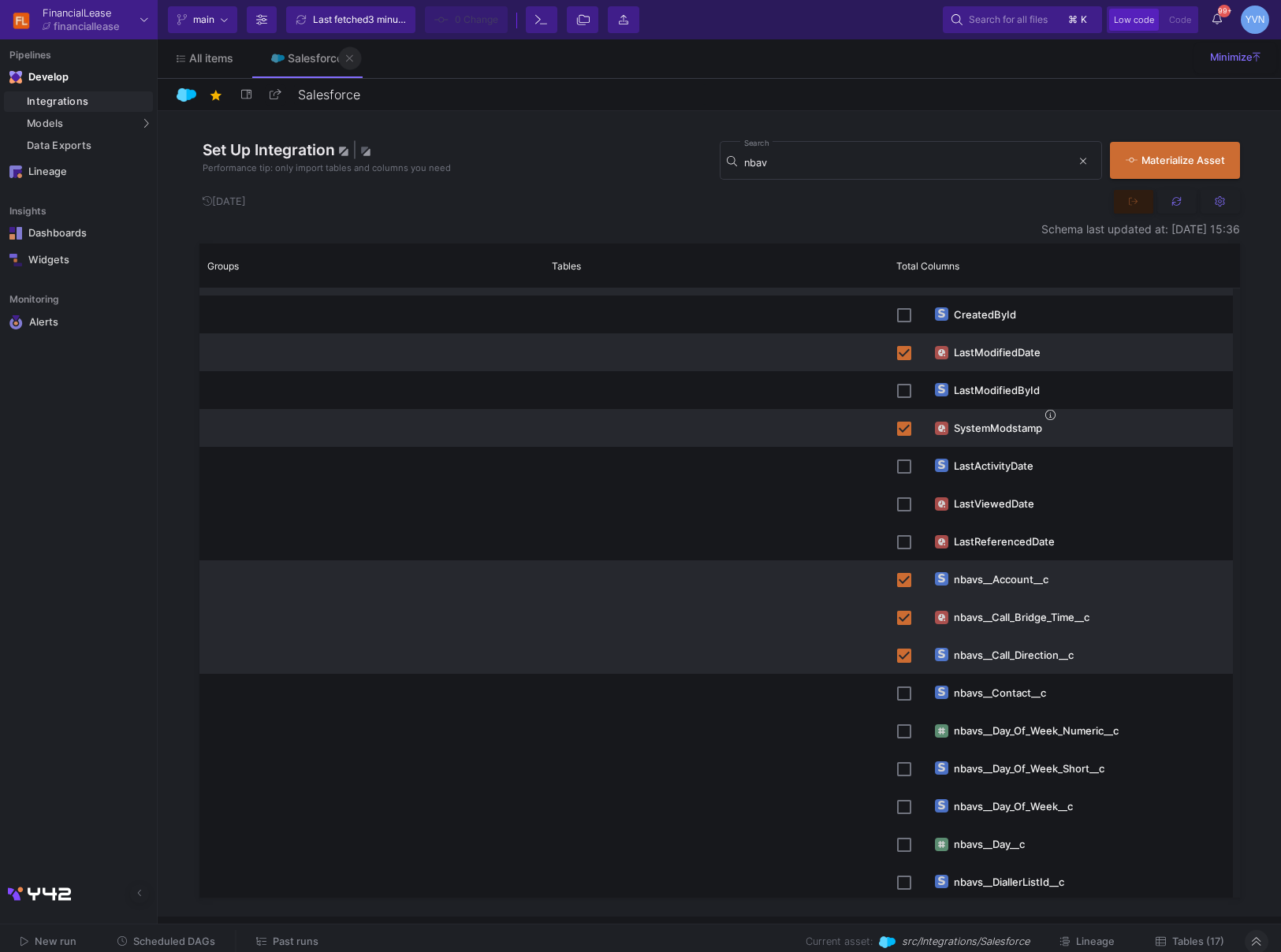
click at [355, 53] on button at bounding box center [350, 59] width 24 height 24
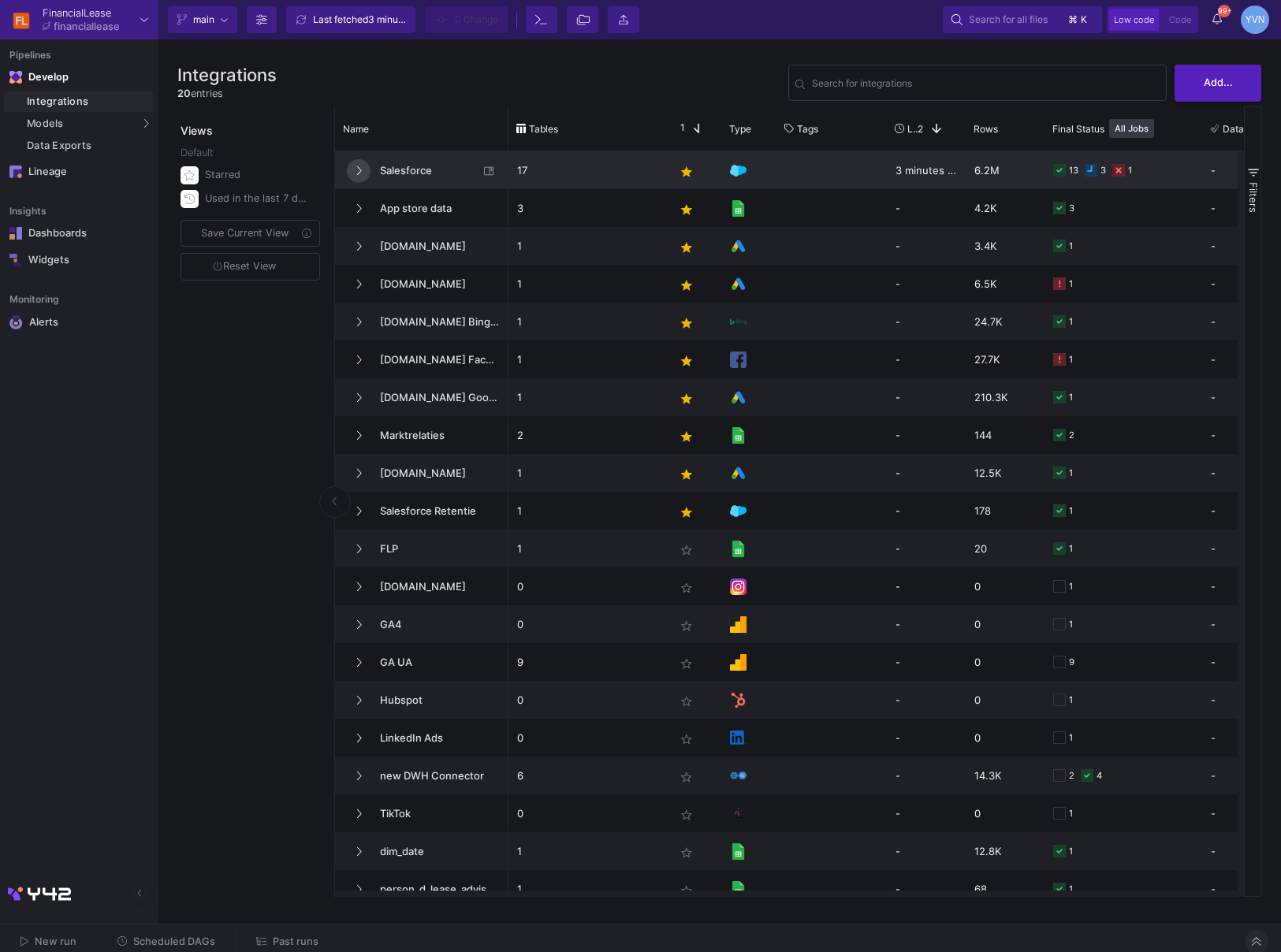
click at [360, 170] on icon at bounding box center [359, 170] width 5 height 9
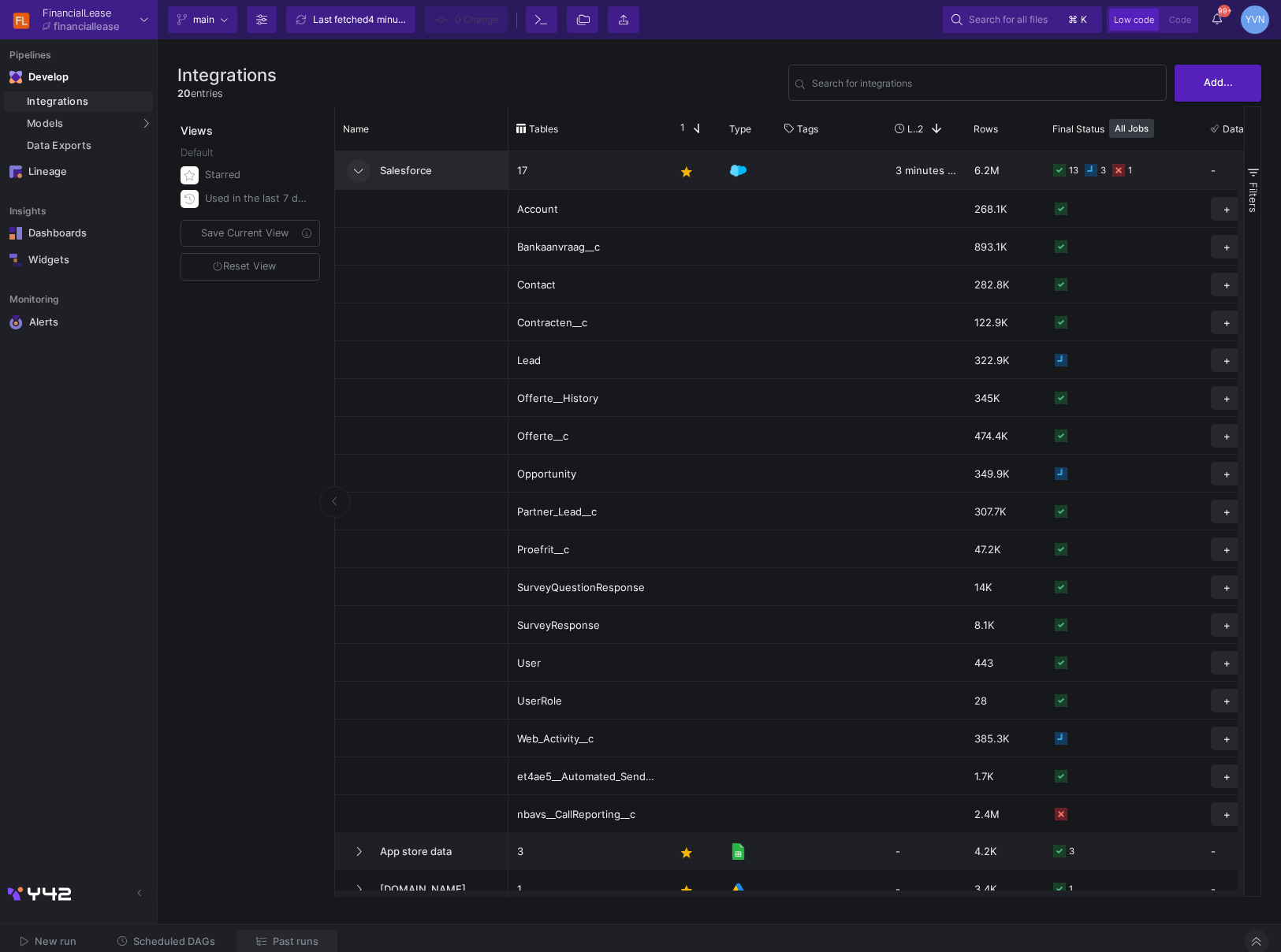
click at [299, 948] on button "Past runs" at bounding box center [287, 942] width 100 height 25
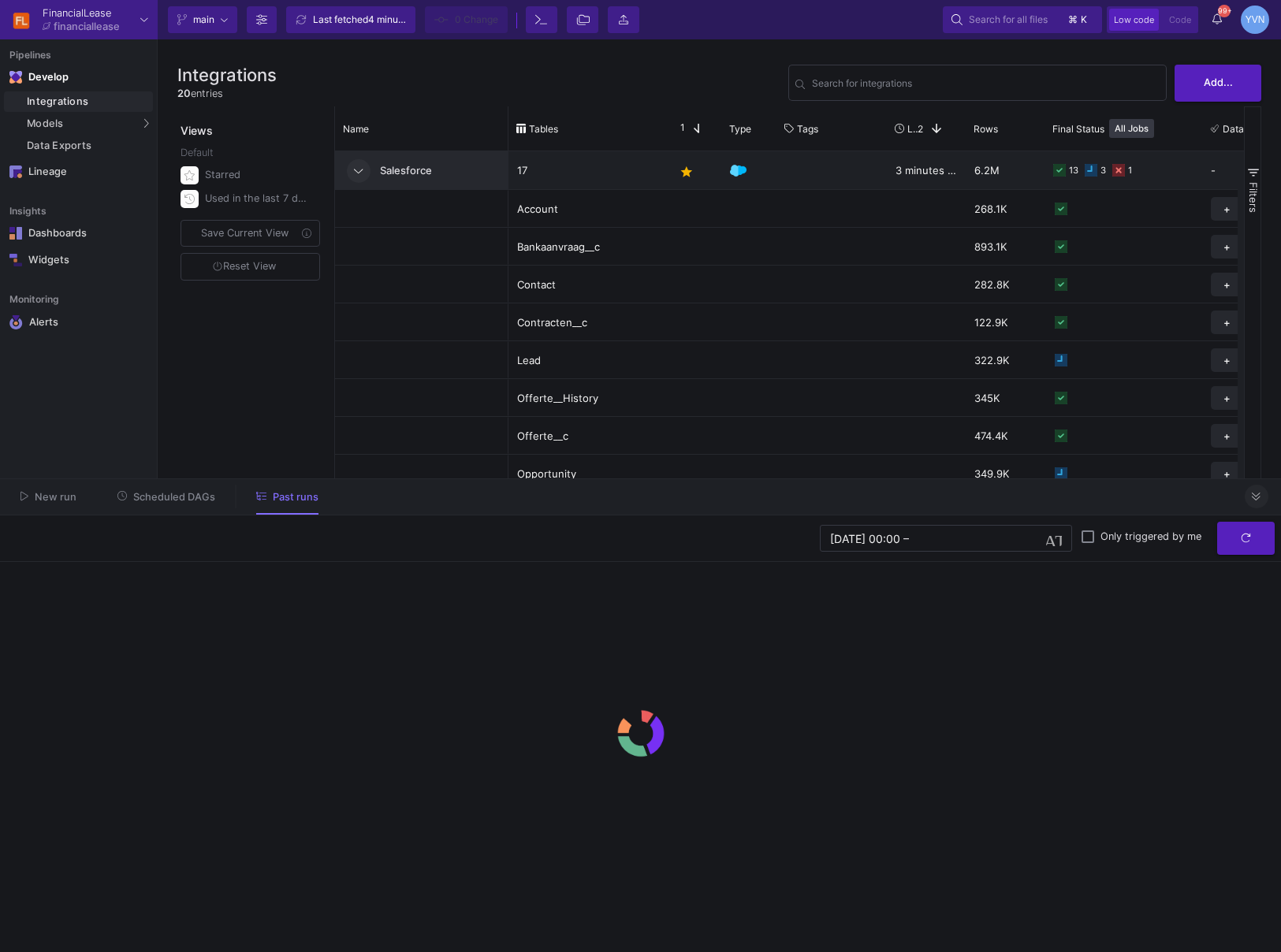
click at [1264, 499] on button at bounding box center [1257, 496] width 24 height 24
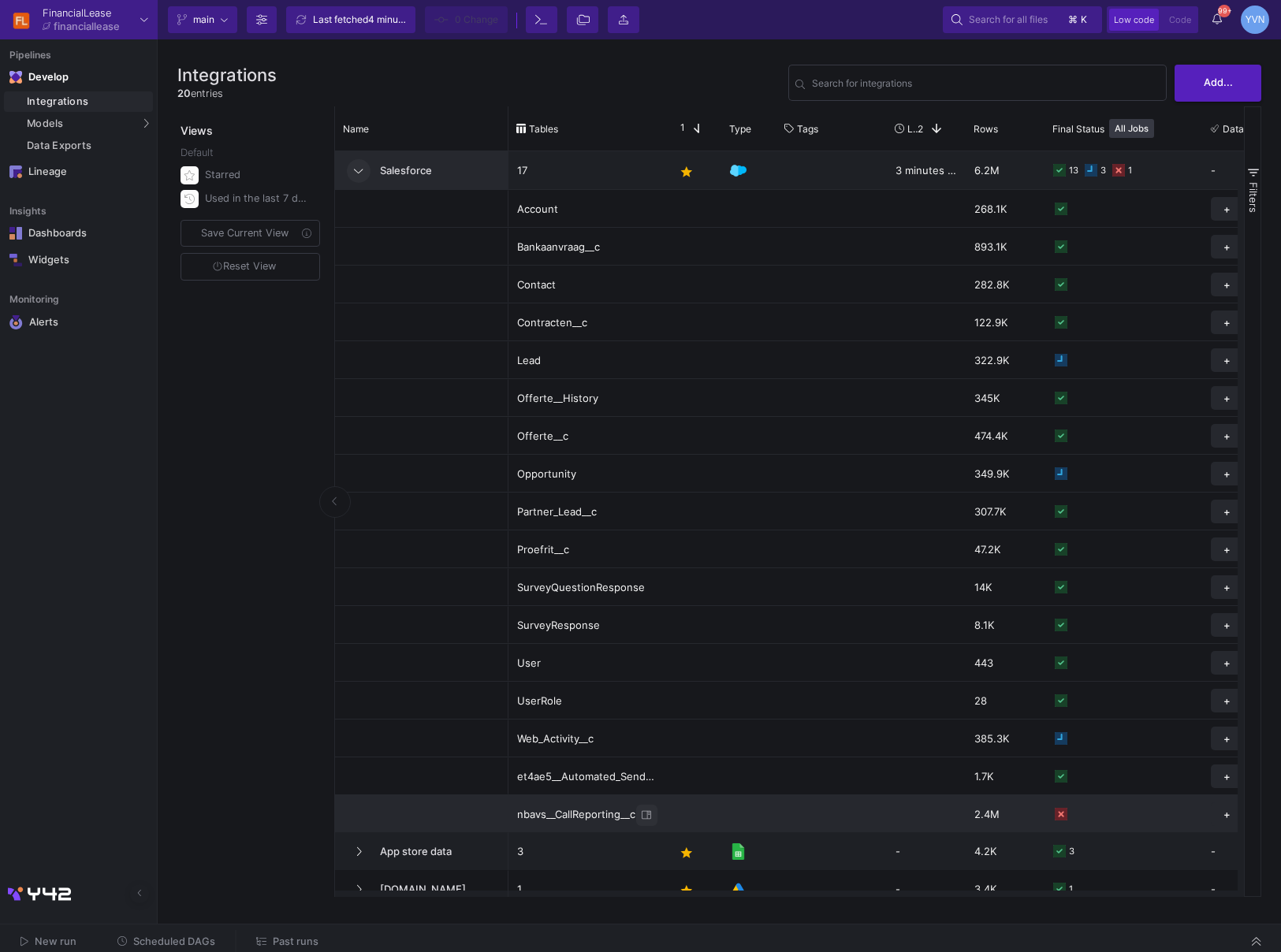
click at [652, 825] on button "Press SPACE to select this row." at bounding box center [646, 815] width 21 height 21
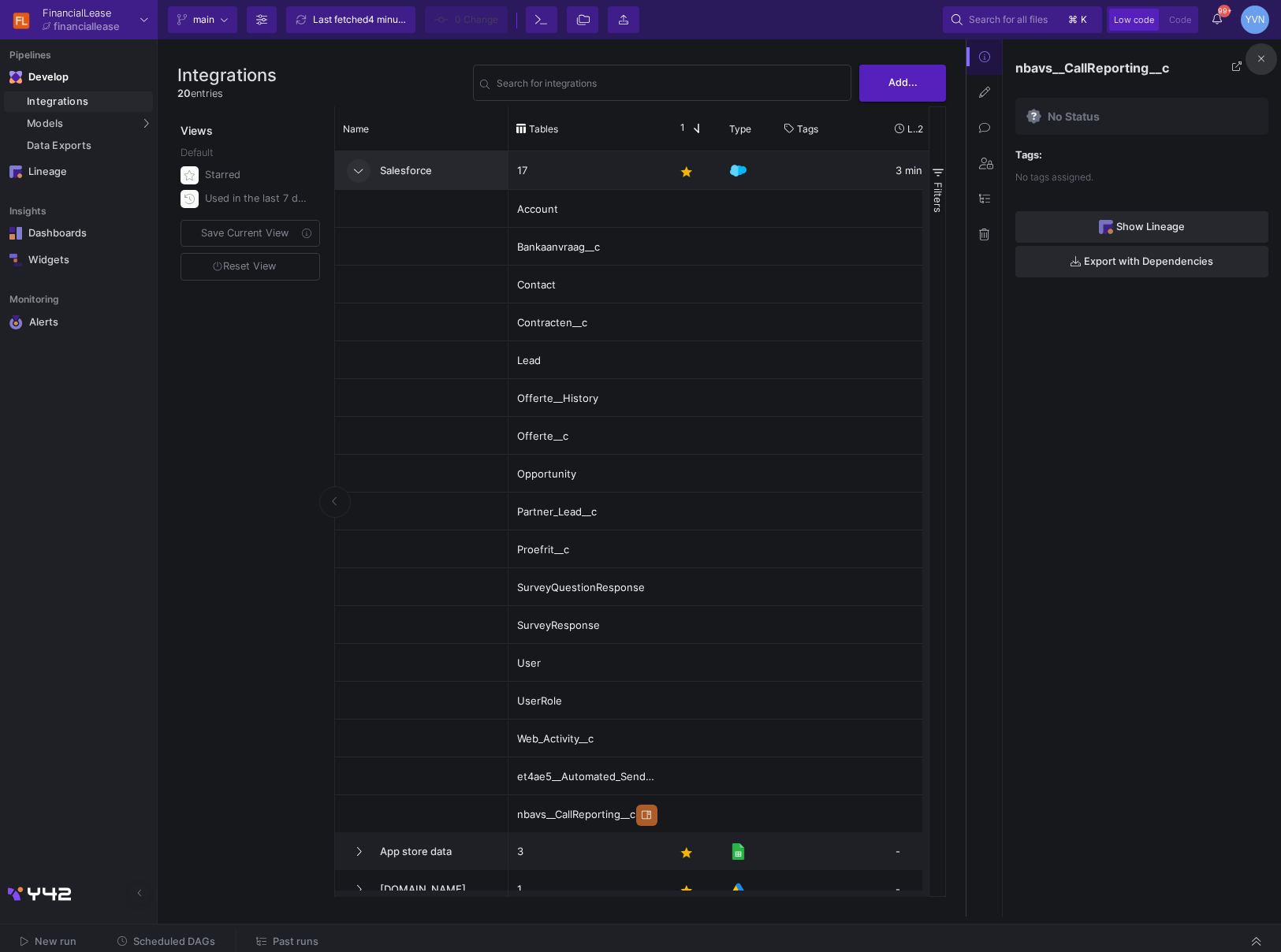
click at [1271, 57] on button at bounding box center [1261, 60] width 32 height 32
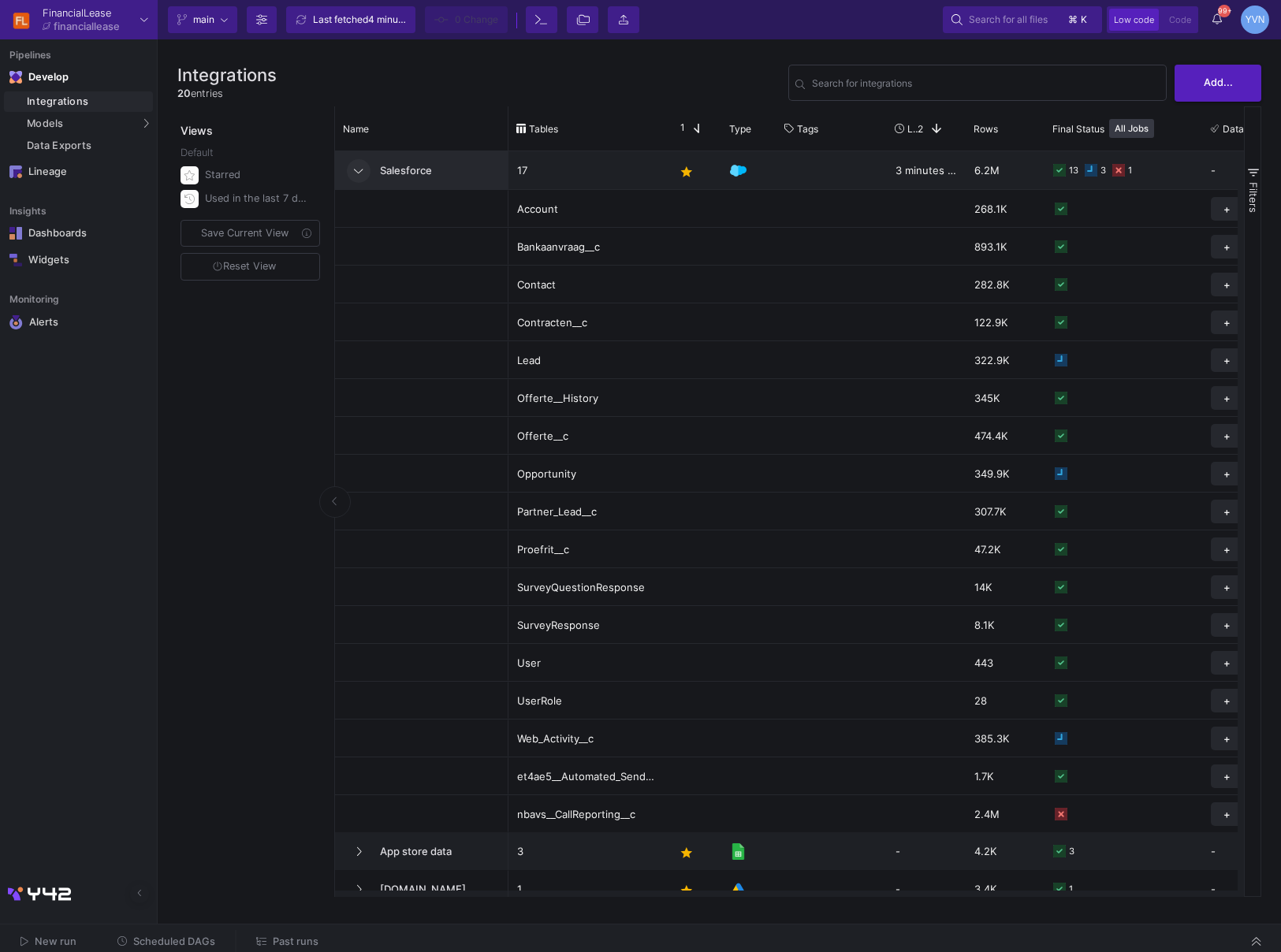
click at [53, 945] on span "New run" at bounding box center [56, 942] width 42 height 12
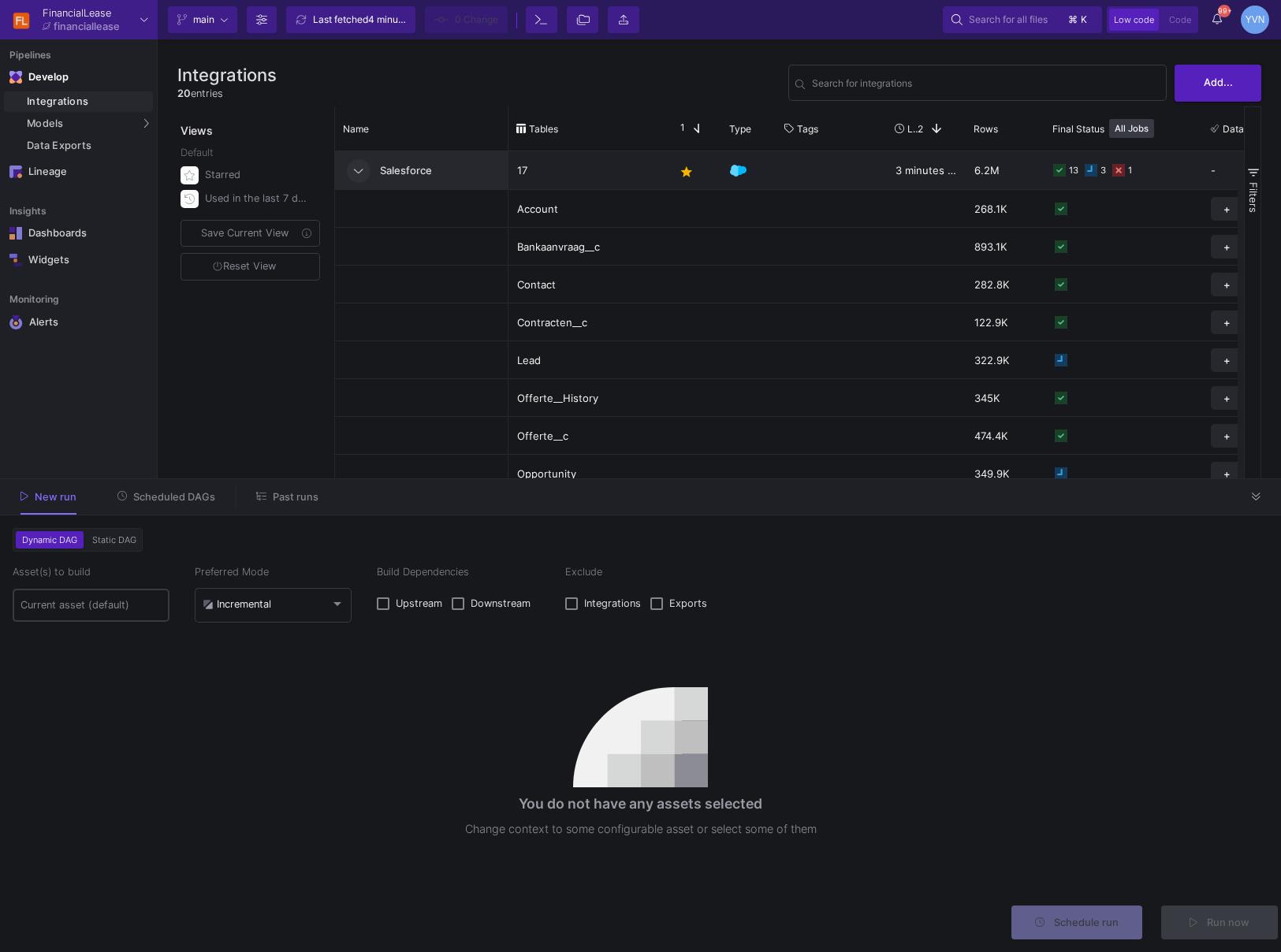
click at [105, 614] on div at bounding box center [92, 605] width 142 height 36
click at [247, 599] on div "Incremental" at bounding box center [237, 605] width 69 height 13
click at [258, 643] on span "Full" at bounding box center [274, 641] width 142 height 35
click at [76, 610] on input at bounding box center [92, 605] width 142 height 13
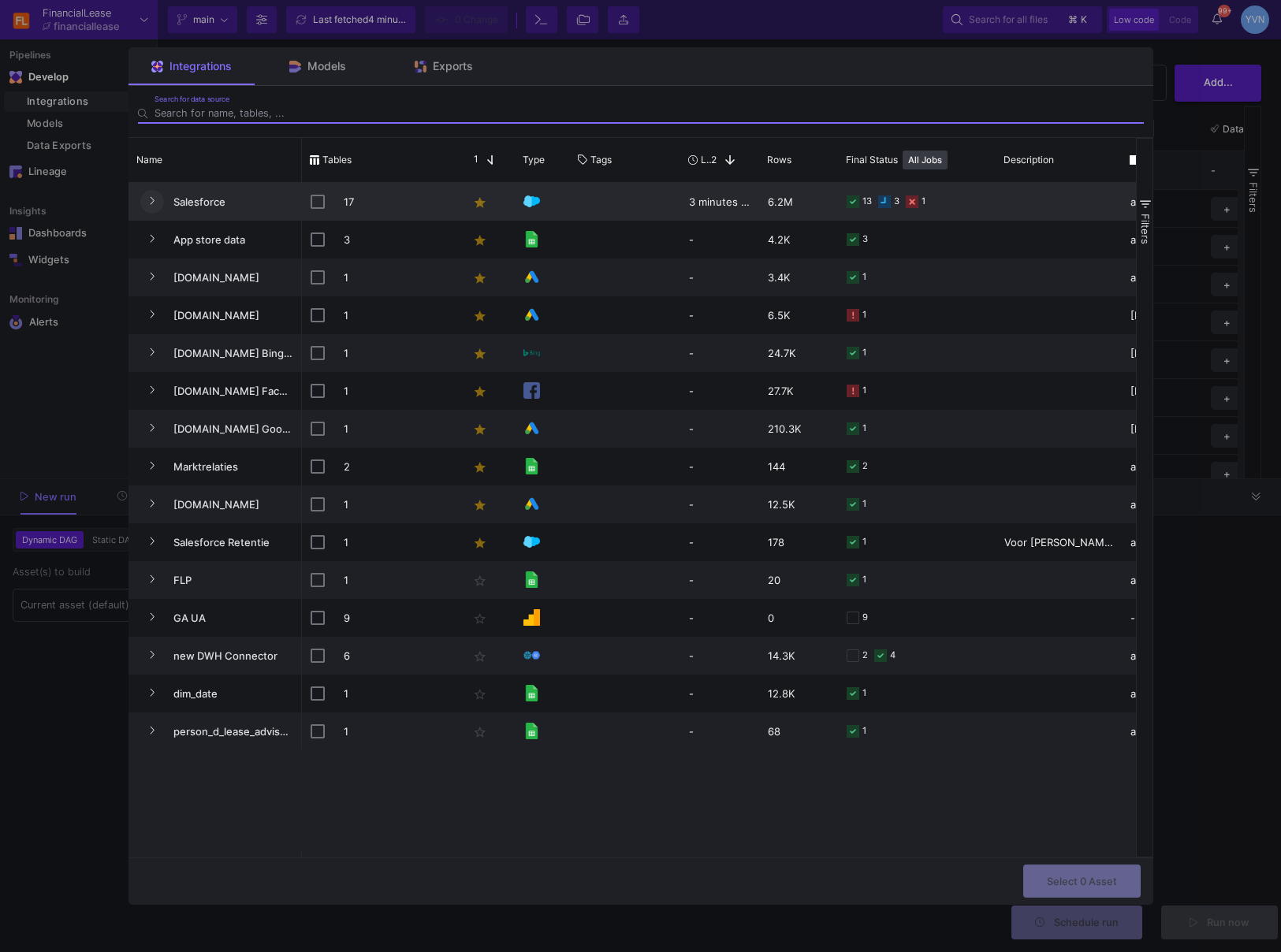
click at [149, 196] on icon "Press SPACE to select this row." at bounding box center [152, 201] width 6 height 10
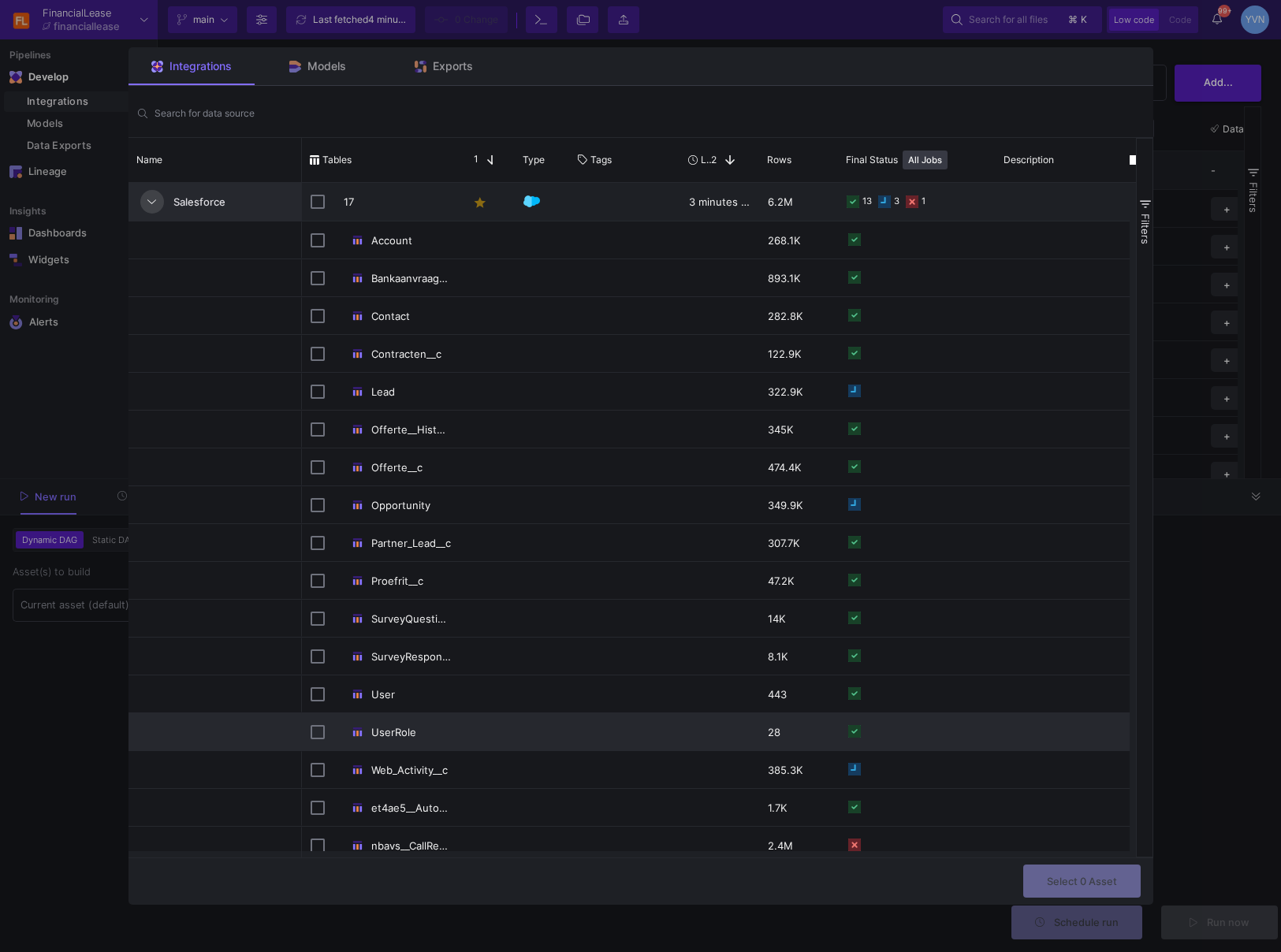
scroll to position [215, 0]
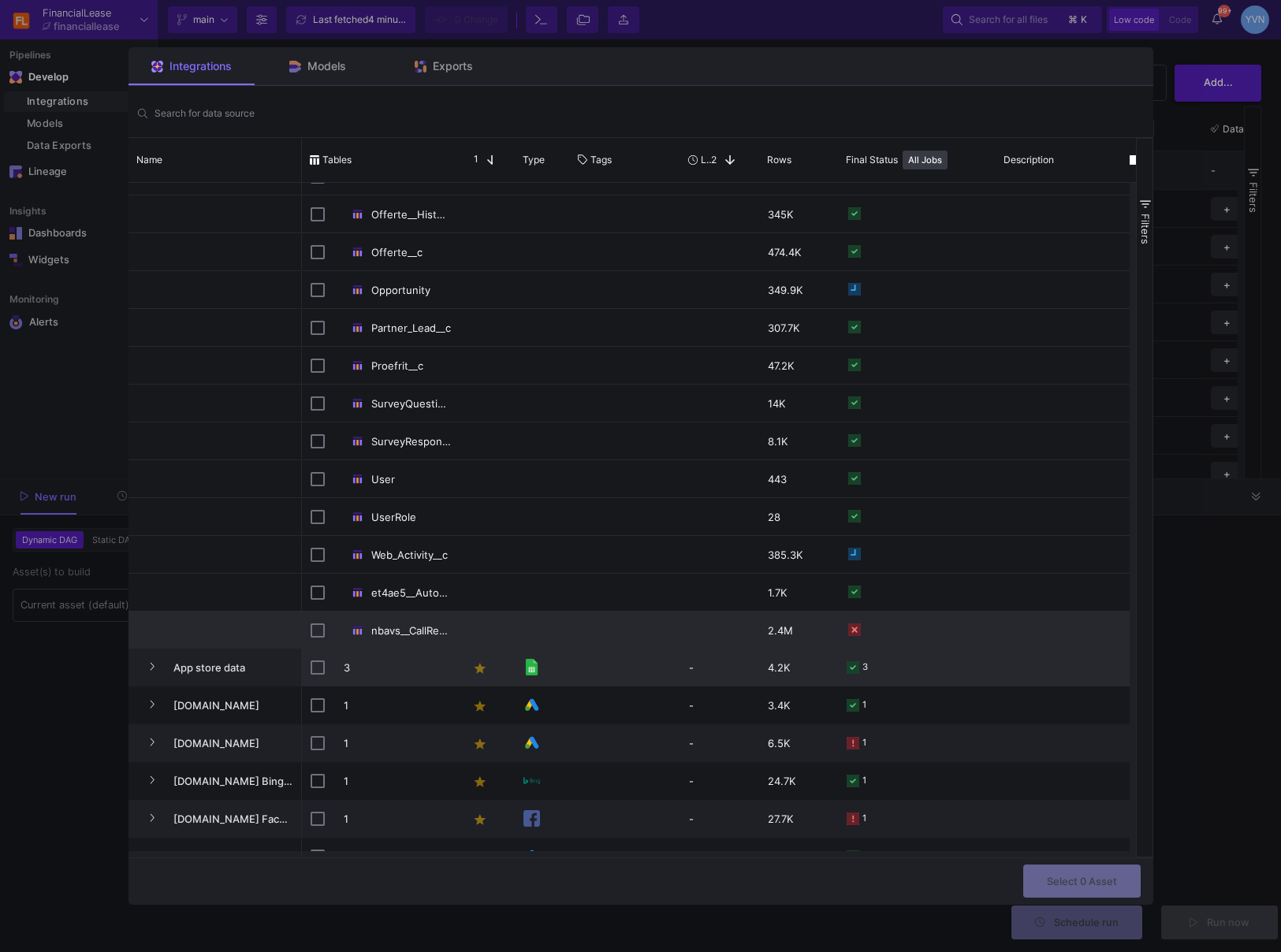
drag, startPoint x: 319, startPoint y: 633, endPoint x: 394, endPoint y: 651, distance: 77.1
click at [321, 634] on input "Press Space to toggle row selection (unchecked)" at bounding box center [317, 631] width 14 height 14
checkbox input "true"
checkbox input "false"
click at [1059, 881] on span "Select 1 Asset" at bounding box center [1082, 881] width 69 height 12
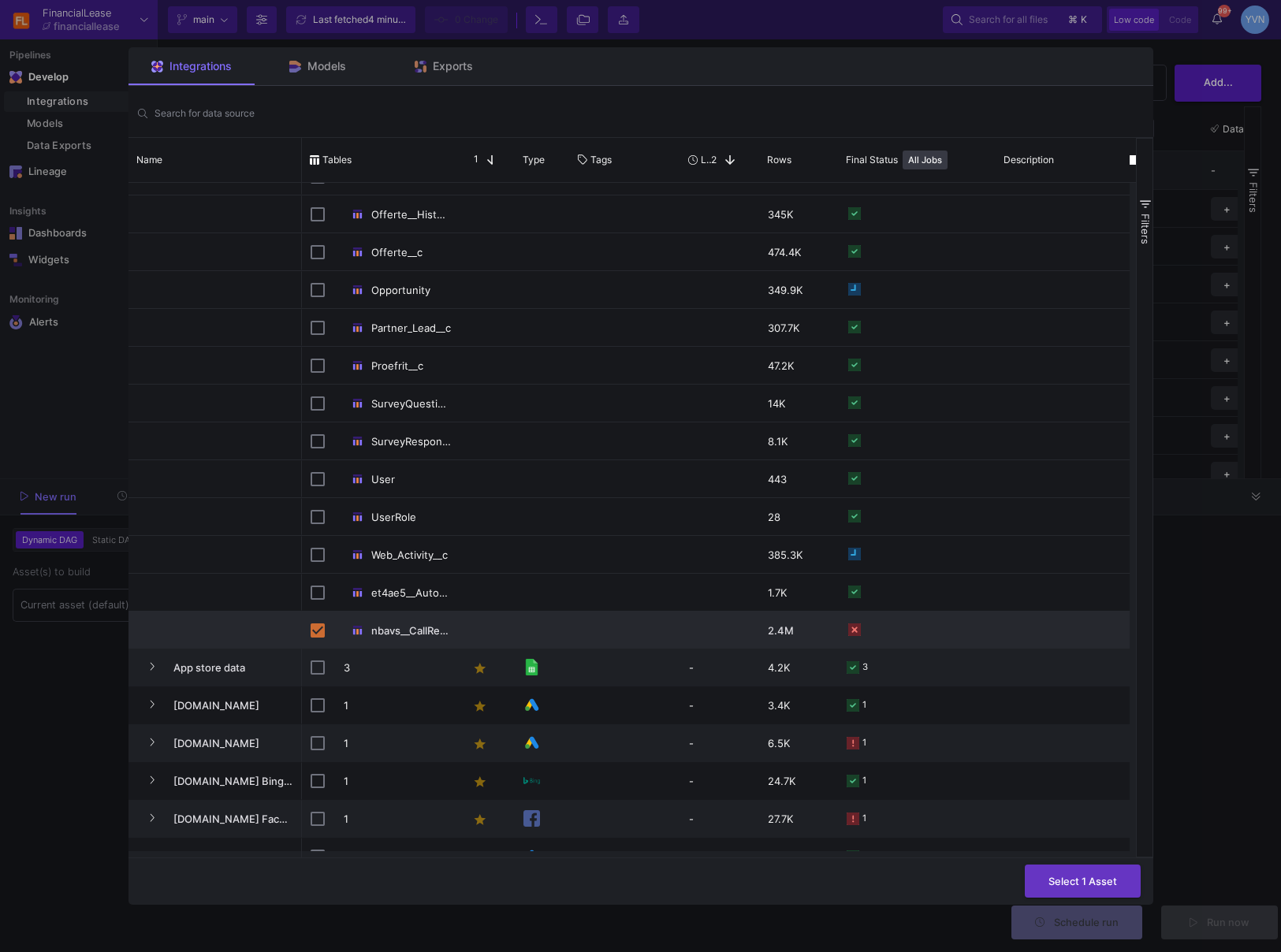
type input "1 asset selected"
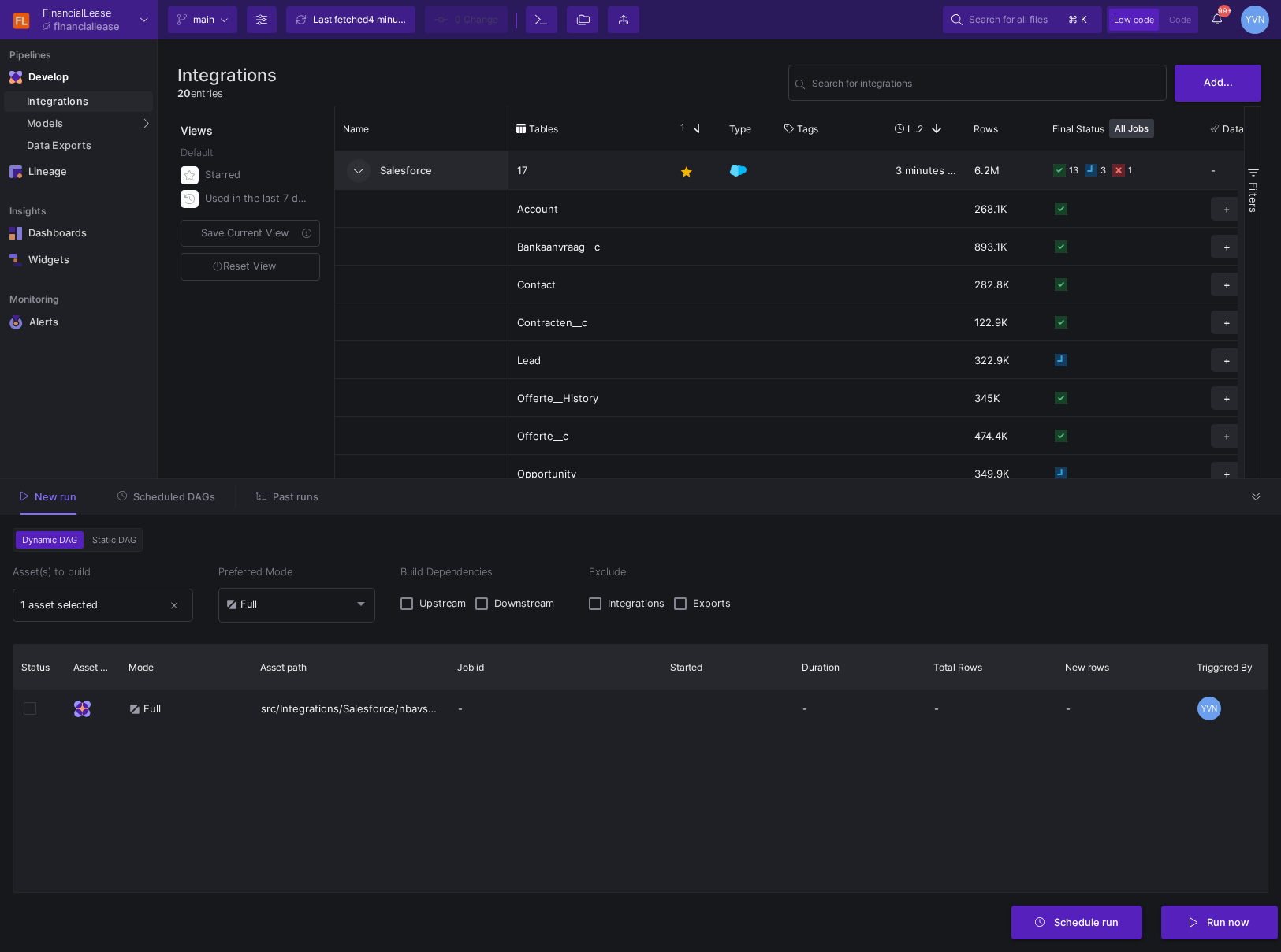
click at [1236, 920] on span "Run now" at bounding box center [1227, 923] width 43 height 12
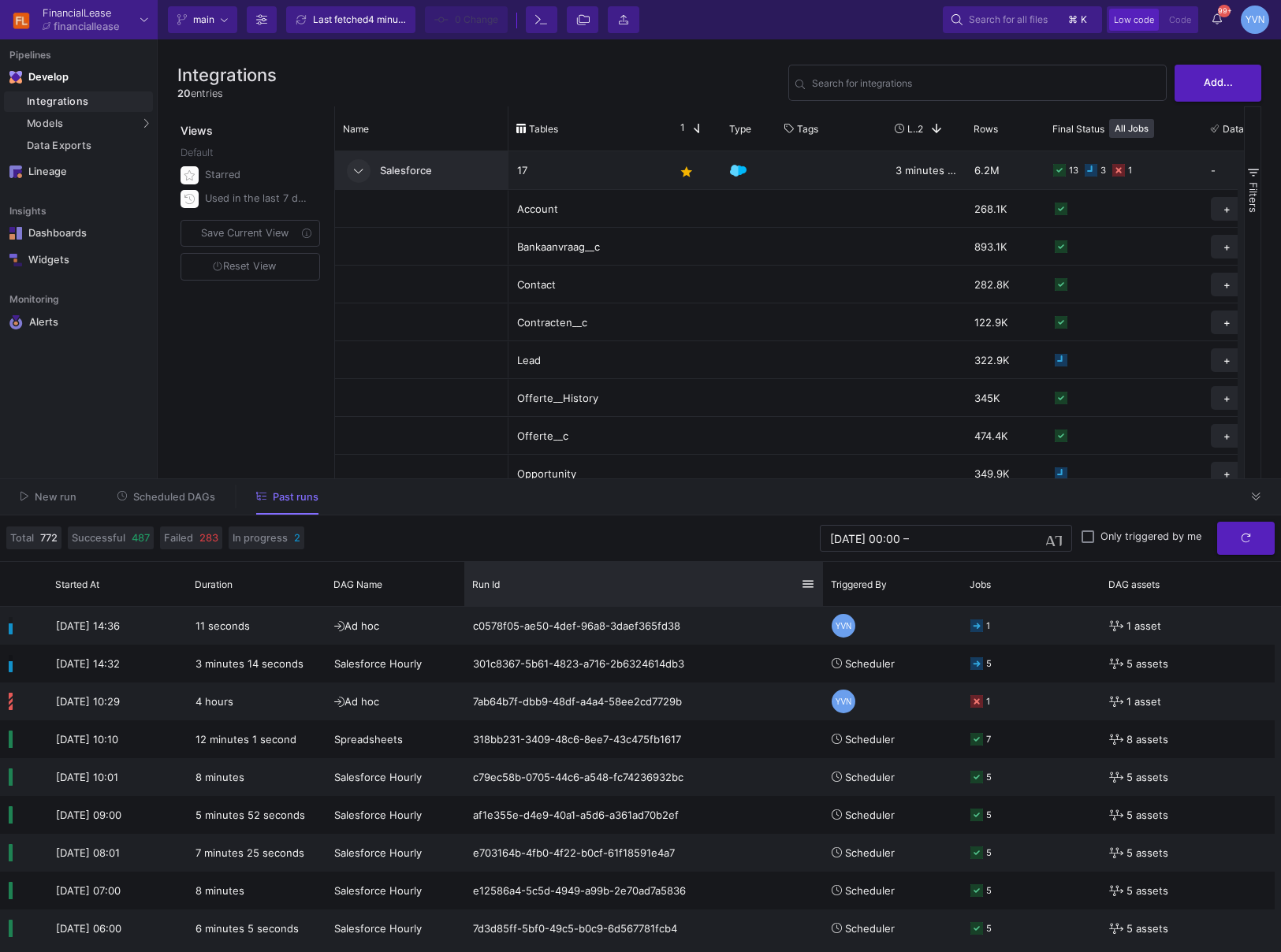
drag, startPoint x: 603, startPoint y: 577, endPoint x: 769, endPoint y: 567, distance: 166.3
click at [820, 568] on div at bounding box center [823, 584] width 6 height 44
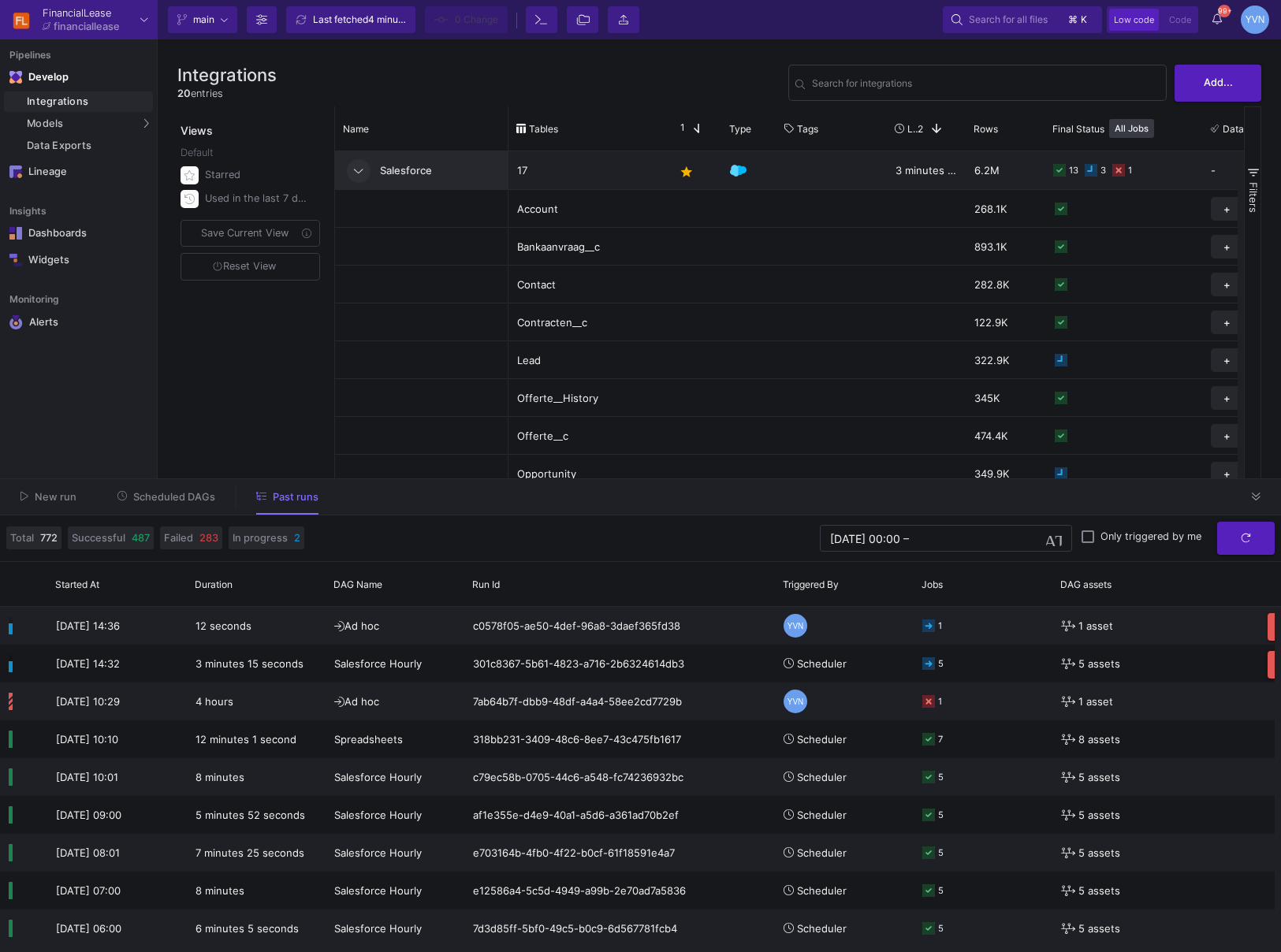
click at [179, 497] on span "Scheduled DAGs" at bounding box center [174, 497] width 82 height 12
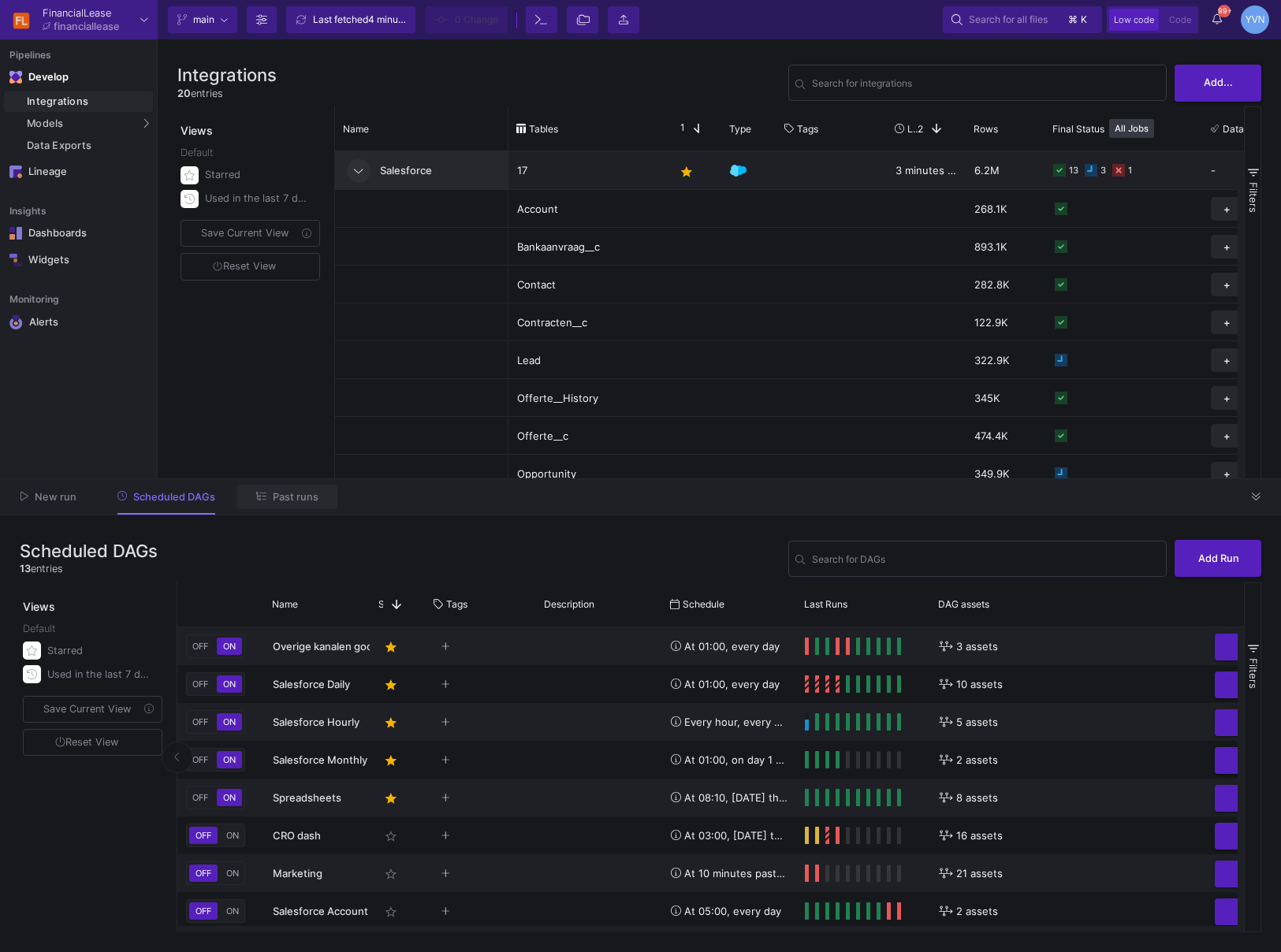
click at [291, 496] on span "Past runs" at bounding box center [295, 497] width 46 height 12
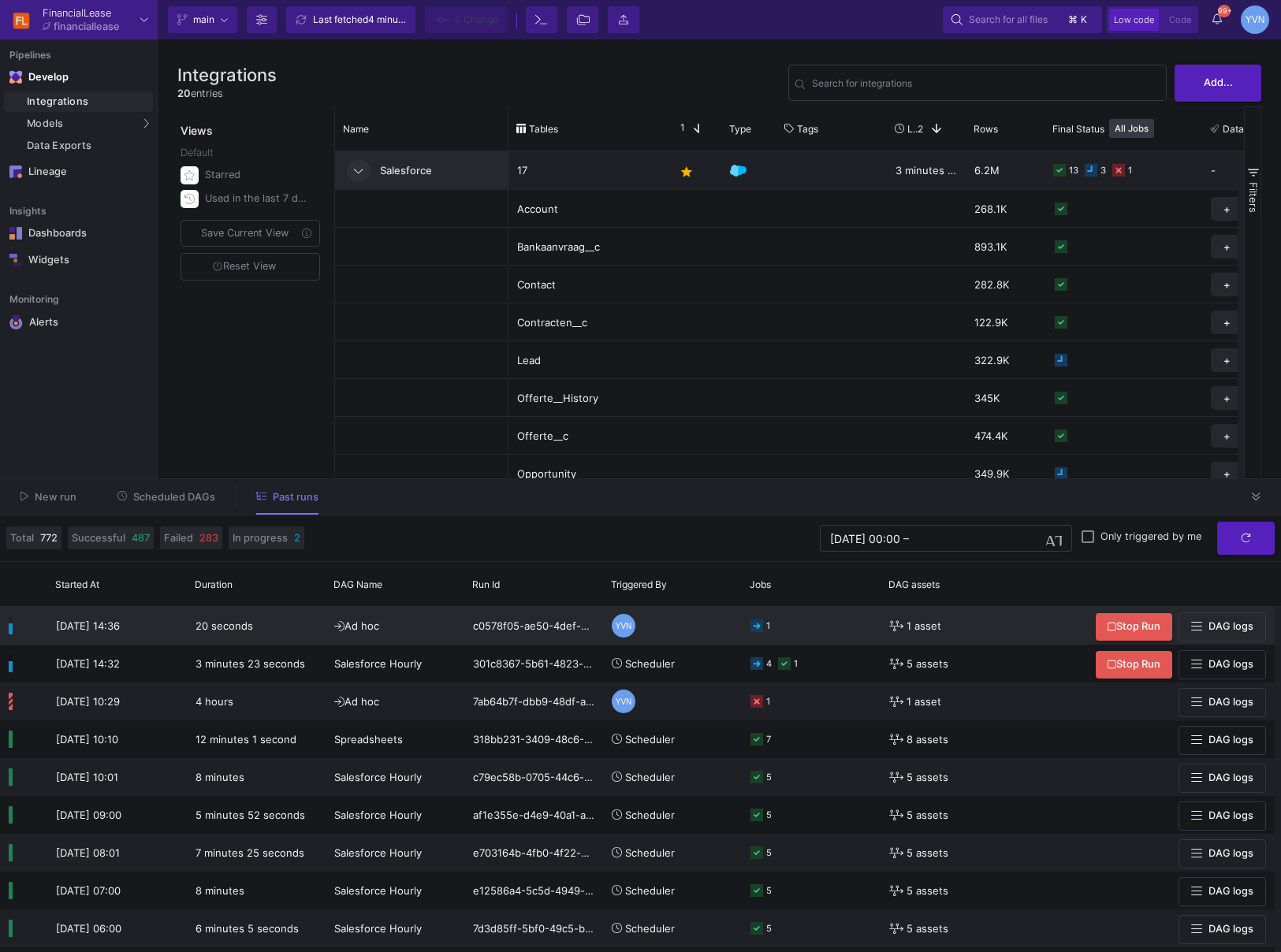
click at [826, 630] on div "1" at bounding box center [812, 626] width 121 height 36
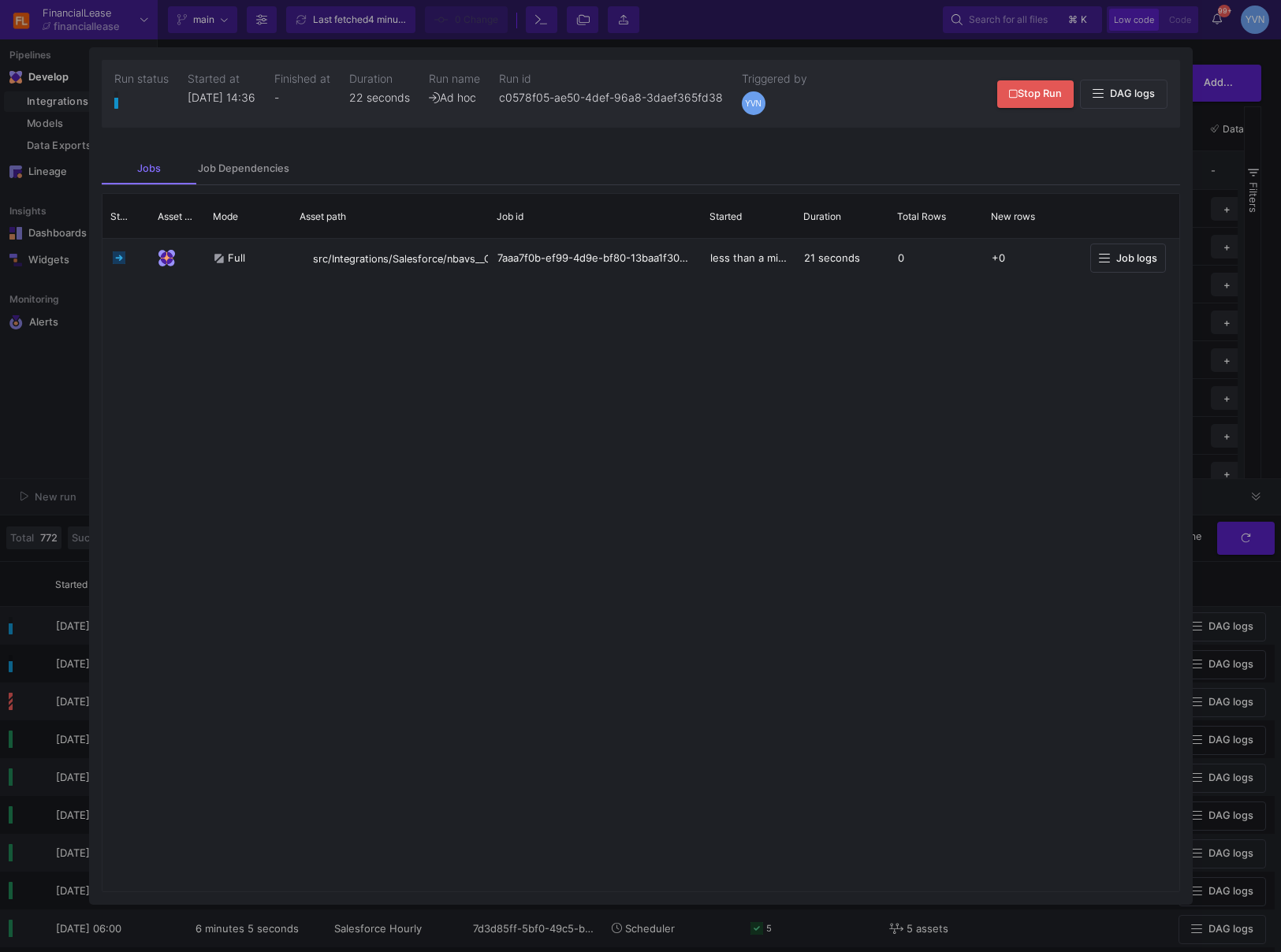
click at [1197, 150] on div at bounding box center [640, 476] width 1281 height 952
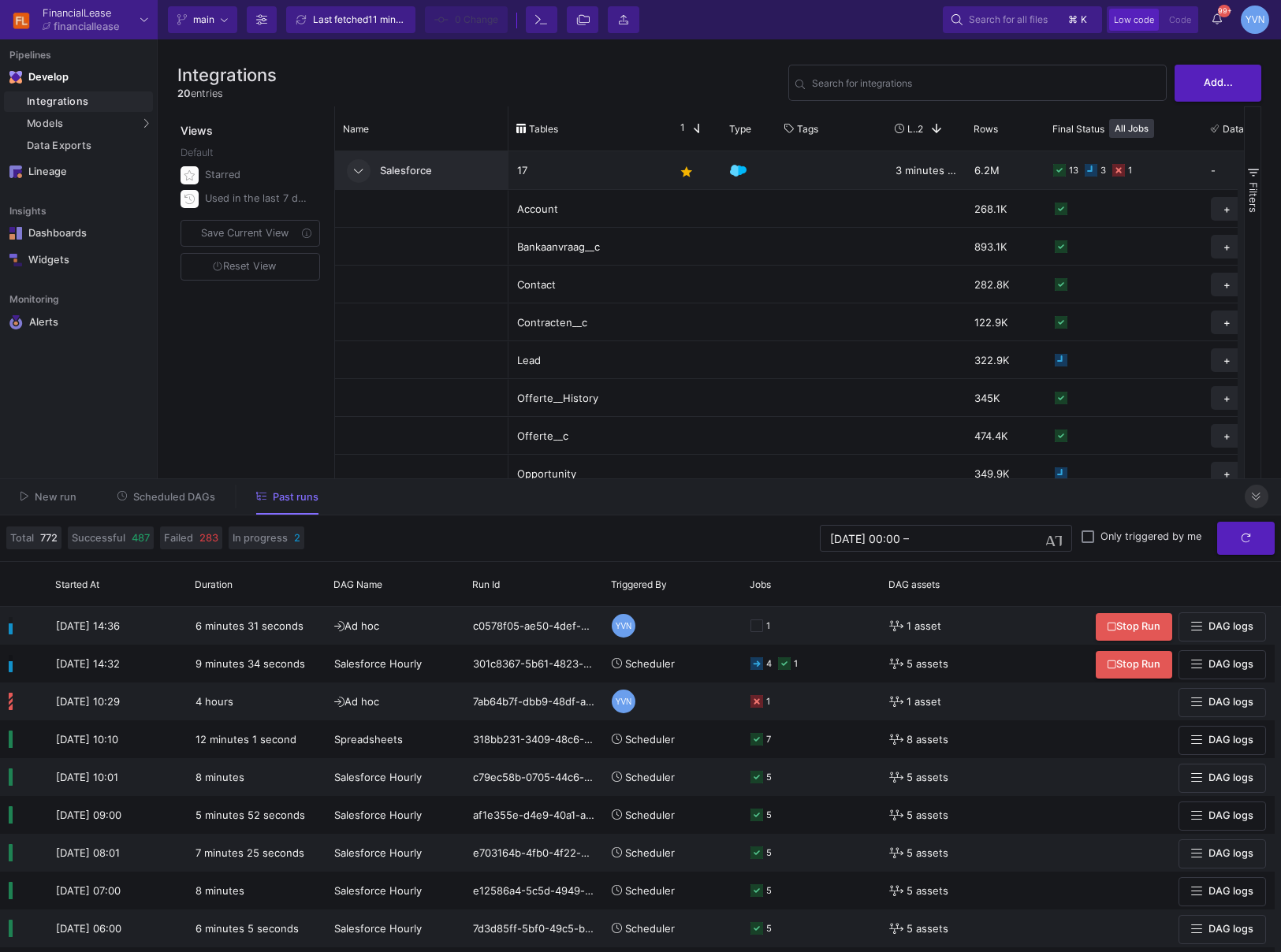
click at [1252, 497] on icon at bounding box center [1256, 497] width 9 height 10
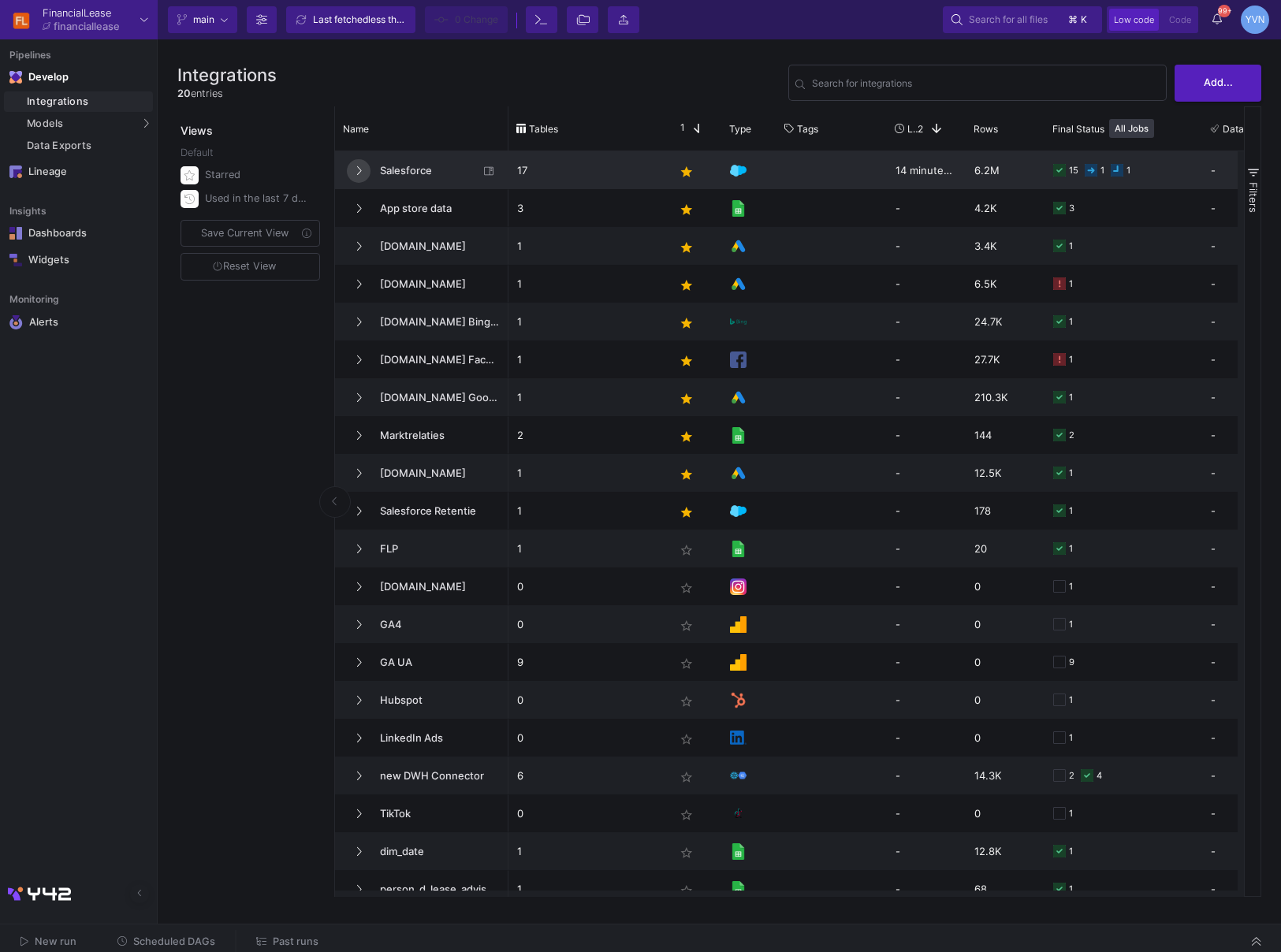
click at [359, 171] on icon at bounding box center [359, 170] width 5 height 9
click at [360, 175] on fa-icon at bounding box center [358, 171] width 6 height 12
